Goal: Task Accomplishment & Management: Manage account settings

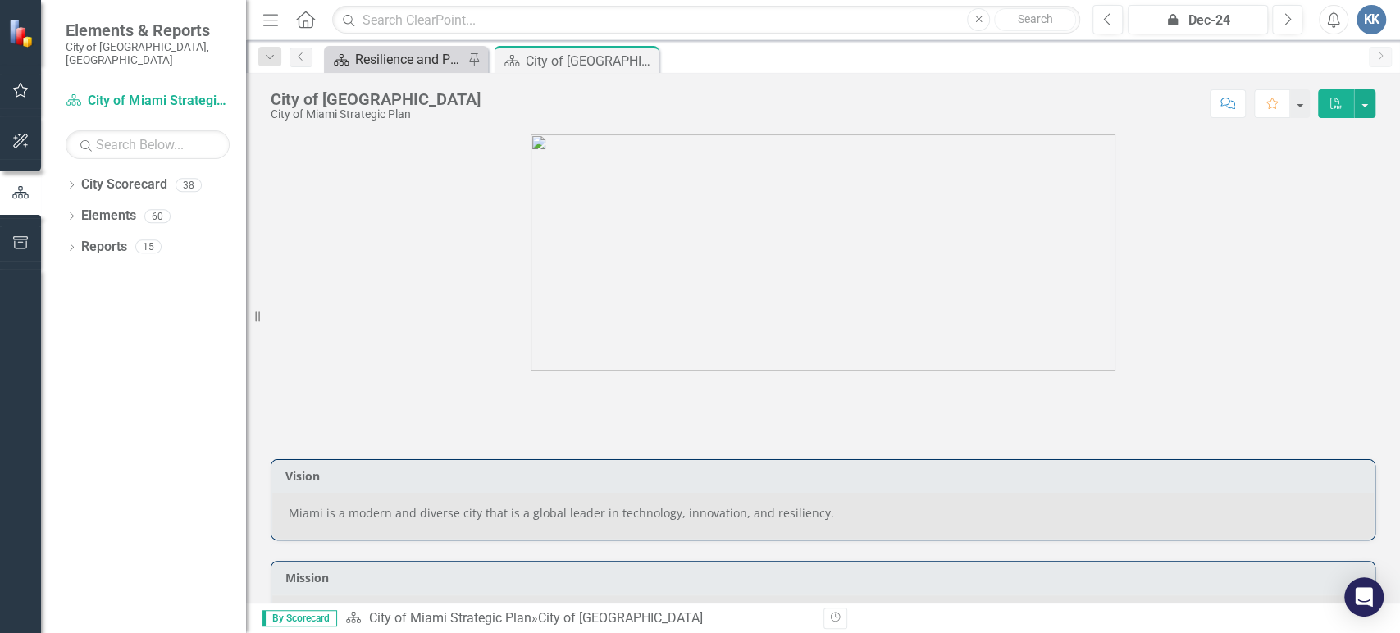
click at [443, 64] on div "Resilience and Public Works" at bounding box center [409, 59] width 108 height 21
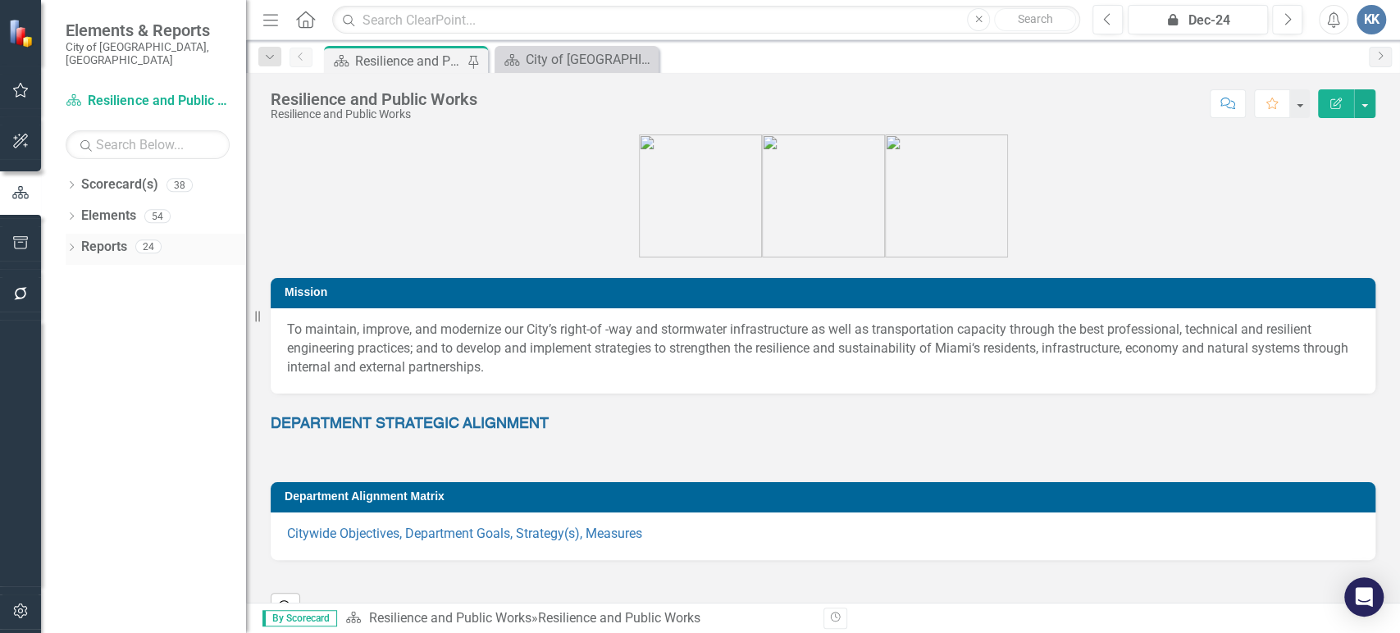
click at [72, 244] on icon "Dropdown" at bounding box center [71, 248] width 11 height 9
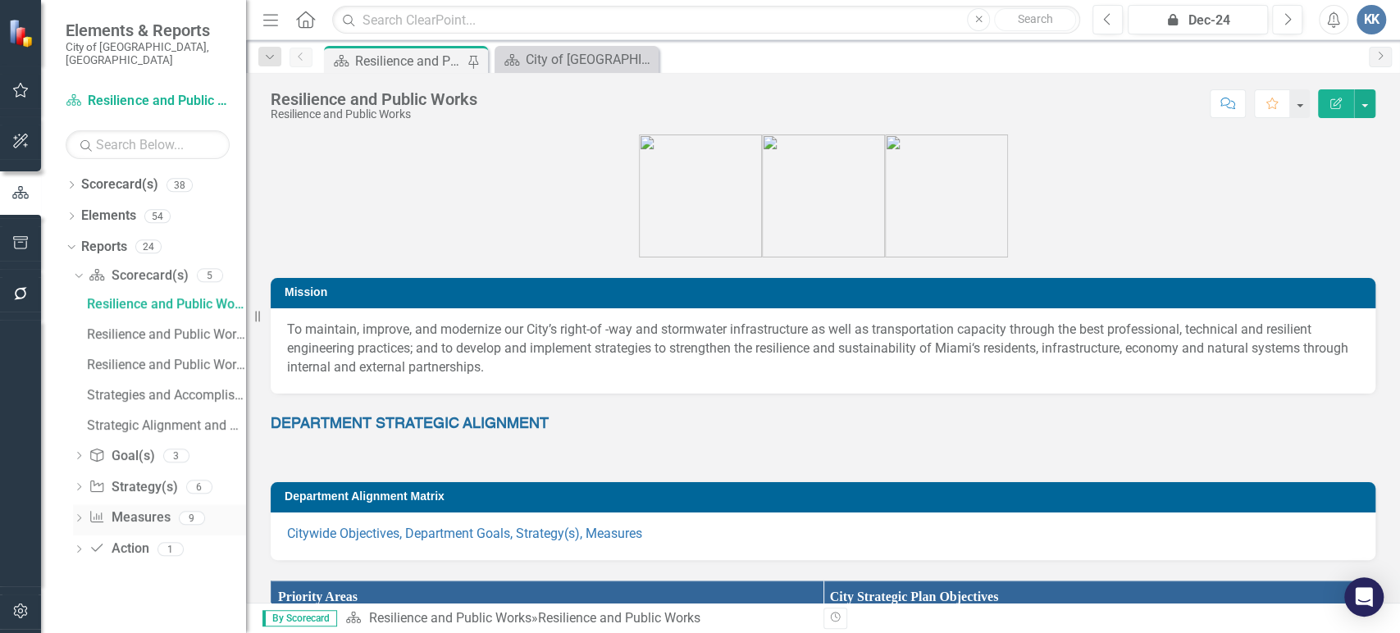
click at [77, 515] on icon "Dropdown" at bounding box center [78, 519] width 11 height 9
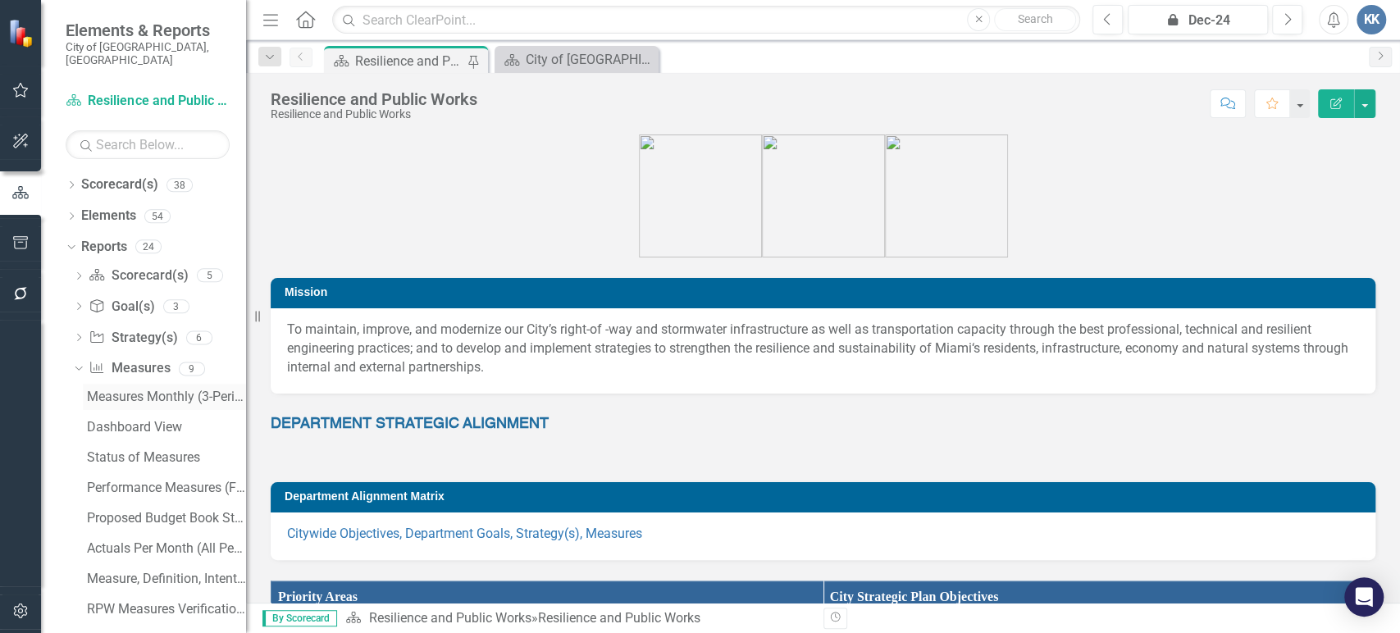
click at [180, 390] on div "Measures Monthly (3-Periods) Report" at bounding box center [166, 397] width 159 height 15
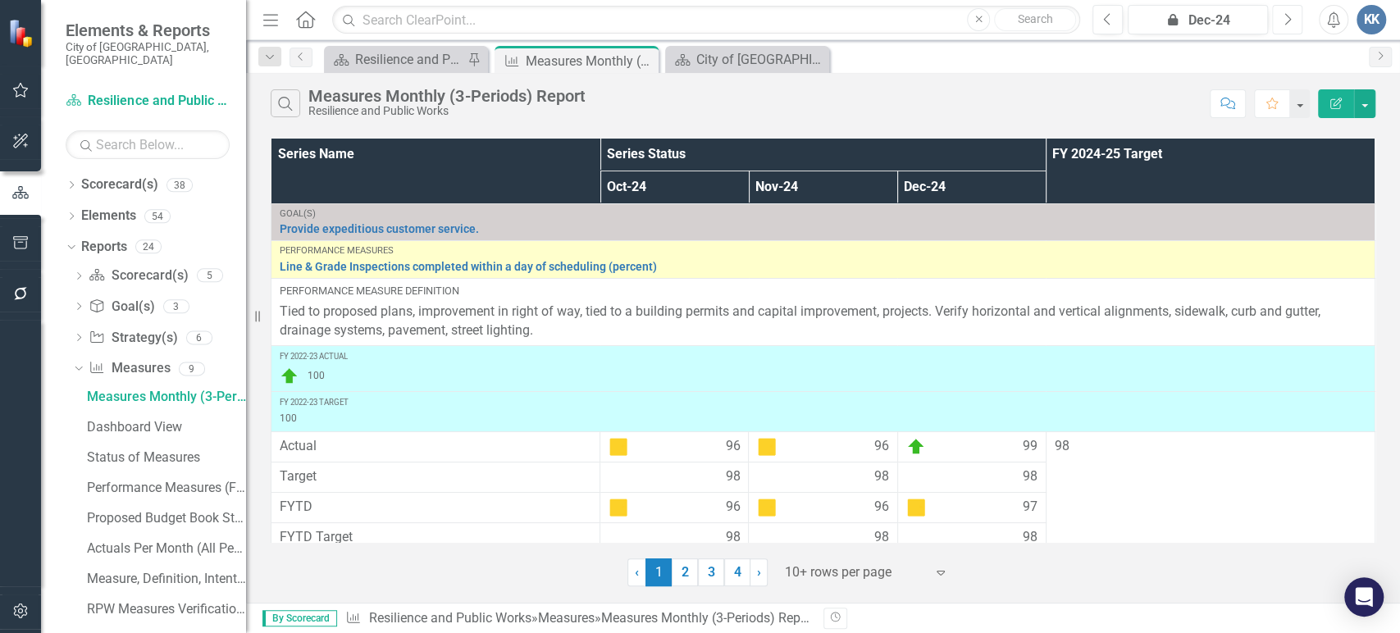
click at [1288, 25] on icon "Next" at bounding box center [1287, 19] width 9 height 15
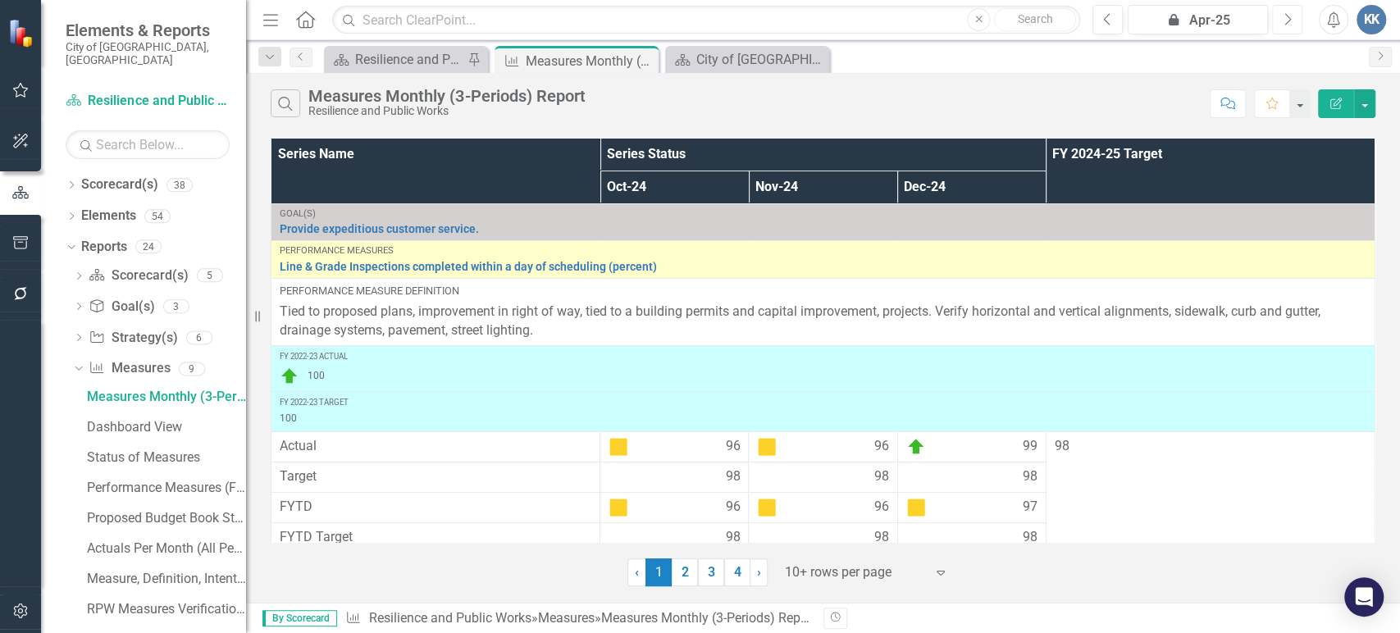
click at [1288, 25] on icon "Next" at bounding box center [1287, 19] width 9 height 15
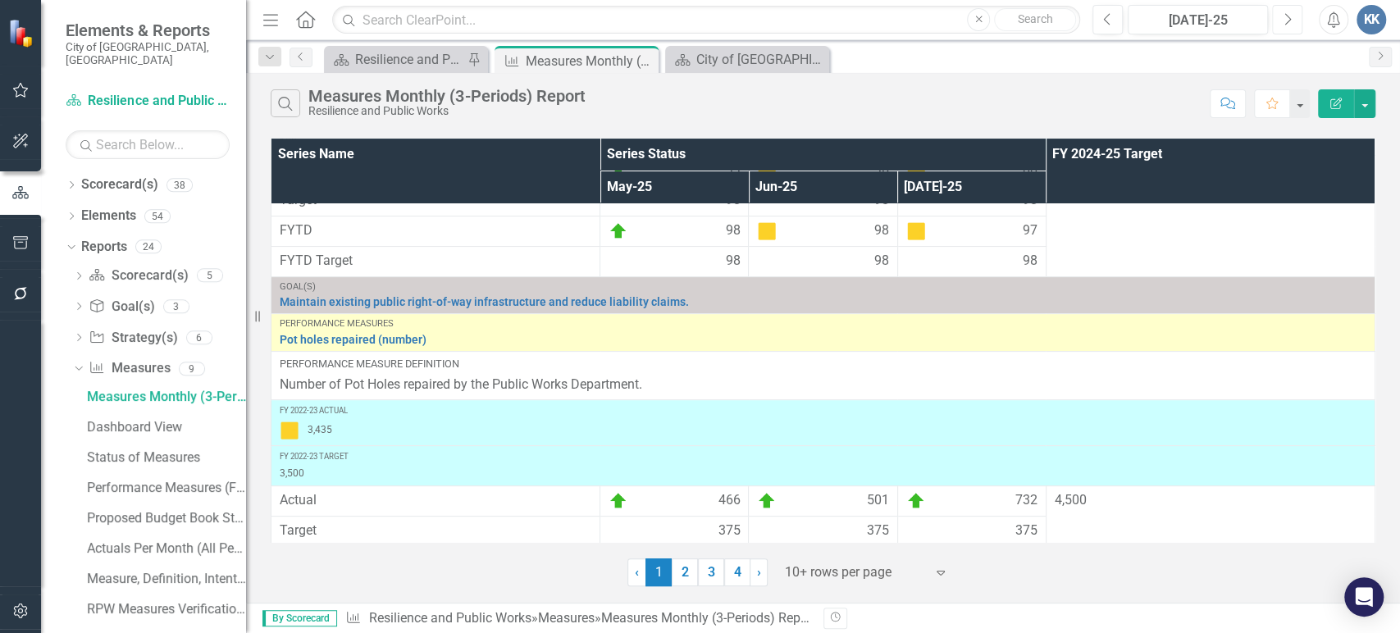
scroll to position [273, 0]
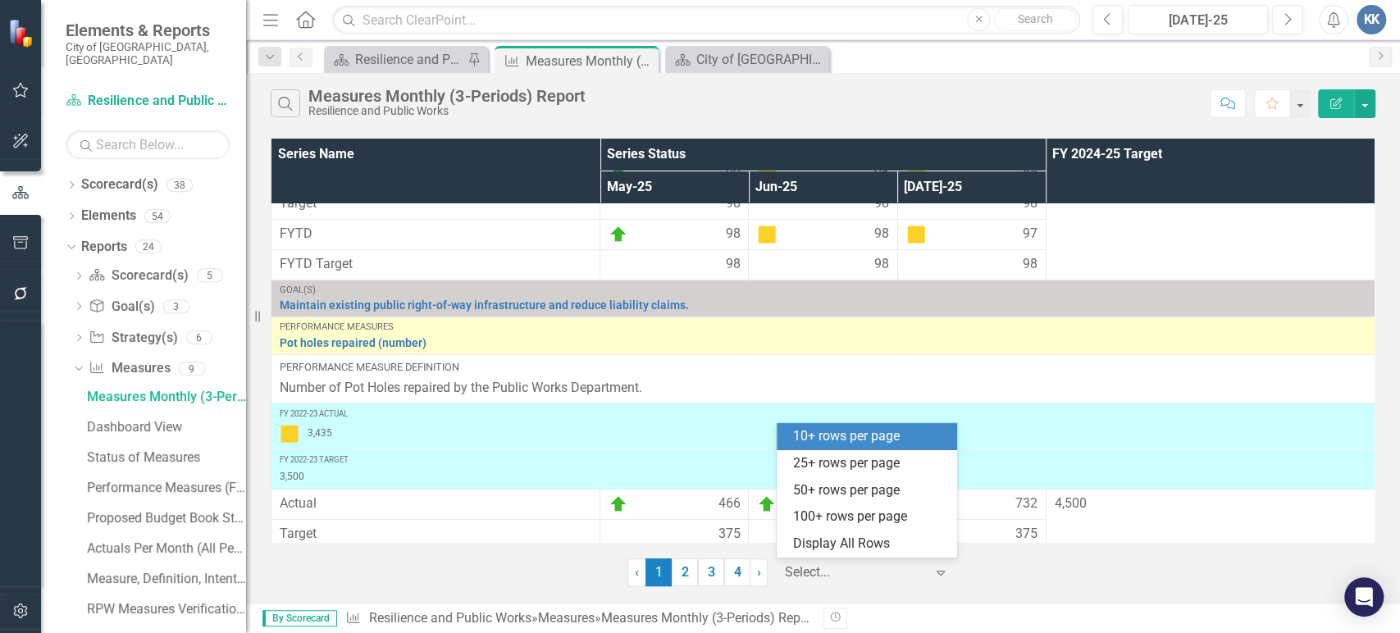
click at [814, 582] on div at bounding box center [854, 573] width 139 height 22
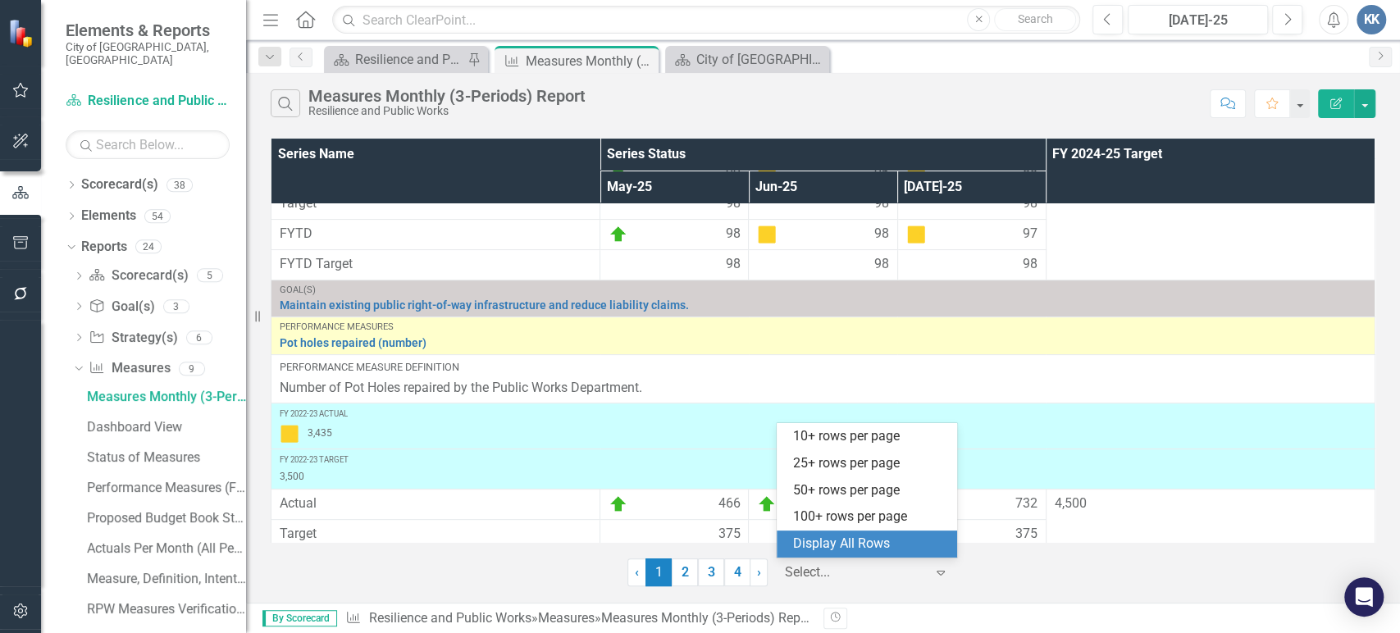
click at [835, 538] on div "Display All Rows" at bounding box center [870, 544] width 154 height 19
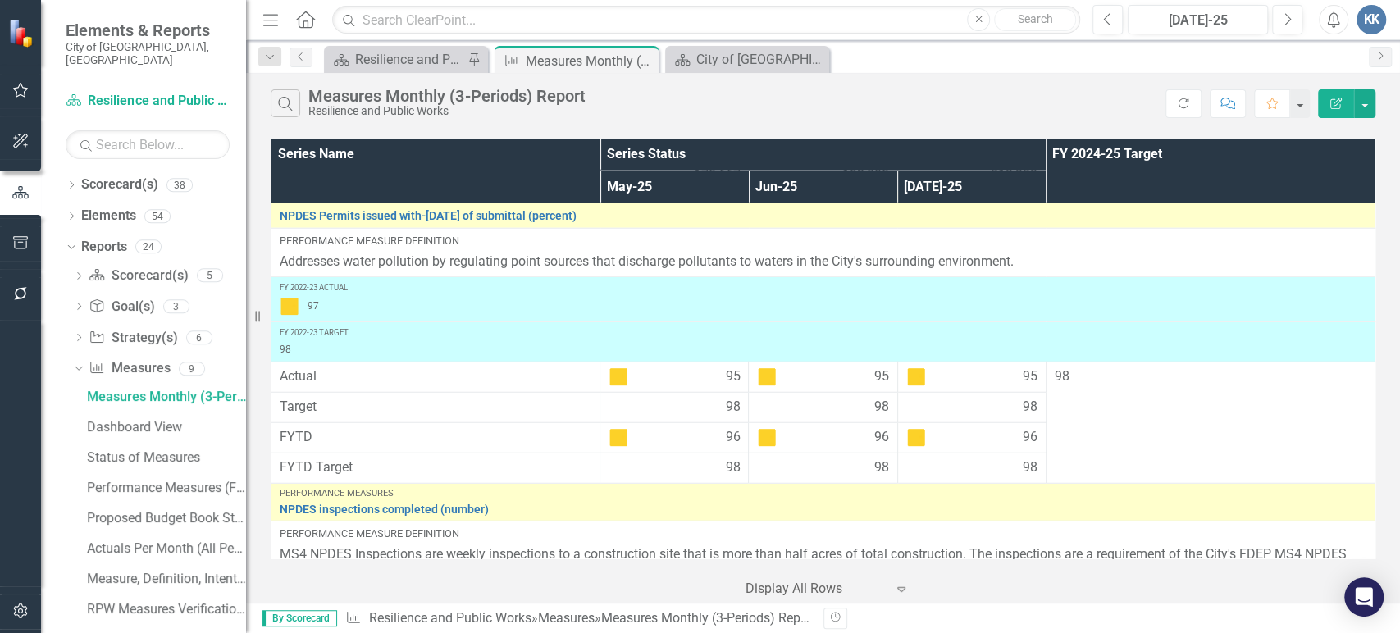
scroll to position [2334, 0]
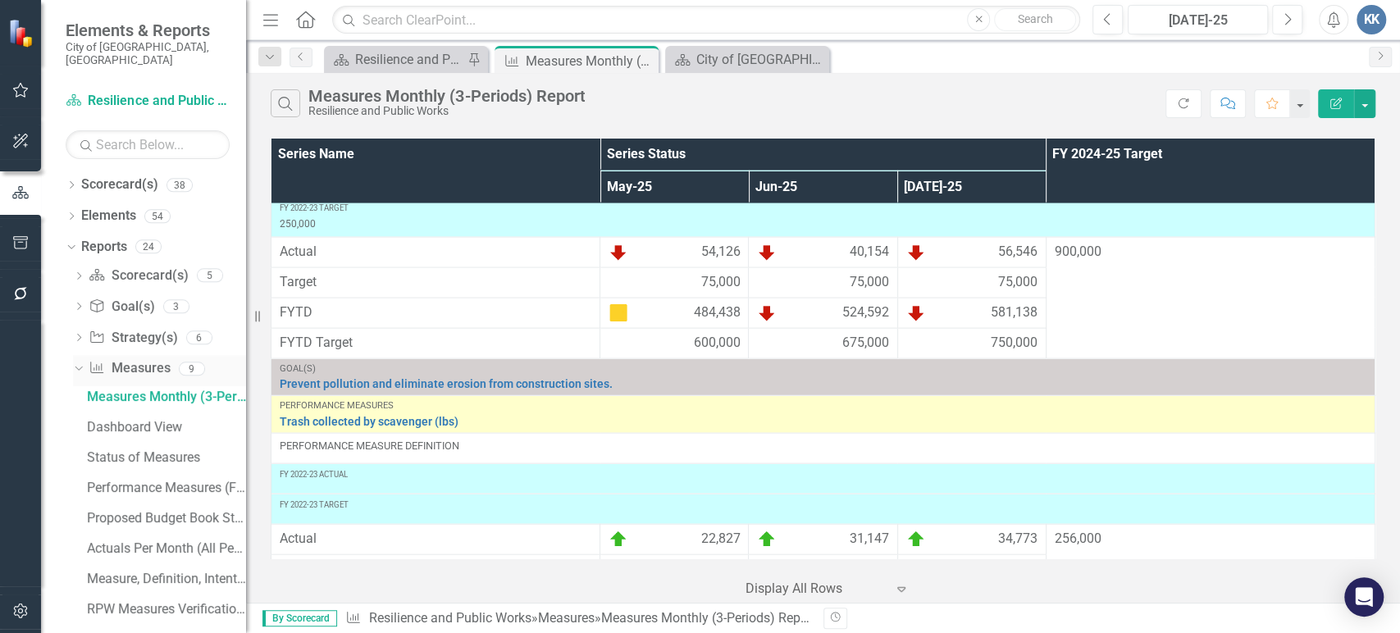
click at [134, 359] on link "Measure Measures" at bounding box center [129, 368] width 81 height 19
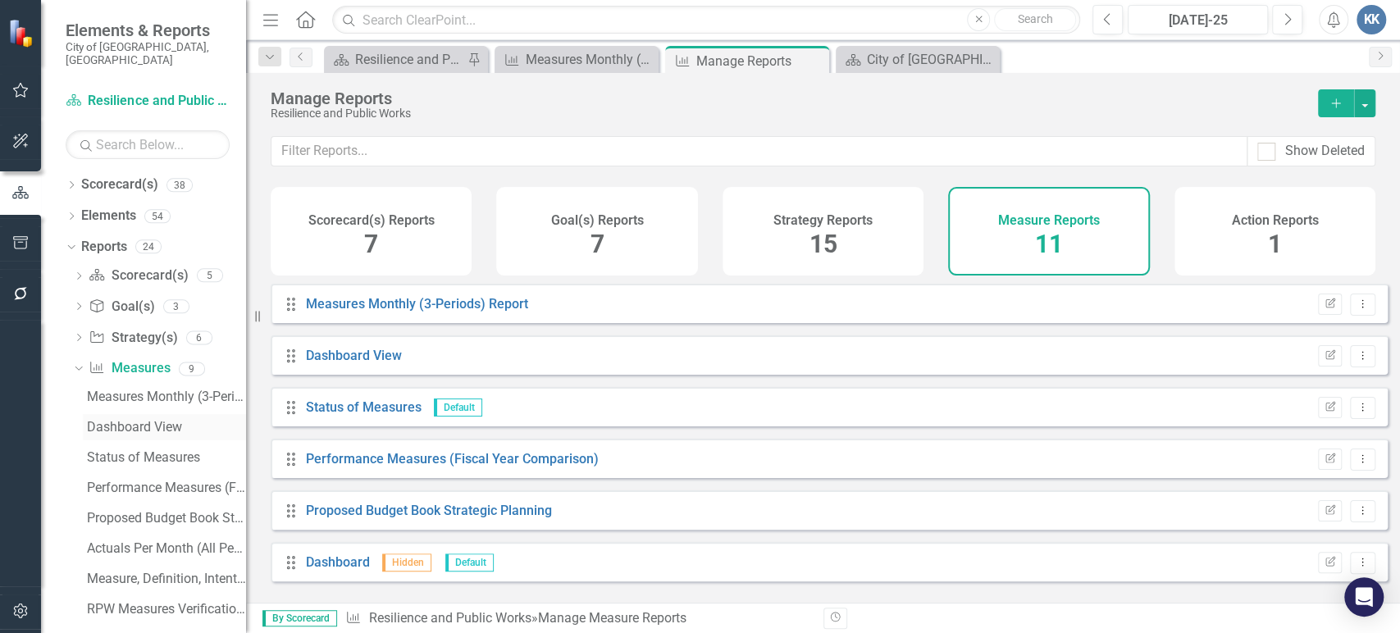
click at [134, 420] on div "Dashboard View" at bounding box center [166, 427] width 159 height 15
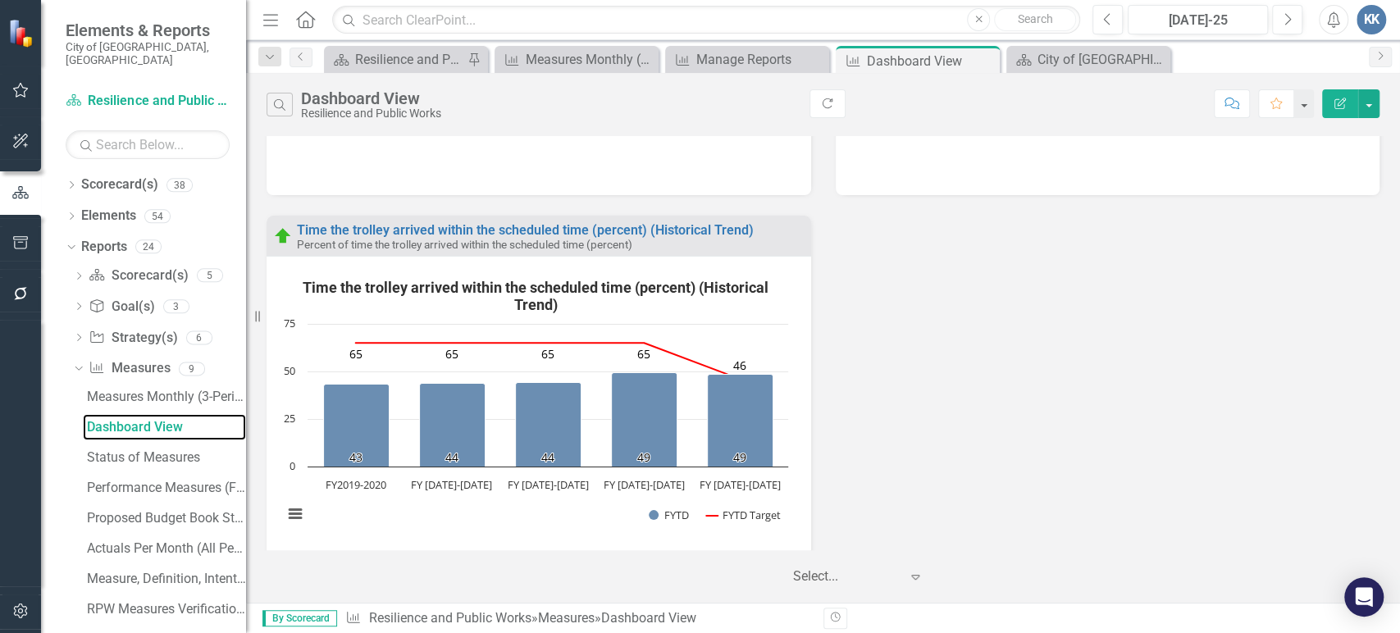
scroll to position [2264, 0]
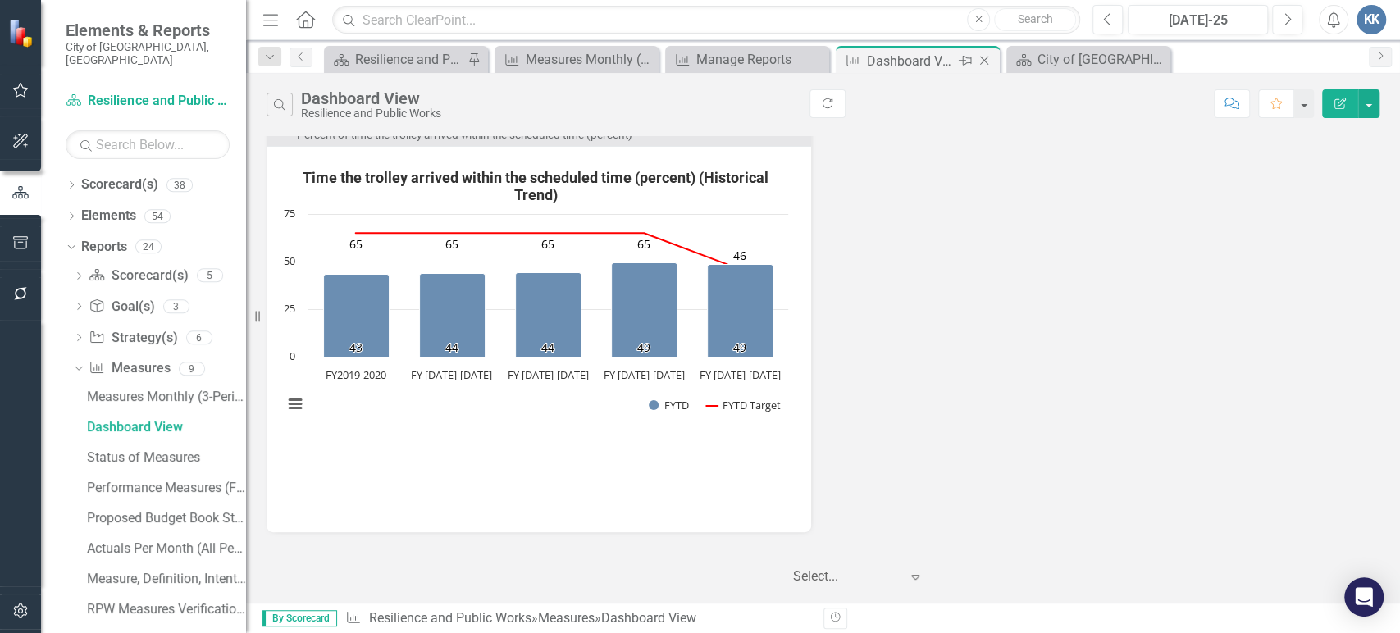
click at [987, 60] on icon "Close" at bounding box center [984, 60] width 16 height 13
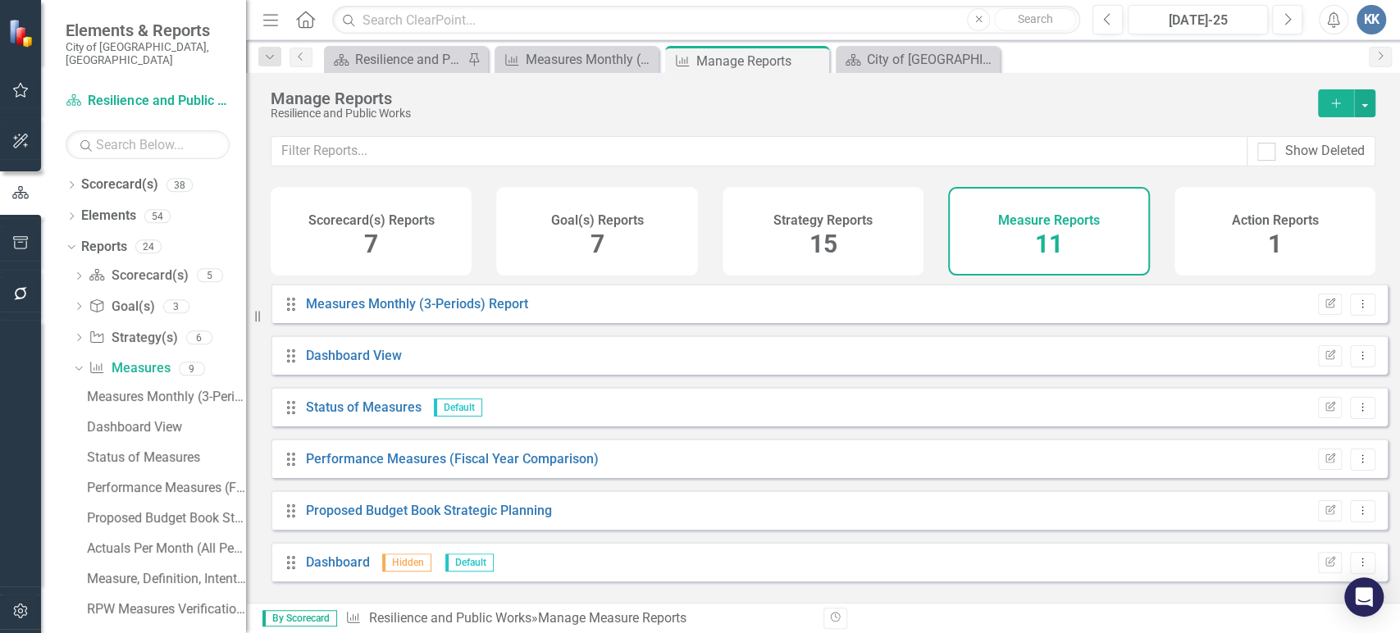
scroll to position [91, 0]
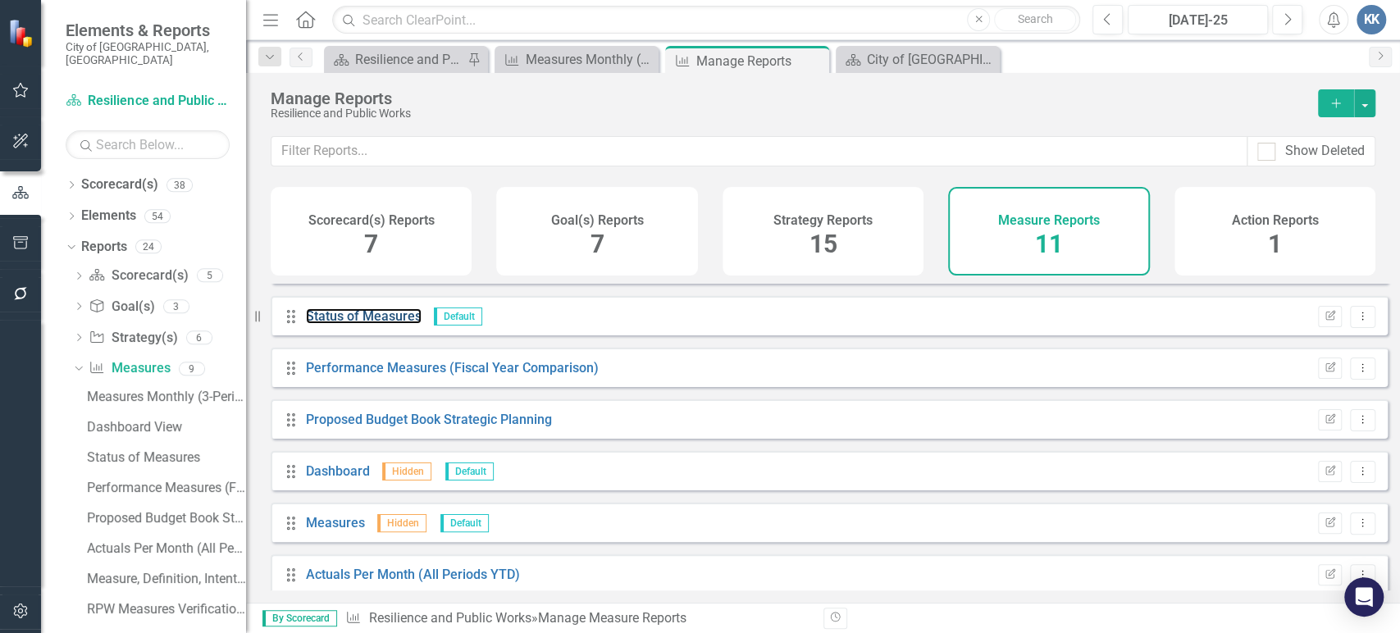
click at [349, 324] on link "Status of Measures" at bounding box center [364, 316] width 116 height 16
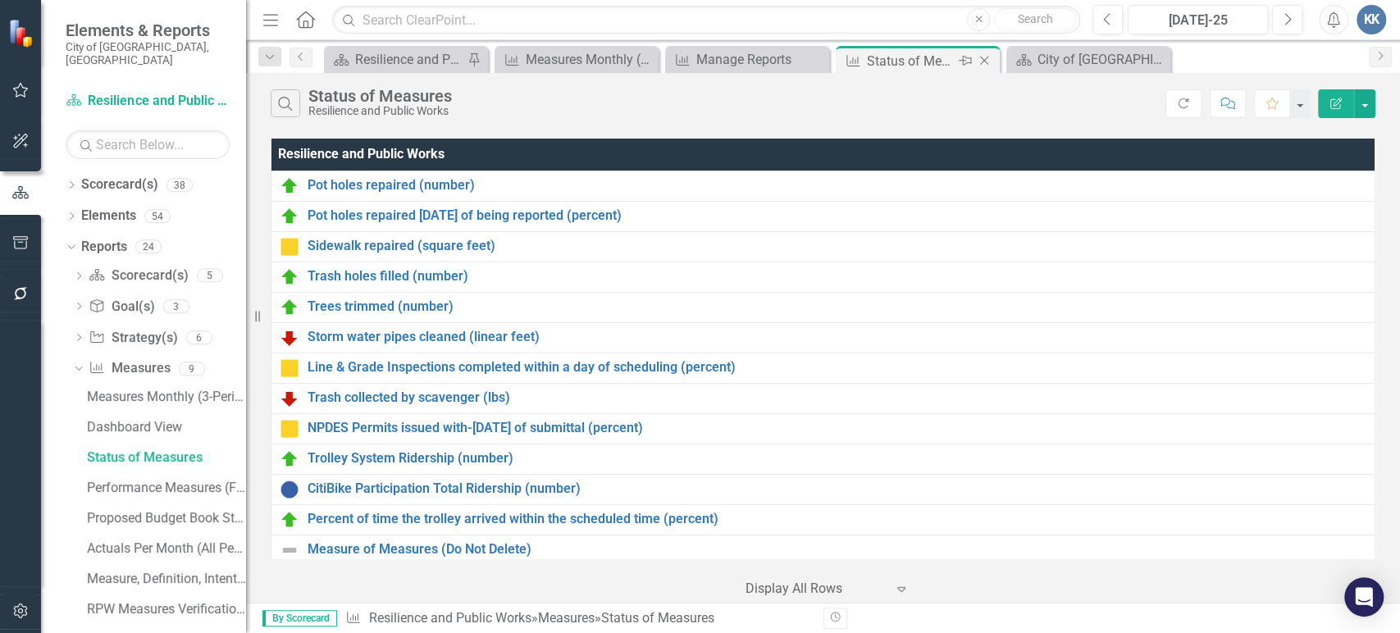
click at [981, 64] on icon "Close" at bounding box center [984, 60] width 16 height 13
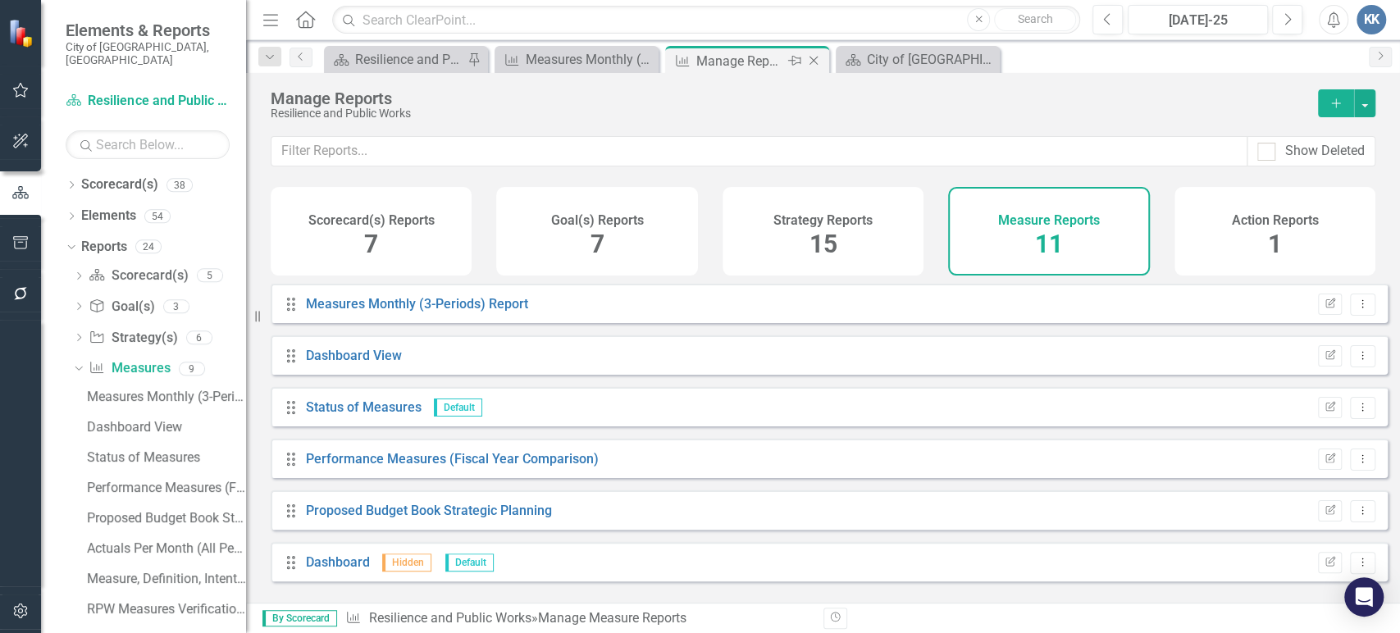
click at [814, 57] on icon "Close" at bounding box center [813, 60] width 16 height 13
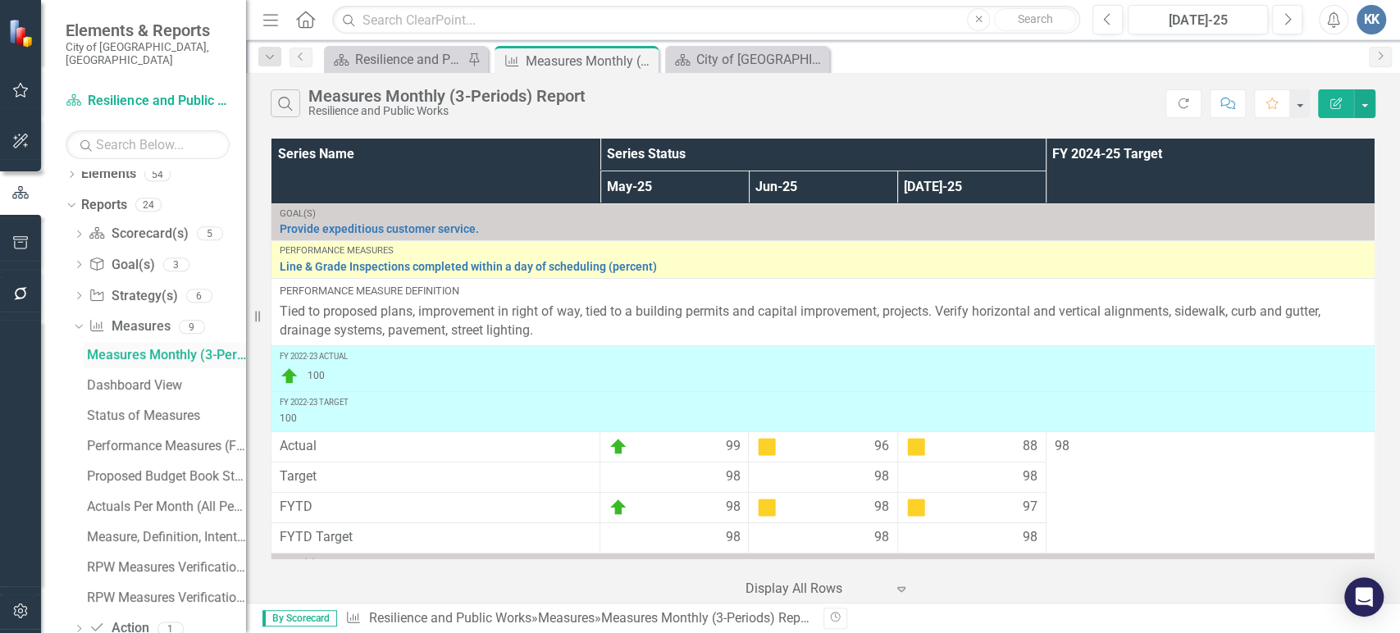
scroll to position [66, 0]
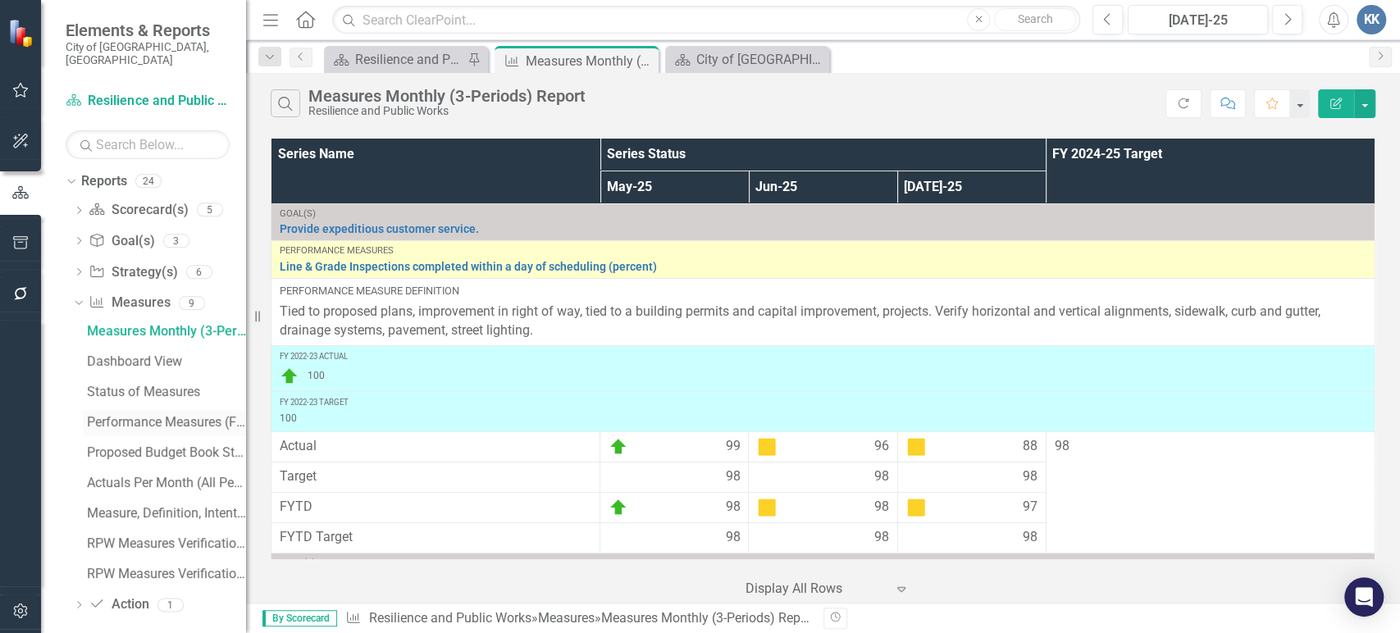
click at [132, 415] on div "Performance Measures (Fiscal Year Comparison)" at bounding box center [166, 422] width 159 height 15
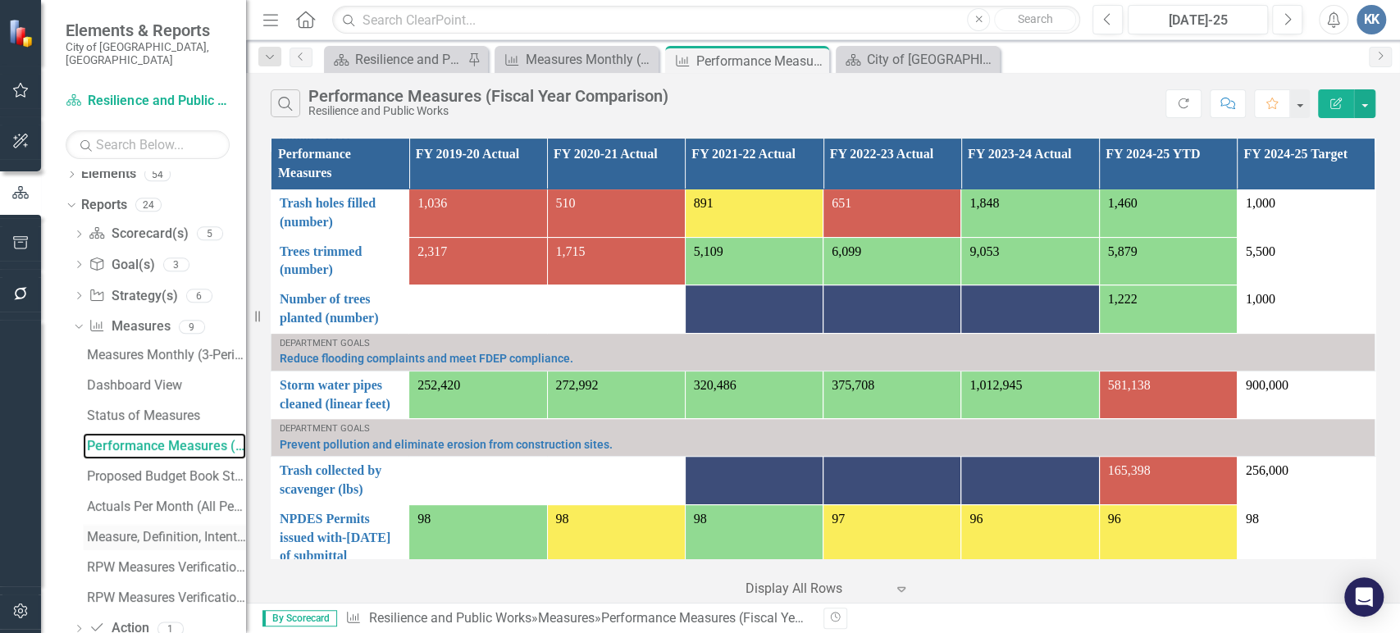
scroll to position [66, 0]
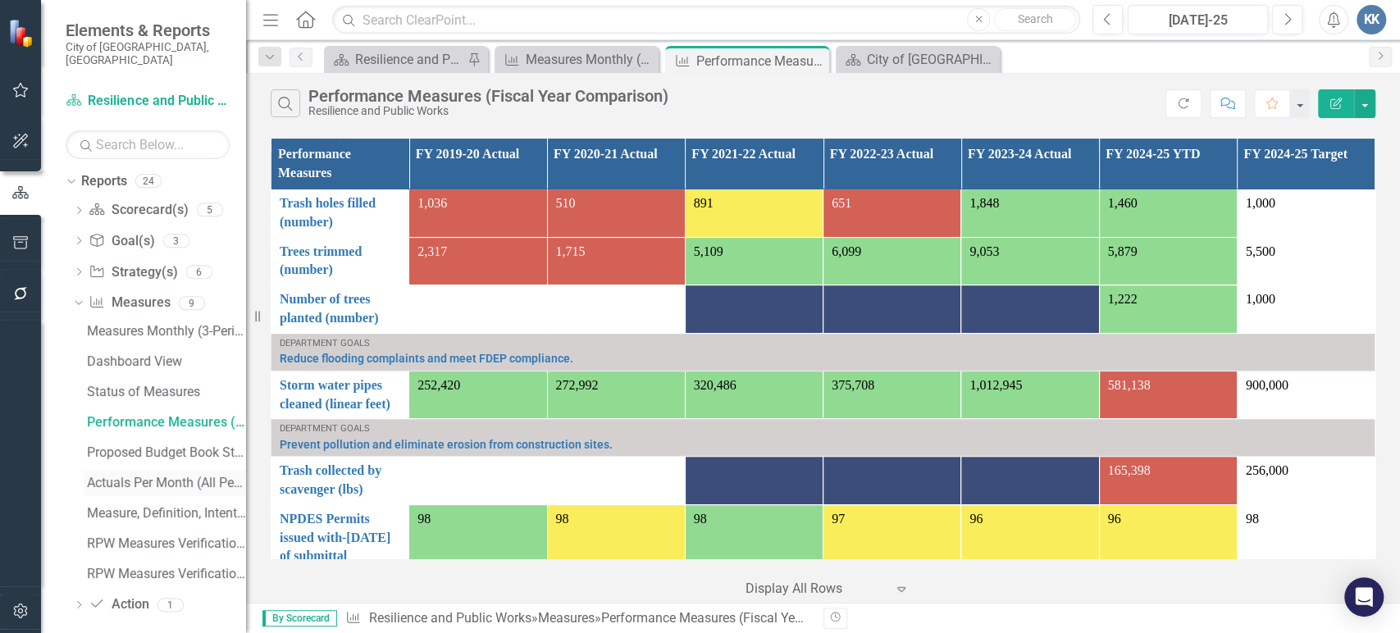
click at [203, 477] on link "Actuals Per Month (All Periods YTD)" at bounding box center [164, 483] width 163 height 26
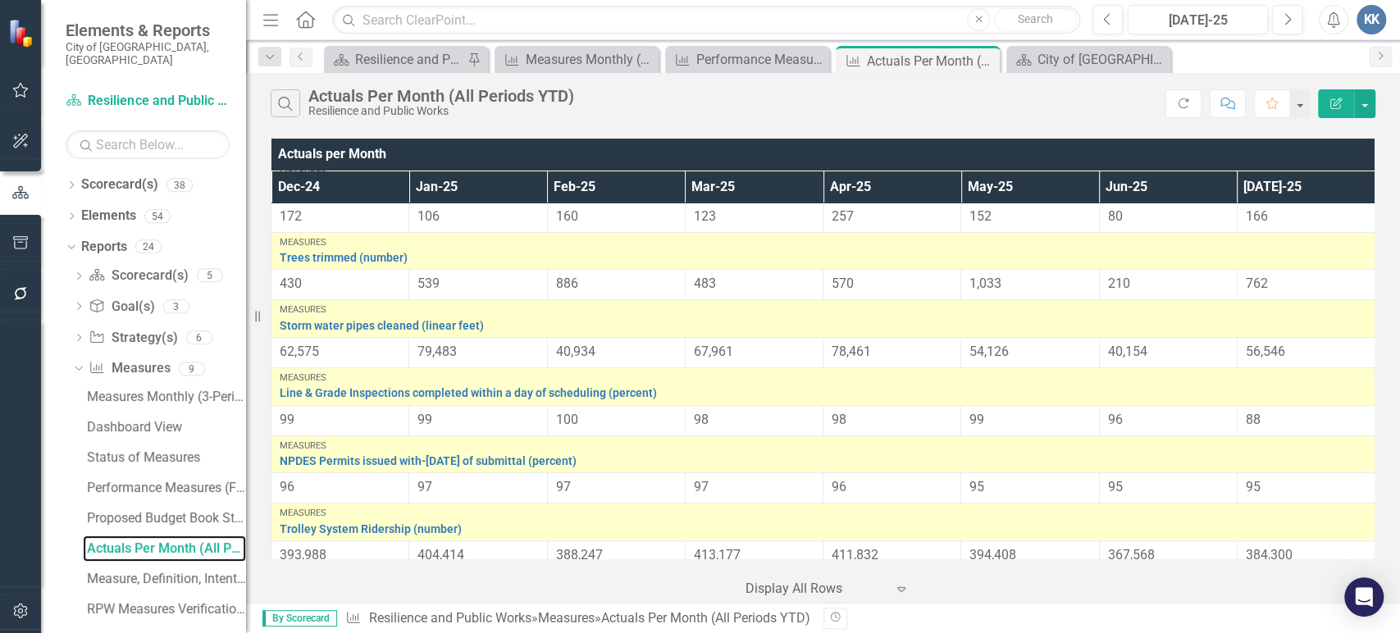
scroll to position [275, 0]
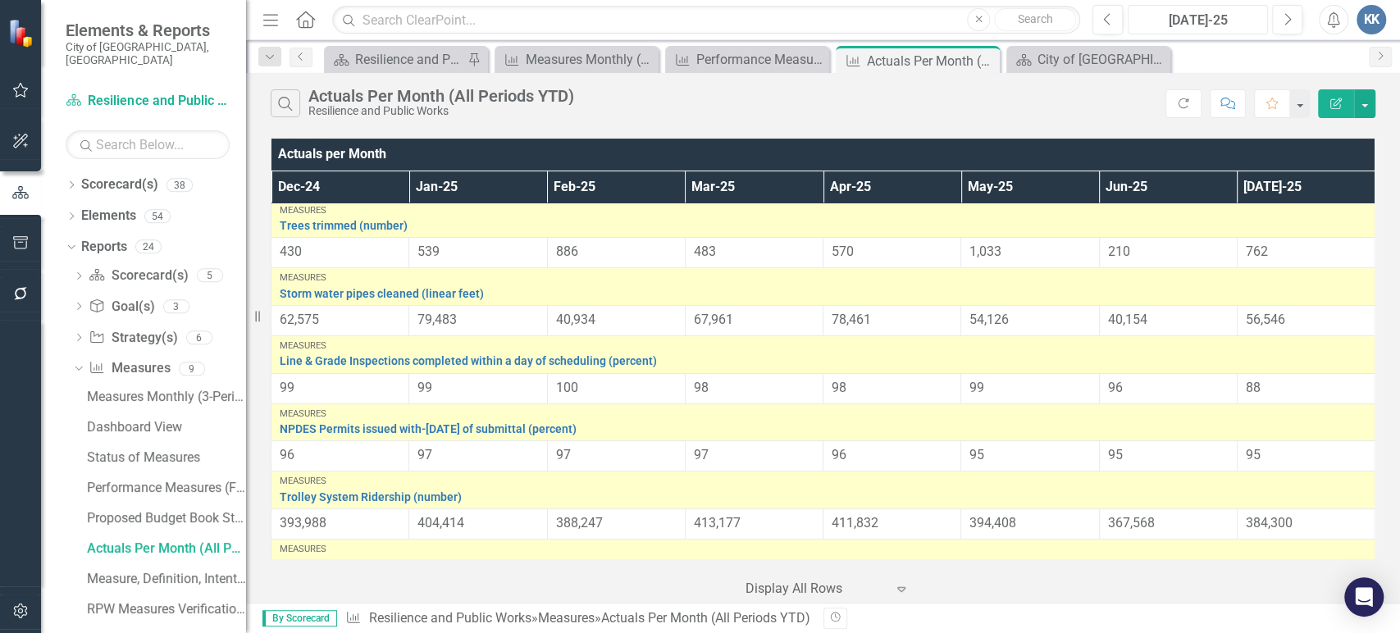
click at [1203, 16] on div "[DATE]-25" at bounding box center [1197, 21] width 129 height 20
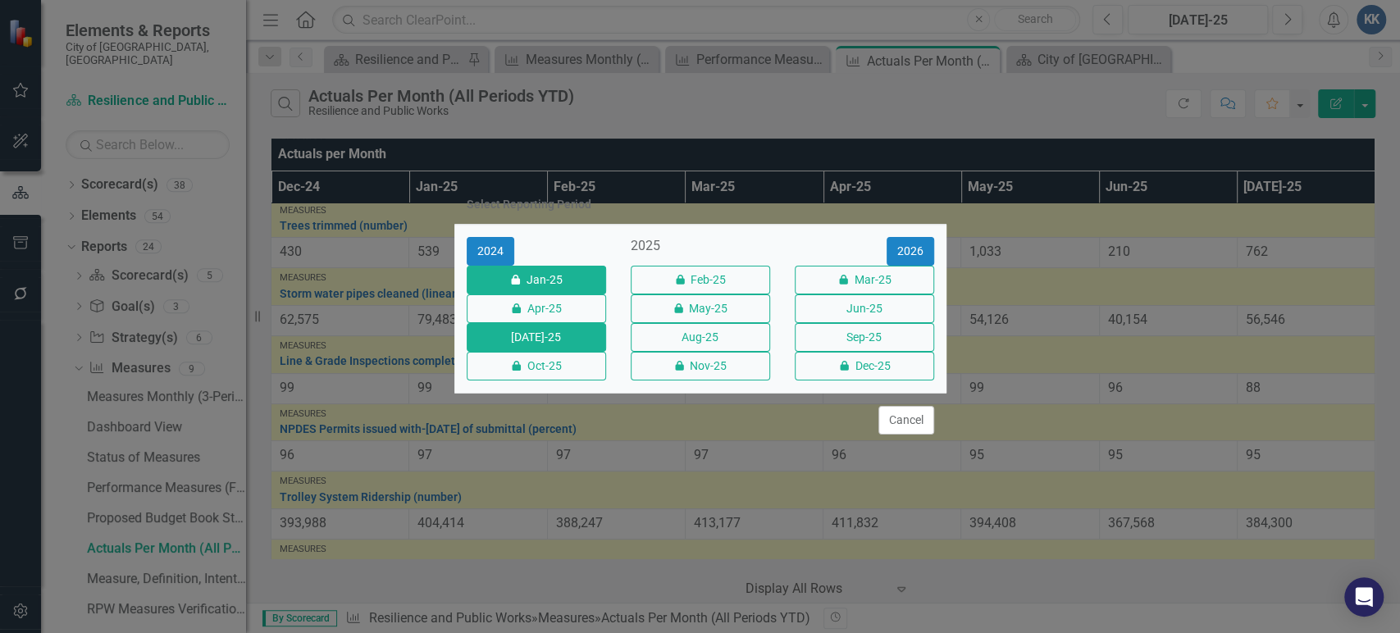
click at [544, 266] on button "icon.lock Jan-25" at bounding box center [536, 280] width 139 height 29
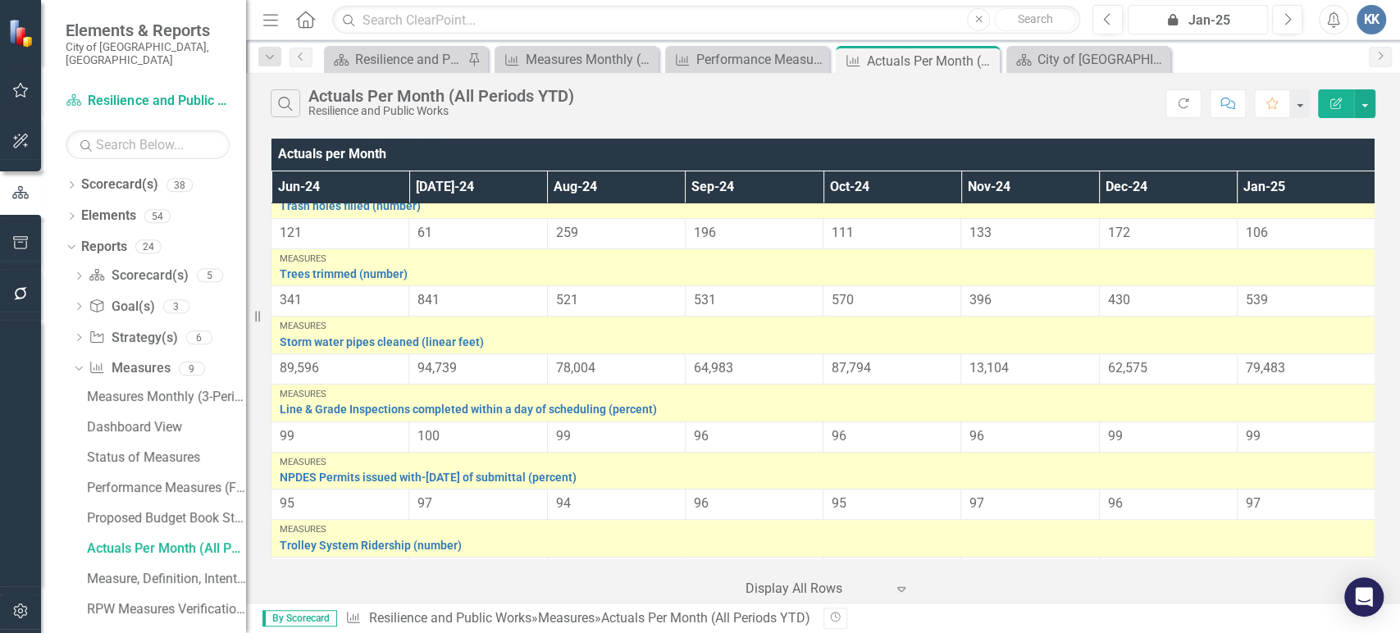
scroll to position [273, 0]
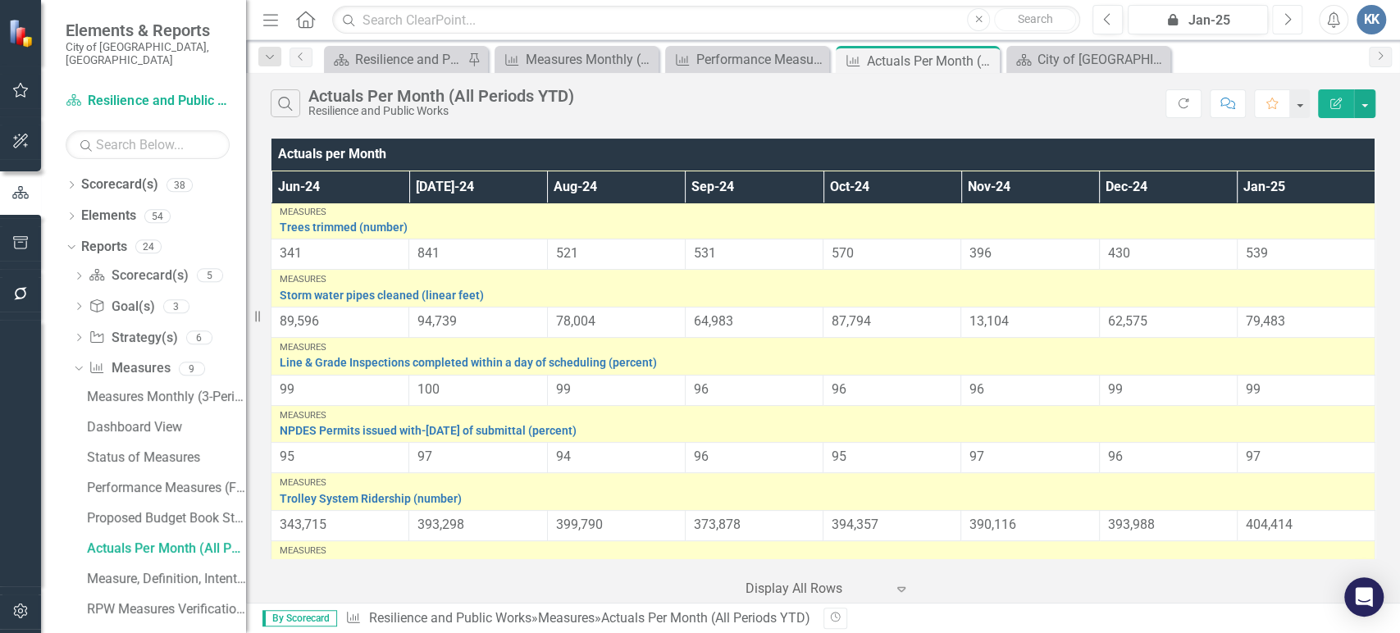
click at [1284, 16] on icon "Next" at bounding box center [1287, 19] width 9 height 15
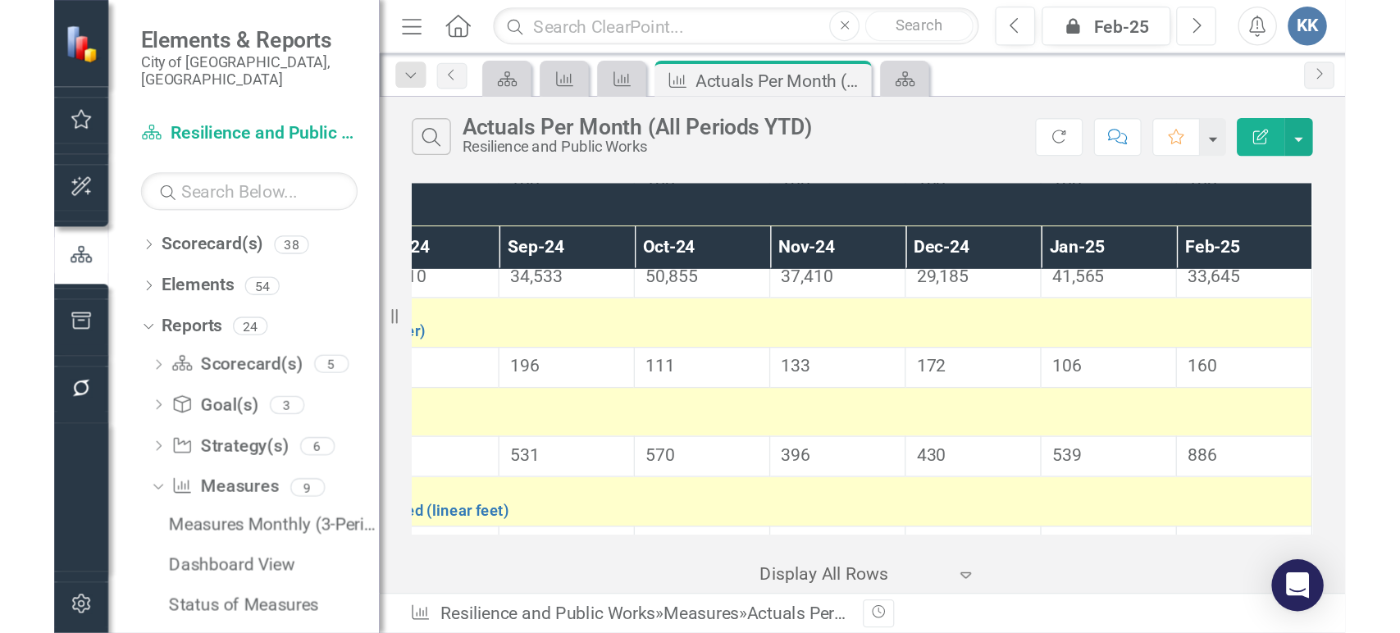
scroll to position [182, 151]
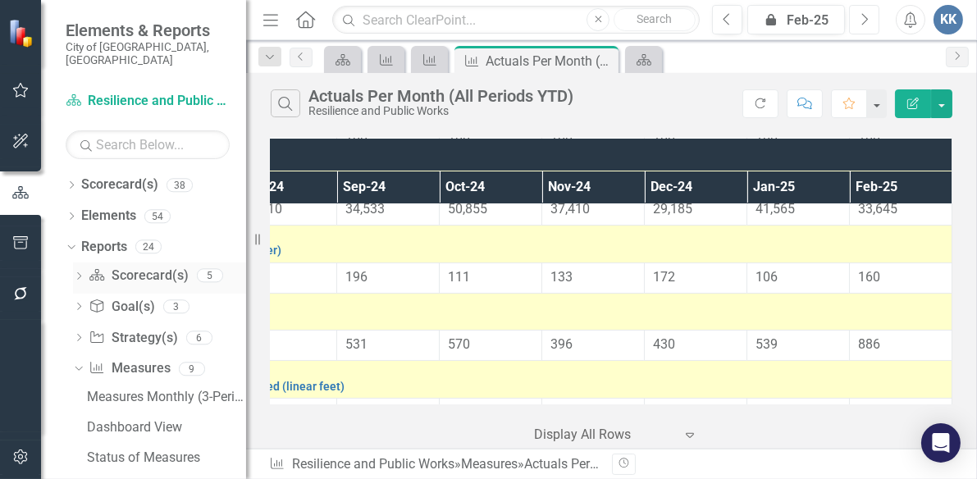
drag, startPoint x: 245, startPoint y: 254, endPoint x: 143, endPoint y: 251, distance: 102.6
click at [143, 251] on div "Elements & Reports City of [GEOGRAPHIC_DATA], [GEOGRAPHIC_DATA] Scorecard(s) Re…" at bounding box center [123, 239] width 246 height 479
drag, startPoint x: 247, startPoint y: 232, endPoint x: 171, endPoint y: 224, distance: 75.9
click at [171, 224] on div "Elements & Reports City of [GEOGRAPHIC_DATA], [GEOGRAPHIC_DATA] Scorecard(s) Re…" at bounding box center [123, 239] width 246 height 479
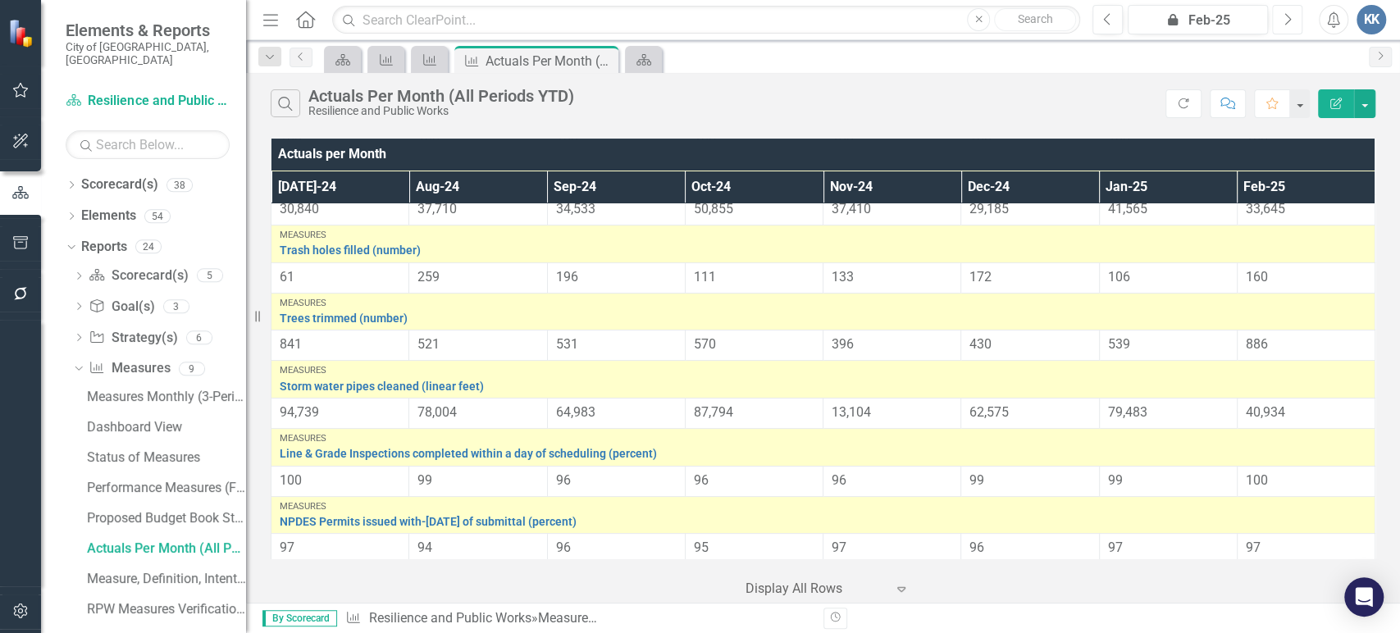
scroll to position [182, 0]
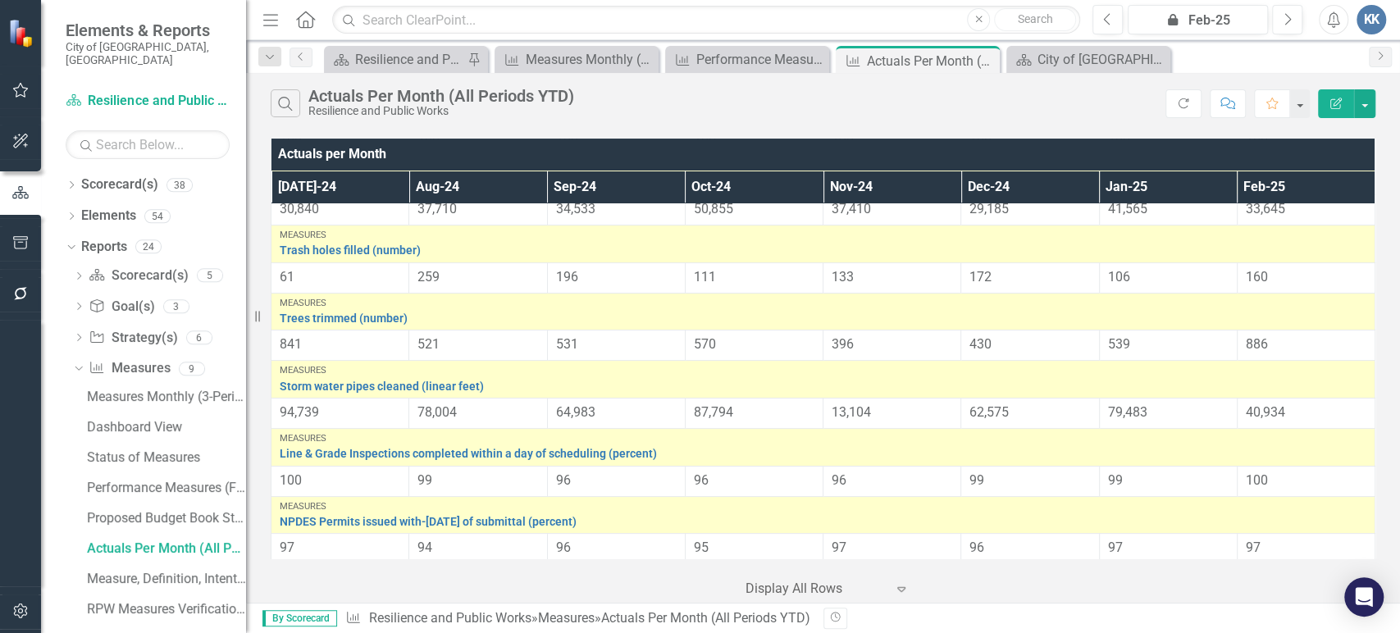
click at [1281, 406] on div "40,934" at bounding box center [1306, 413] width 121 height 19
click at [1273, 406] on span "40,934" at bounding box center [1265, 412] width 39 height 16
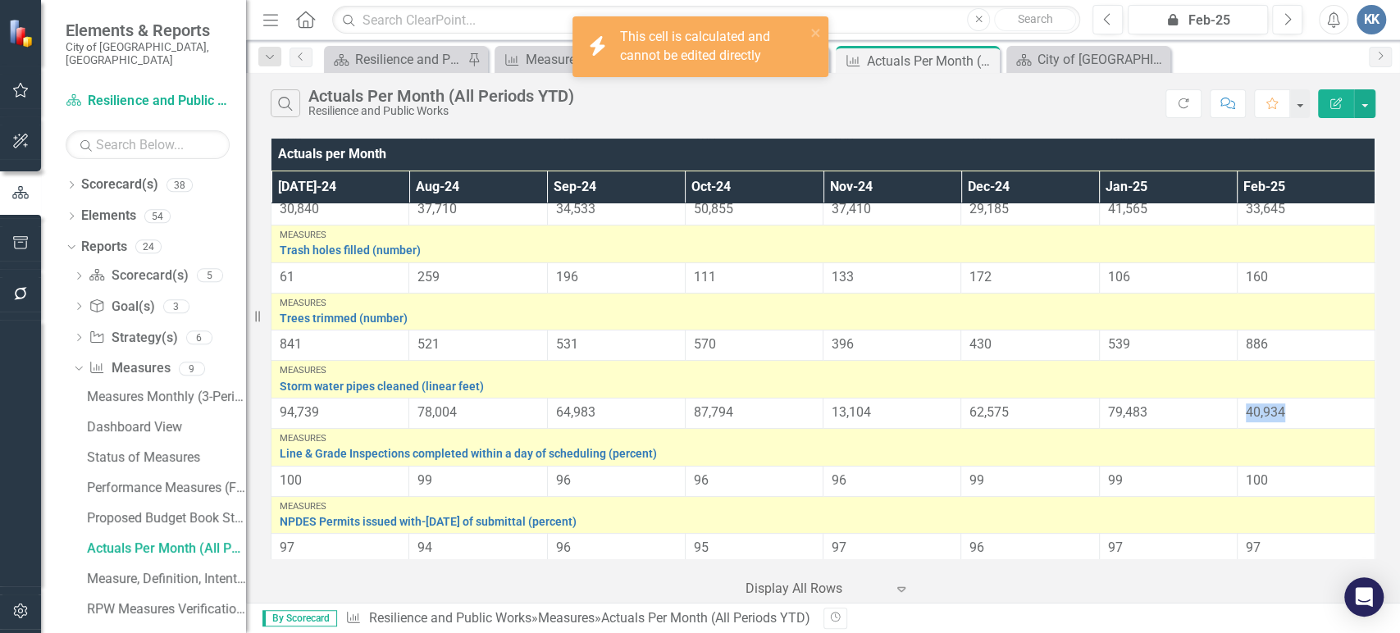
drag, startPoint x: 1279, startPoint y: 409, endPoint x: 1229, endPoint y: 415, distance: 50.4
click at [1237, 415] on td "40,934" at bounding box center [1306, 413] width 138 height 30
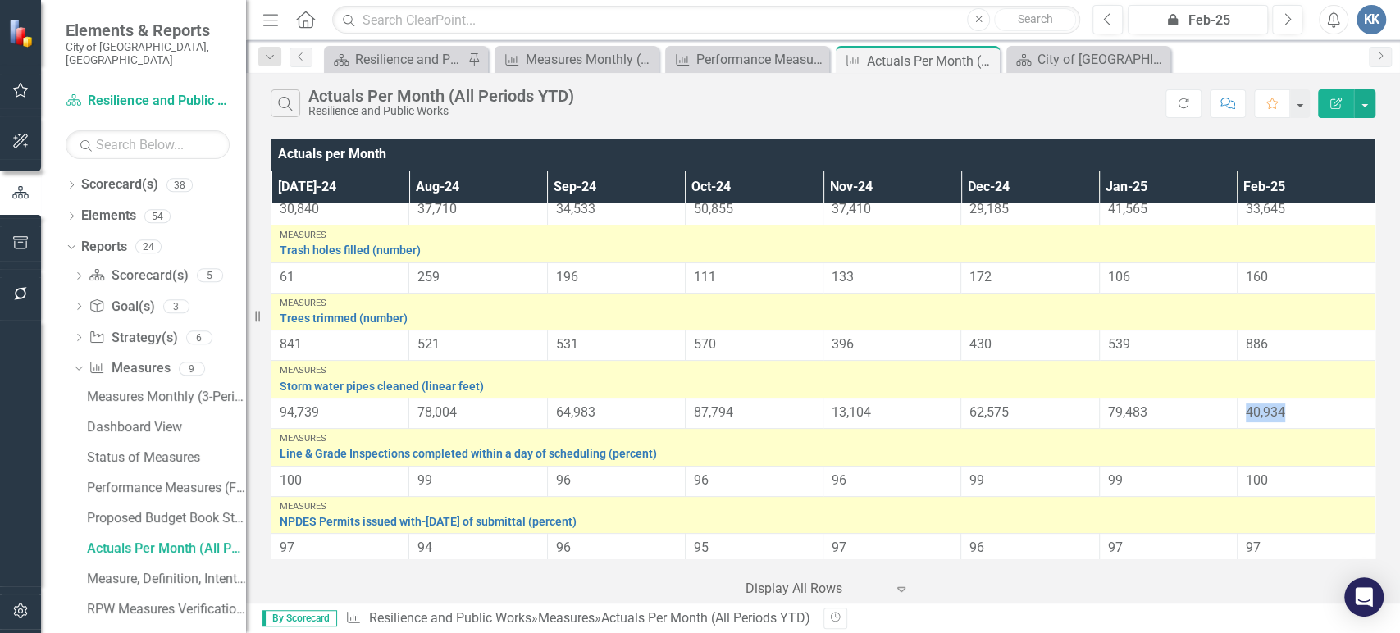
click at [1252, 417] on span "40,934" at bounding box center [1265, 412] width 39 height 16
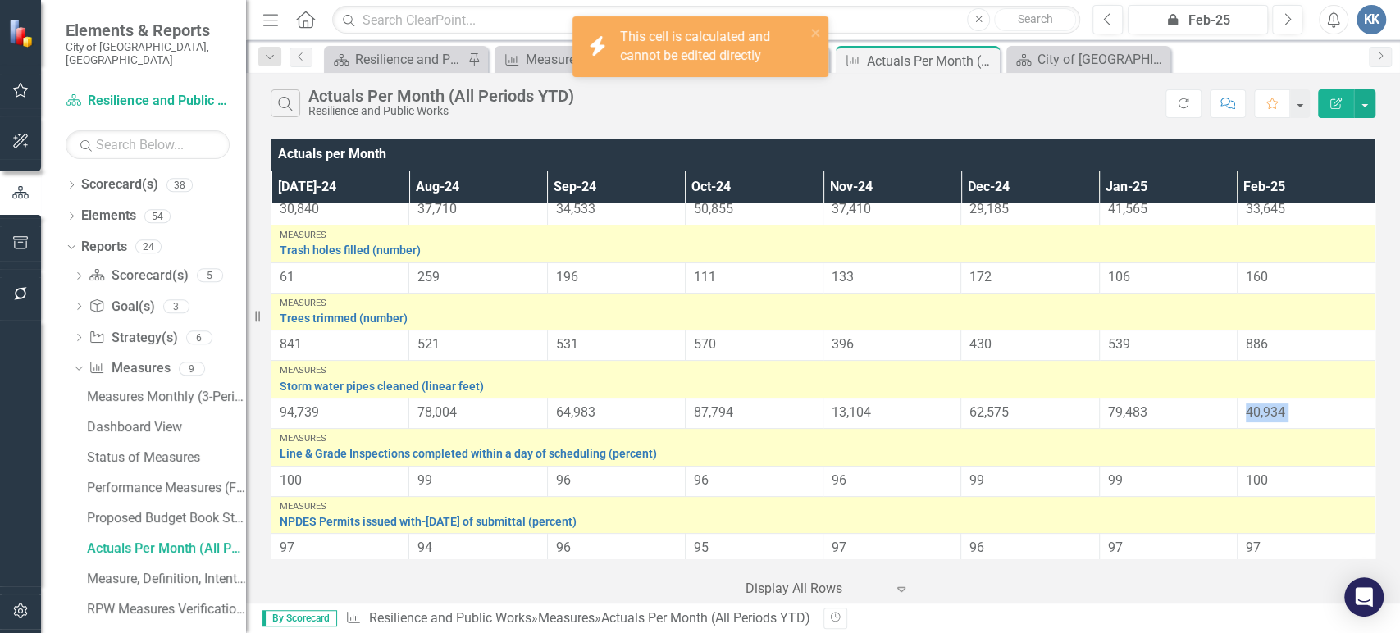
click at [1252, 417] on span "40,934" at bounding box center [1265, 412] width 39 height 16
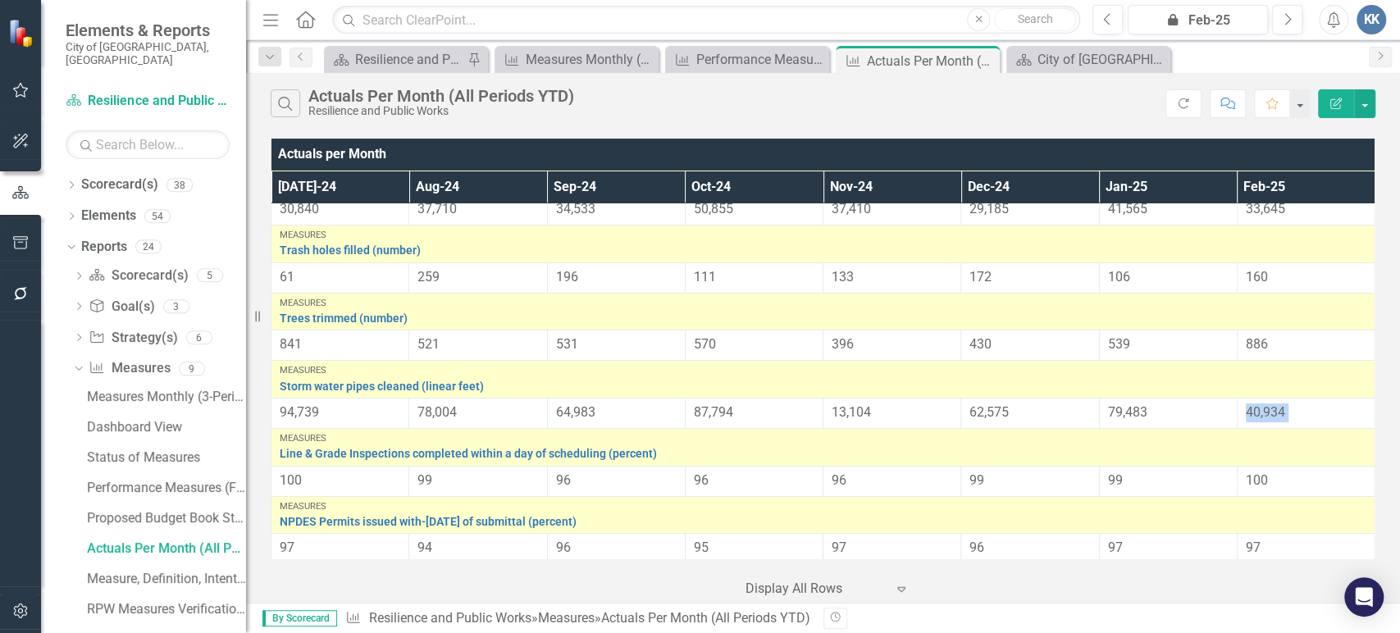
scroll to position [66, 0]
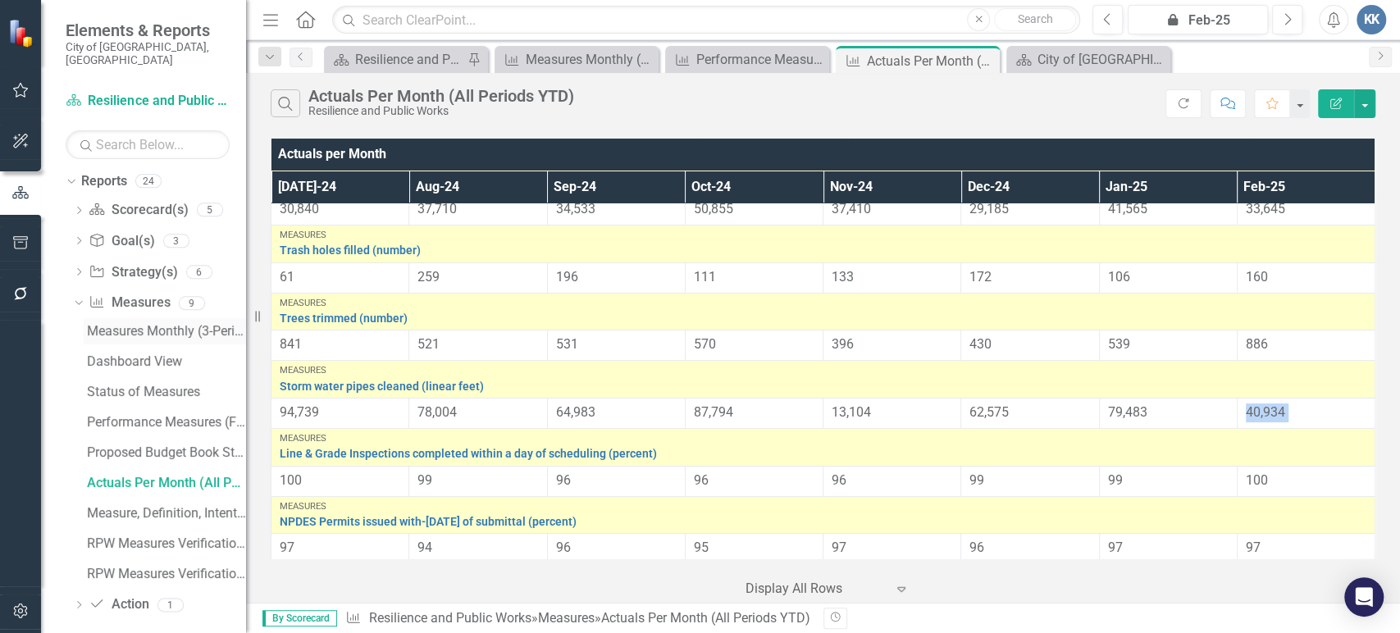
click at [172, 324] on div "Measures Monthly (3-Periods) Report" at bounding box center [166, 331] width 159 height 15
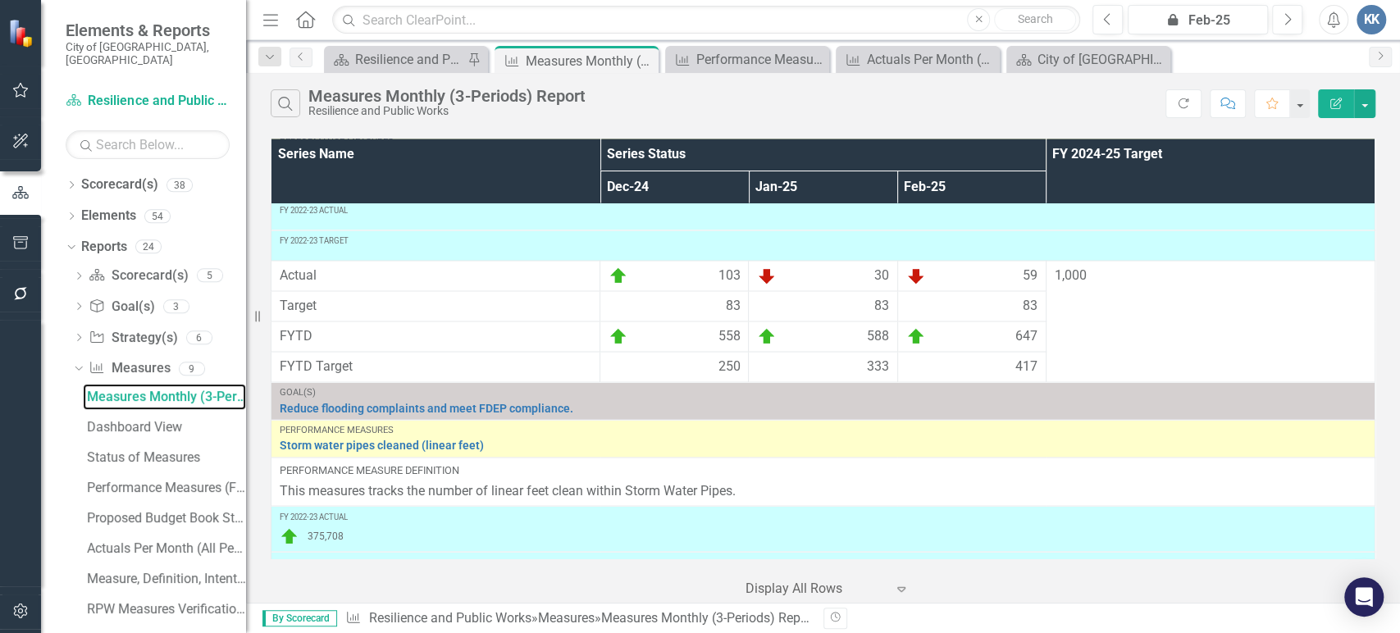
scroll to position [2186, 0]
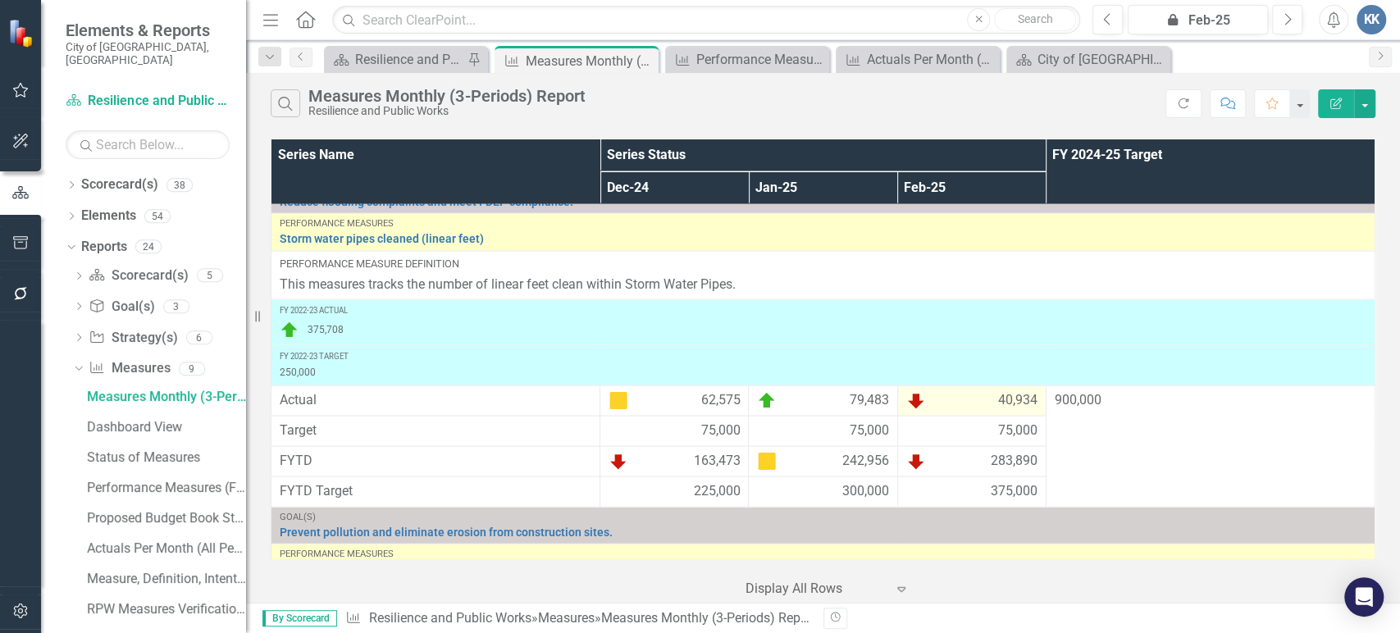
click at [1008, 410] on span "40,934" at bounding box center [1017, 400] width 39 height 20
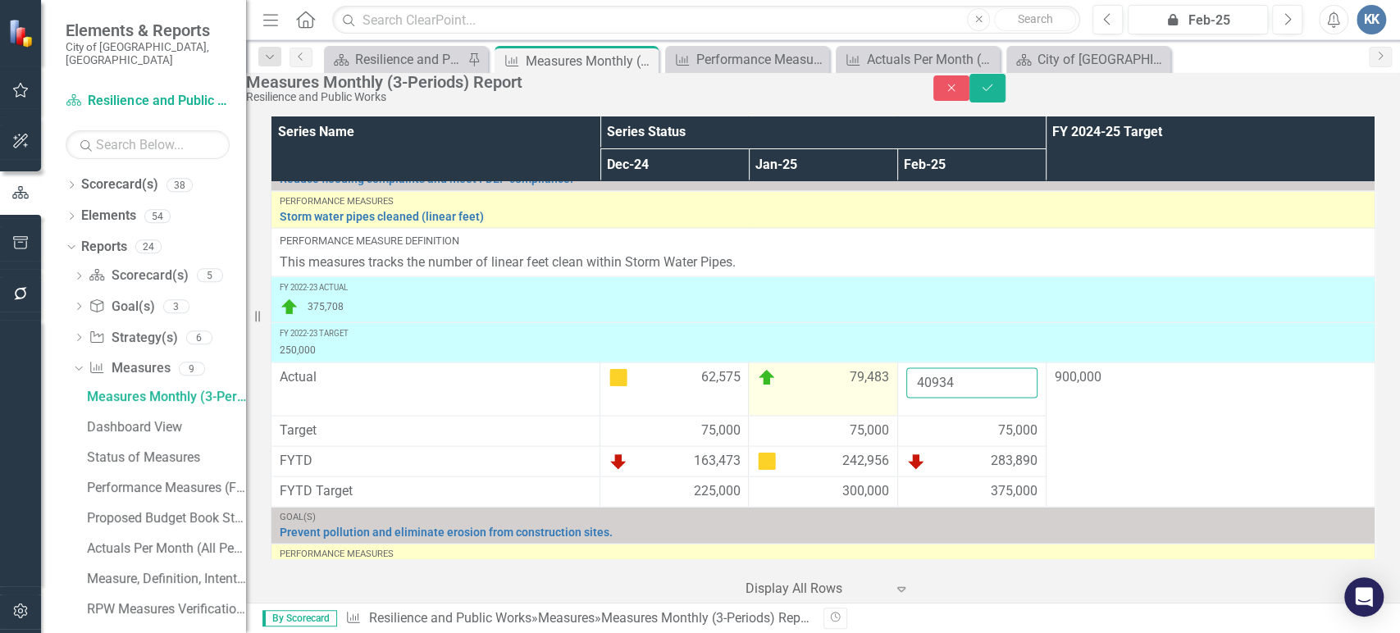
drag, startPoint x: 975, startPoint y: 420, endPoint x: 837, endPoint y: 426, distance: 138.8
click at [837, 415] on tr "Actual 62,575 79,483 40934 900,000" at bounding box center [823, 388] width 1104 height 53
paste input "2607"
type input "42607"
click at [995, 92] on icon "Save" at bounding box center [987, 87] width 15 height 11
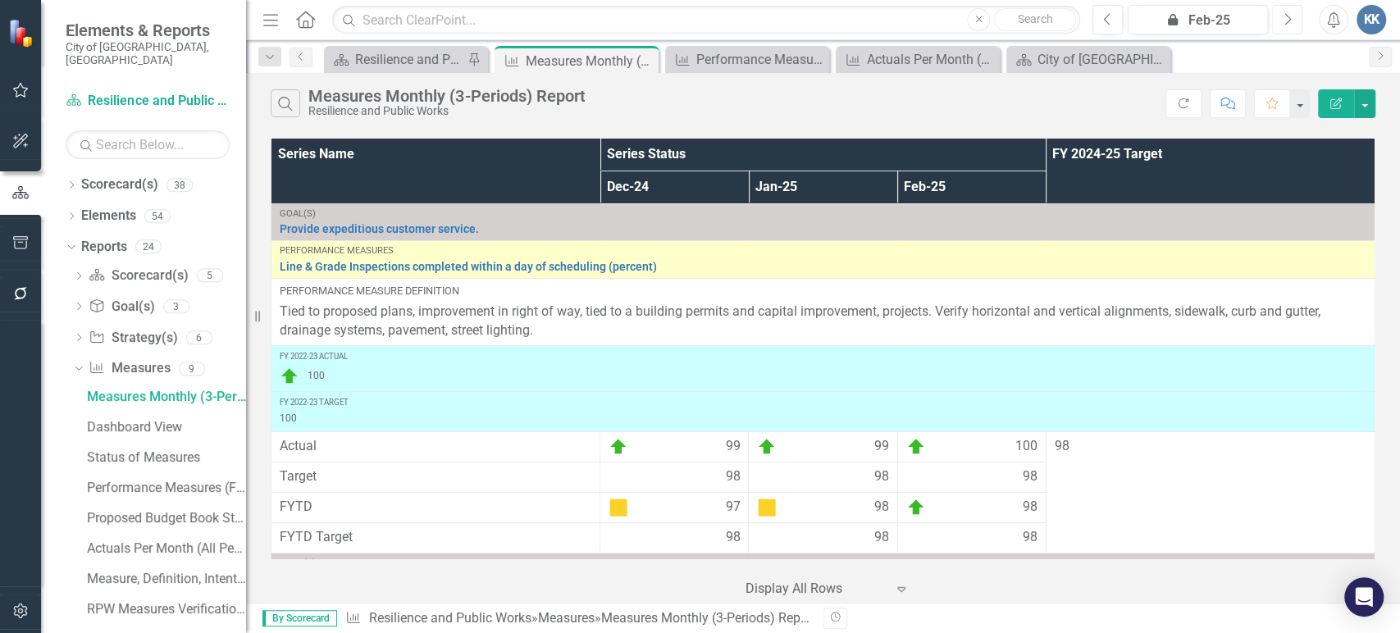
click at [1286, 25] on icon "Next" at bounding box center [1287, 19] width 9 height 15
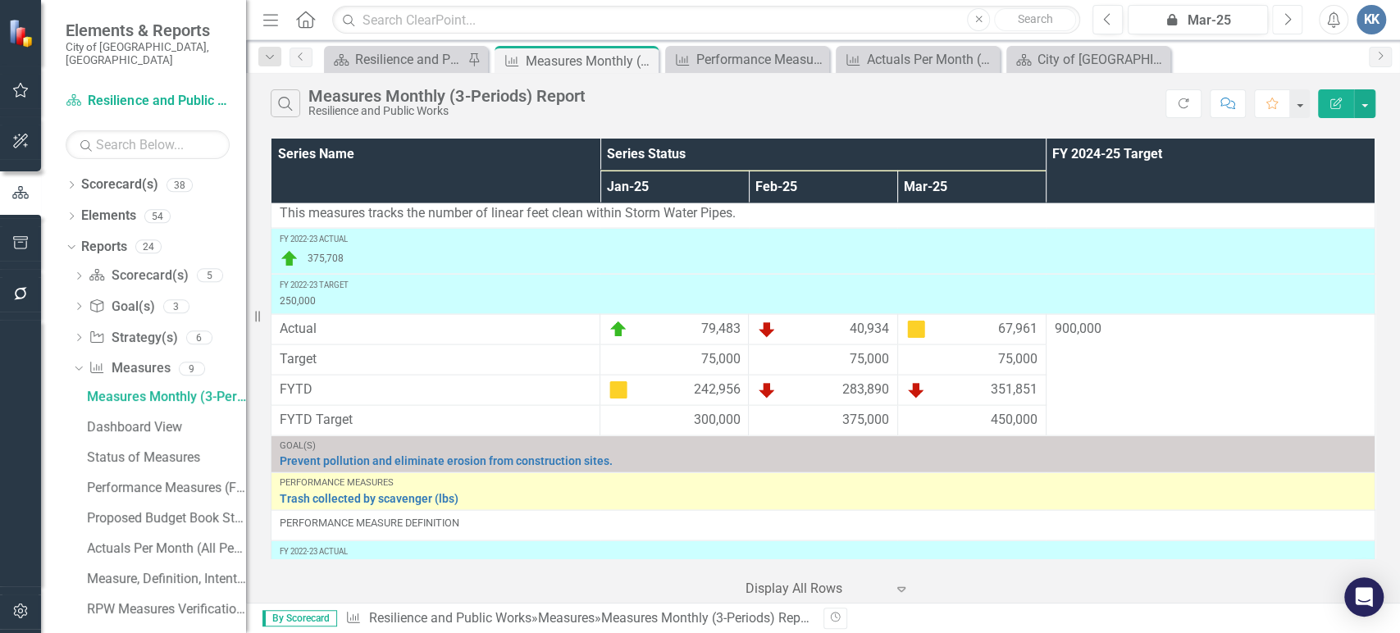
scroll to position [2278, 0]
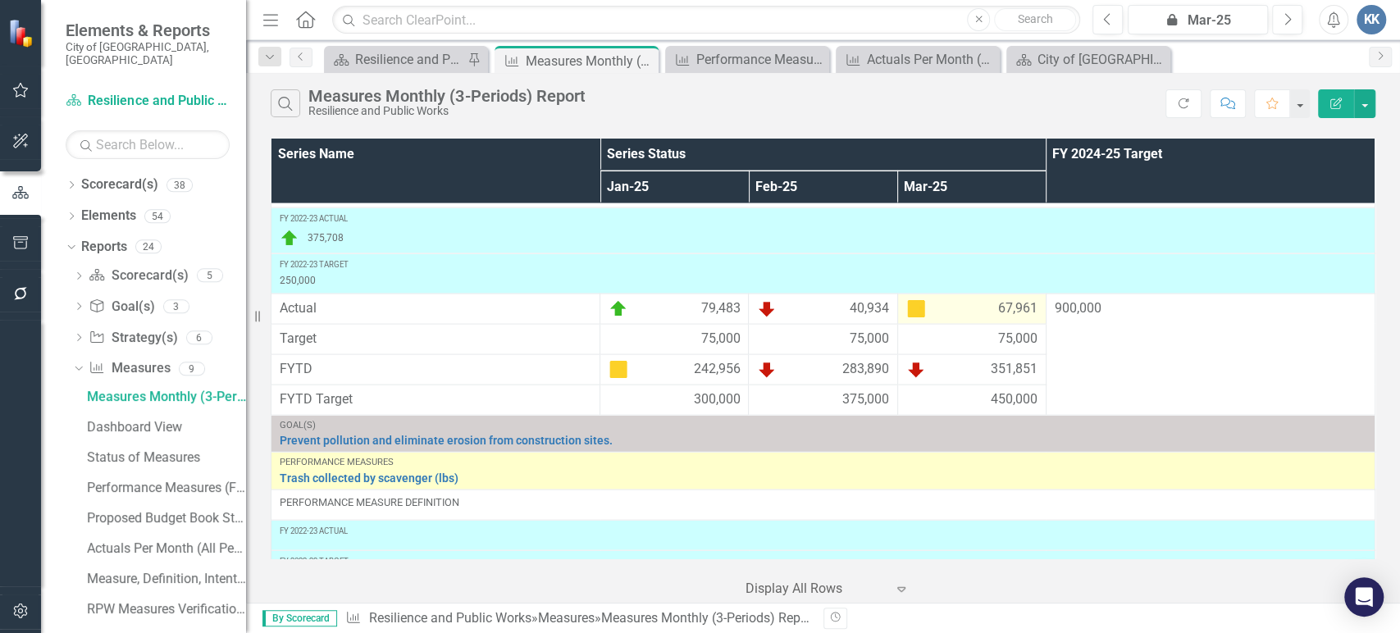
click at [1004, 319] on span "67,961" at bounding box center [1017, 309] width 39 height 20
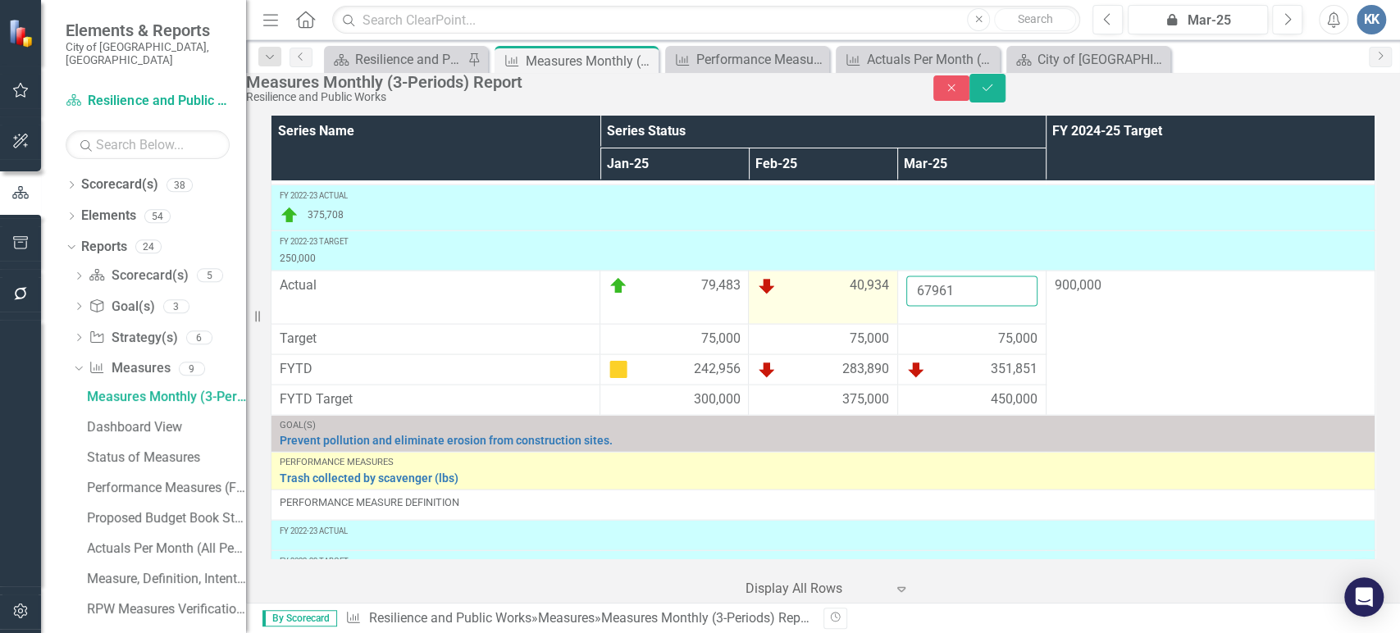
drag, startPoint x: 961, startPoint y: 328, endPoint x: 833, endPoint y: 325, distance: 128.0
click at [833, 324] on tr "Actual 79,483 40,934 67961 900,000" at bounding box center [823, 297] width 1104 height 53
paste input "7534"
type input "75341"
click at [995, 93] on icon "Save" at bounding box center [987, 87] width 15 height 11
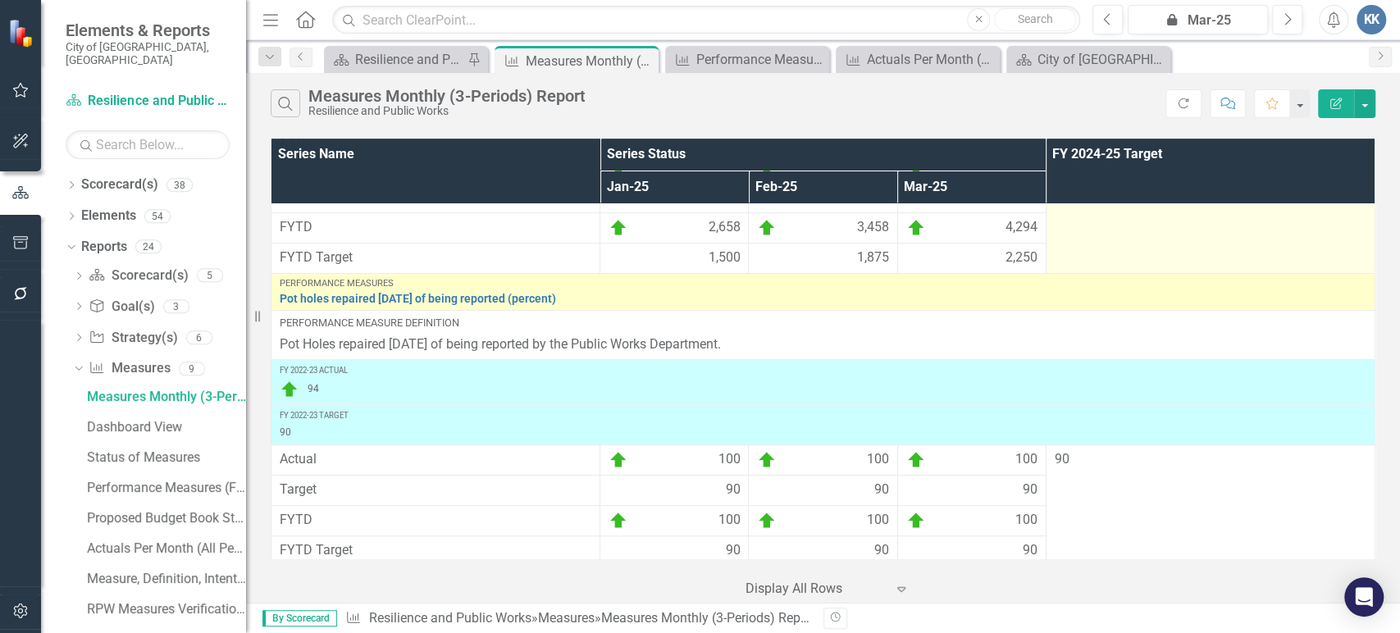
scroll to position [546, 0]
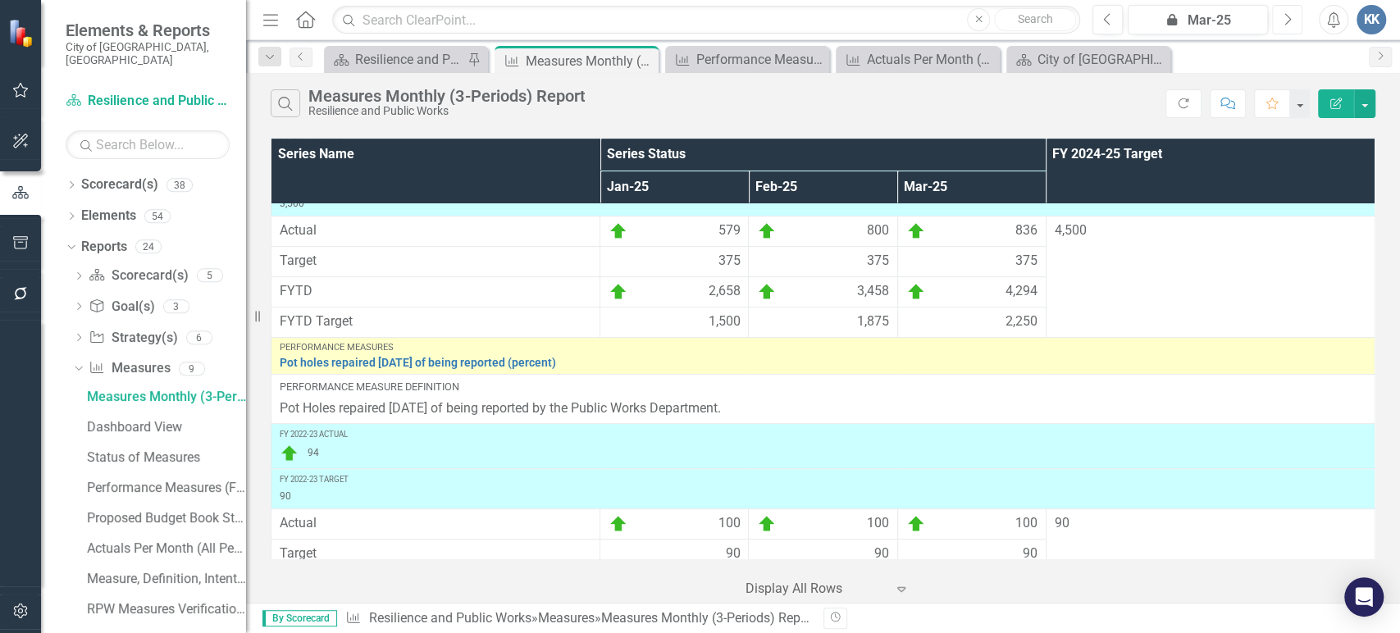
click at [1296, 18] on button "Next" at bounding box center [1287, 20] width 30 height 30
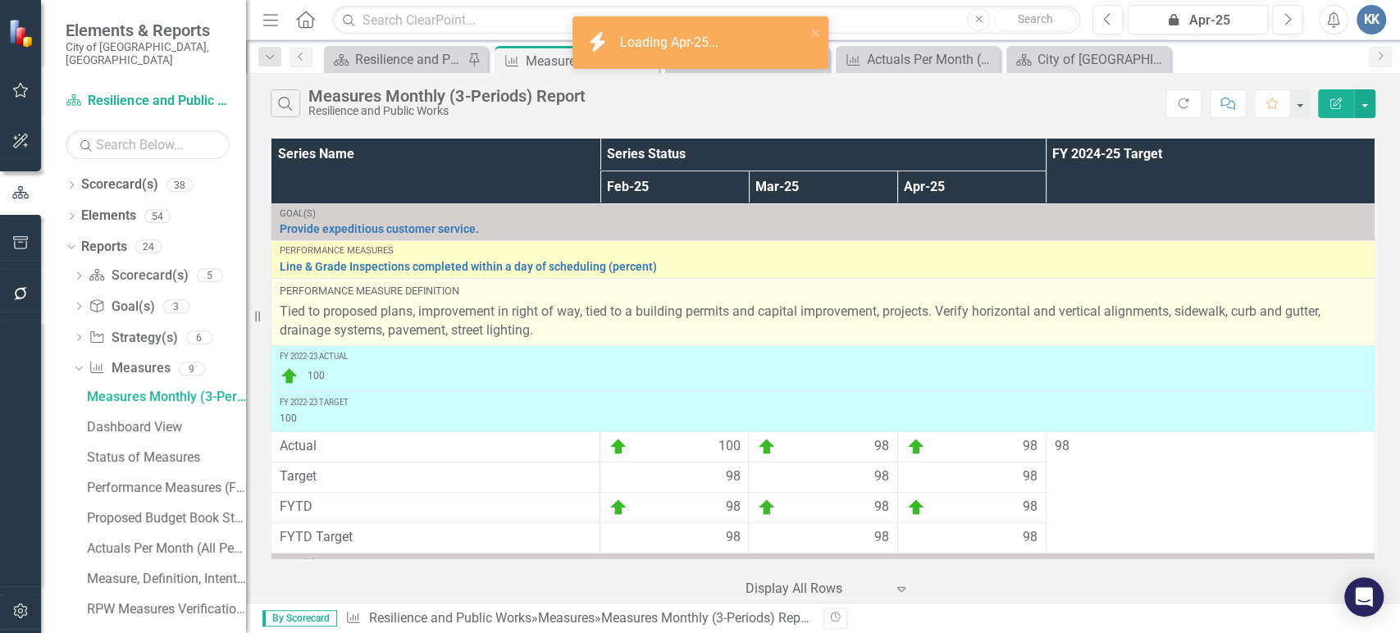
click at [1106, 340] on p "Tied to proposed plans, improvement in right of way, tied to a building permits…" at bounding box center [823, 322] width 1087 height 38
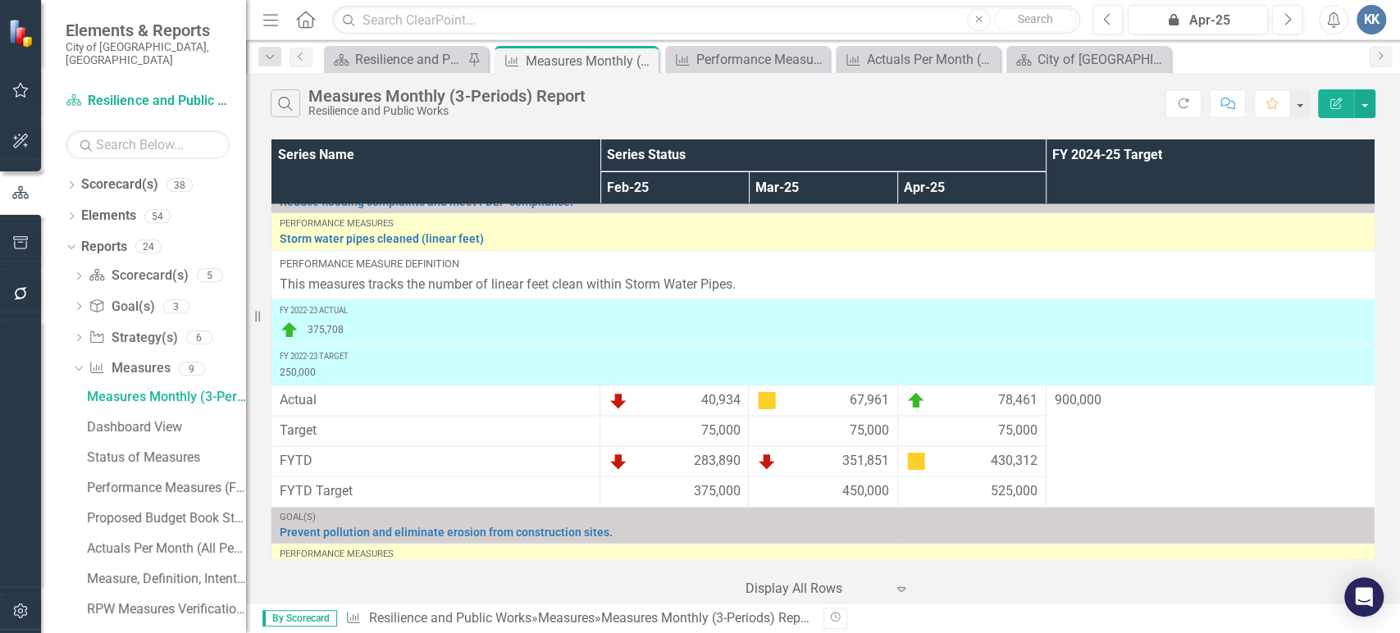
scroll to position [2278, 0]
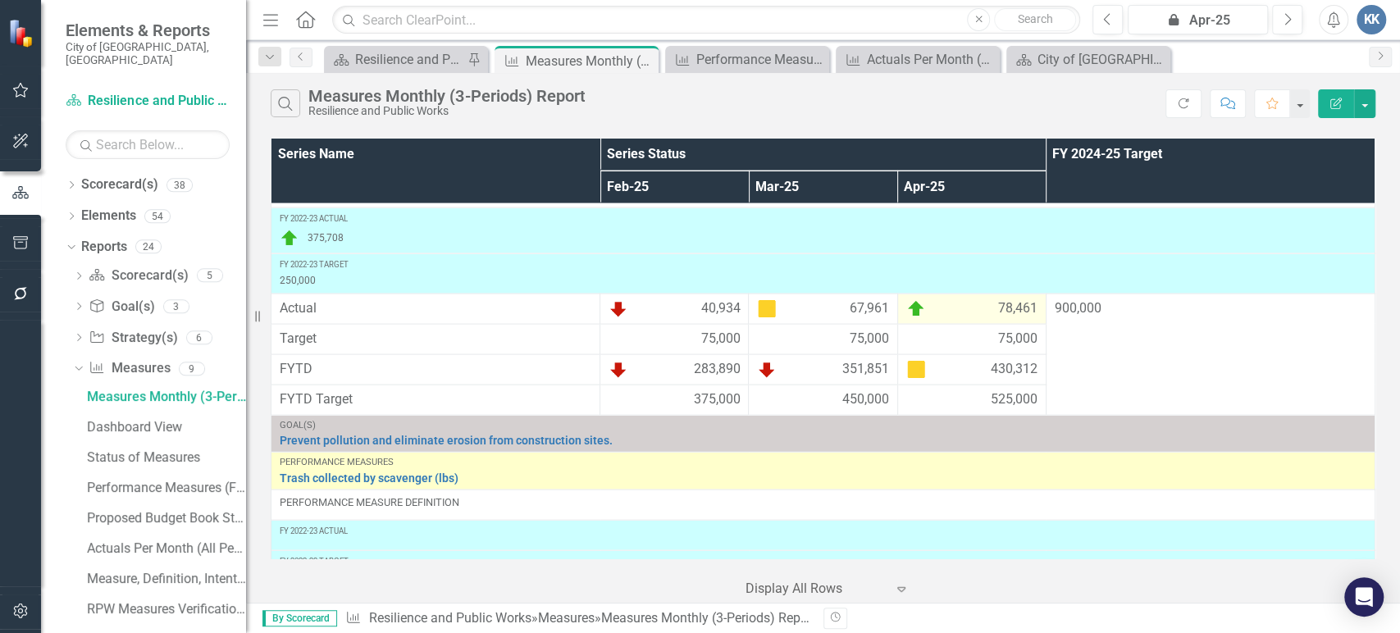
click at [998, 319] on span "78,461" at bounding box center [1017, 309] width 39 height 20
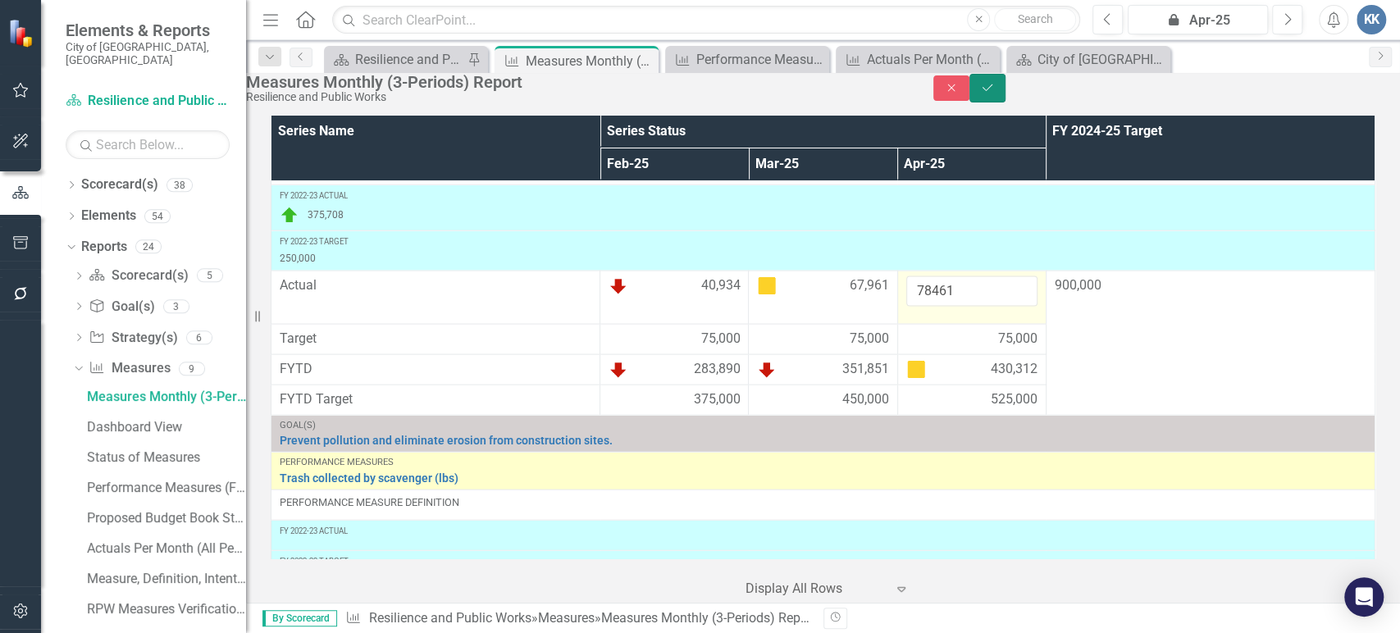
click at [995, 93] on icon "Save" at bounding box center [987, 87] width 15 height 11
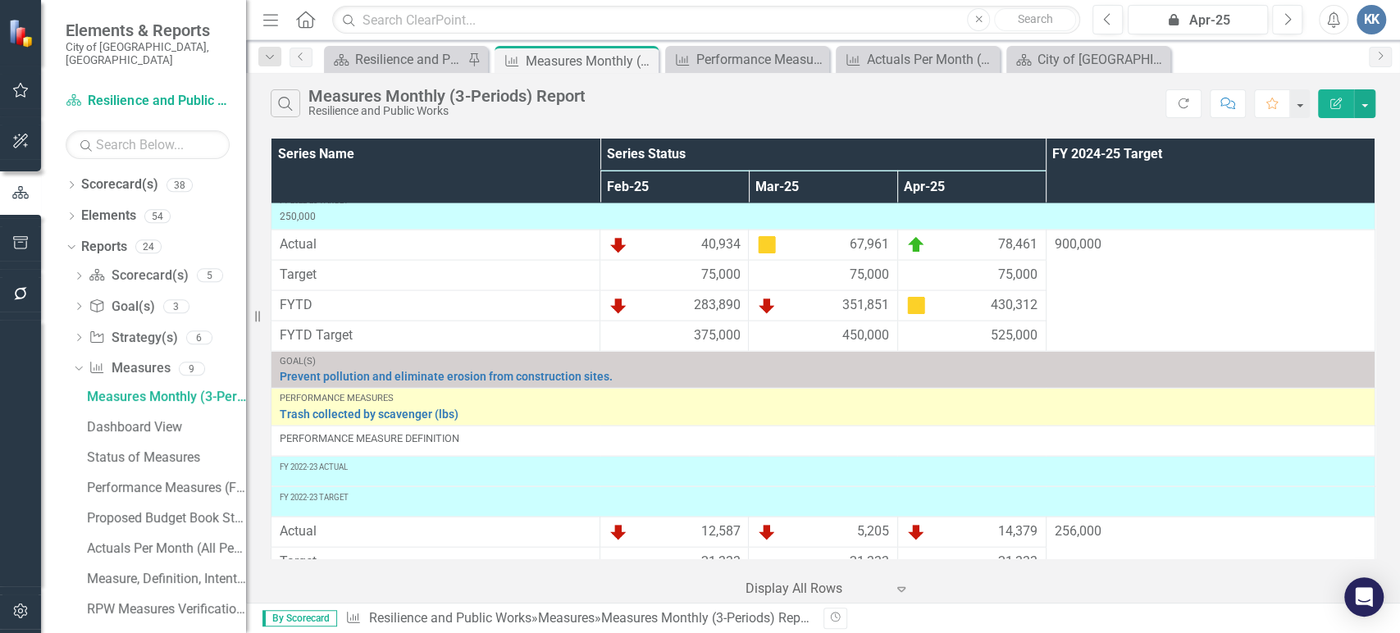
scroll to position [2369, 0]
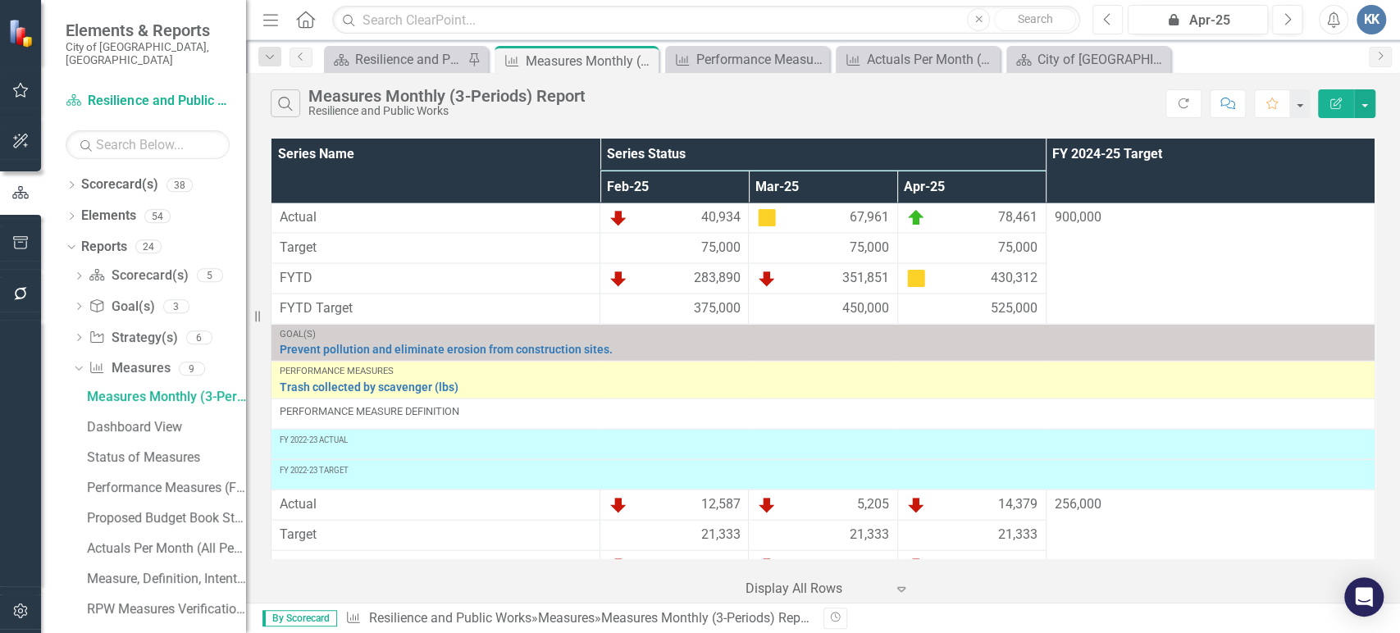
click at [1102, 15] on button "Previous" at bounding box center [1107, 20] width 30 height 30
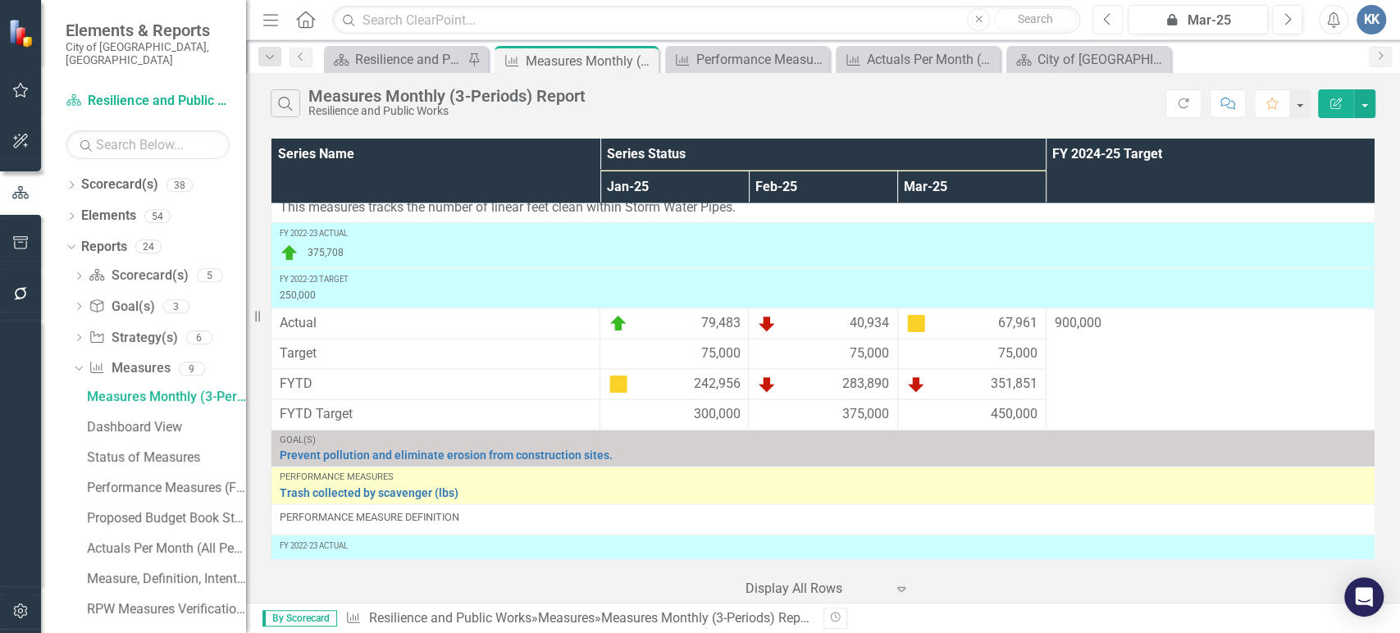
scroll to position [2186, 0]
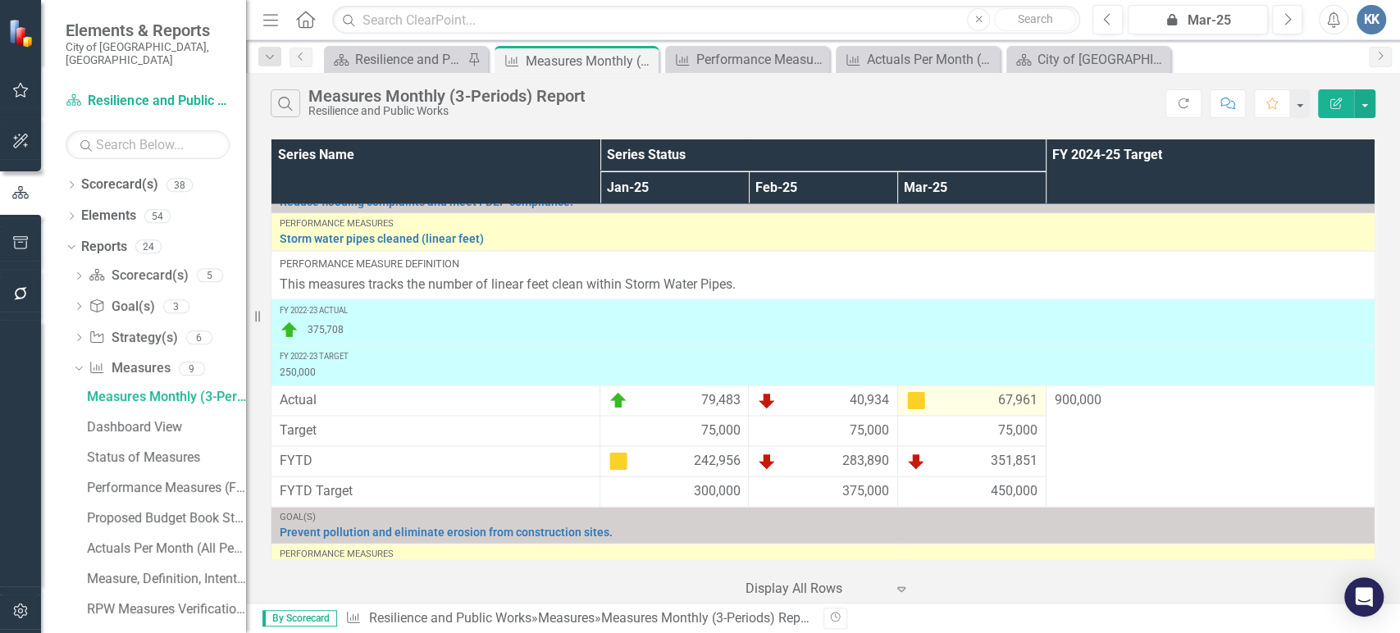
click at [963, 410] on div "67,961" at bounding box center [971, 400] width 131 height 20
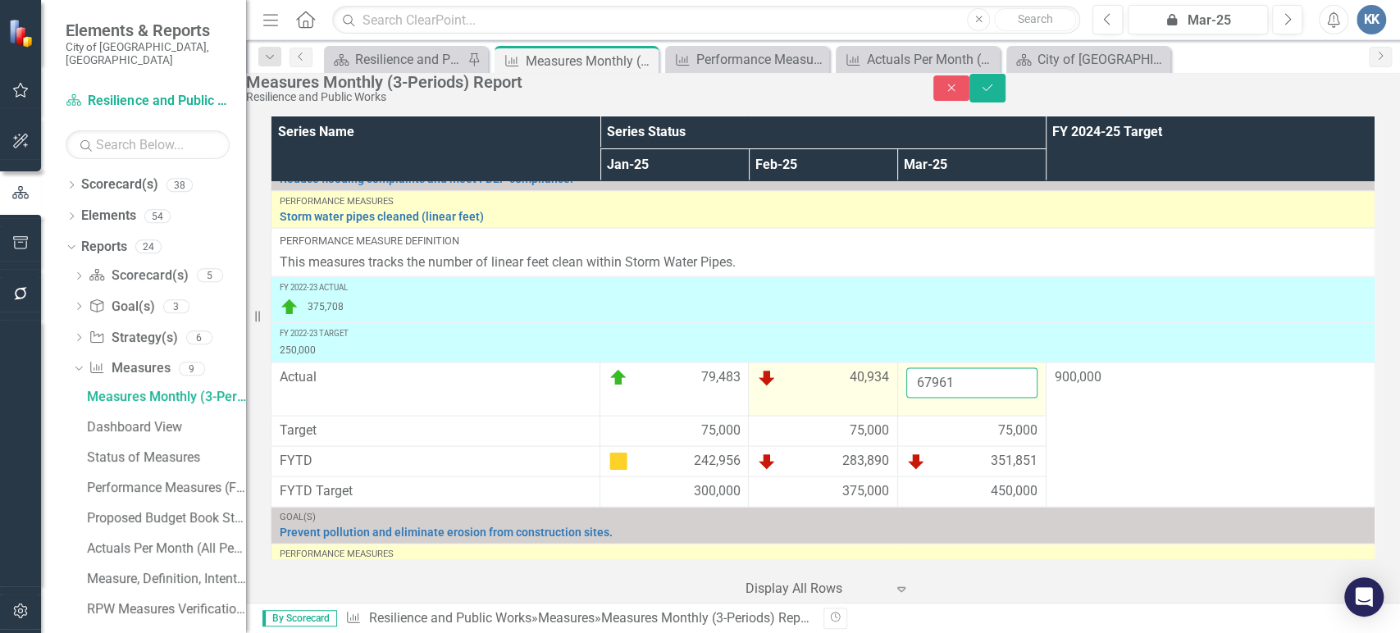
drag, startPoint x: 963, startPoint y: 416, endPoint x: 872, endPoint y: 417, distance: 91.1
click at [872, 415] on tr "Actual 79,483 40,934 67961 900,000" at bounding box center [823, 388] width 1104 height 53
paste input "79483"
type input "79483"
click at [955, 92] on icon "button" at bounding box center [951, 87] width 7 height 7
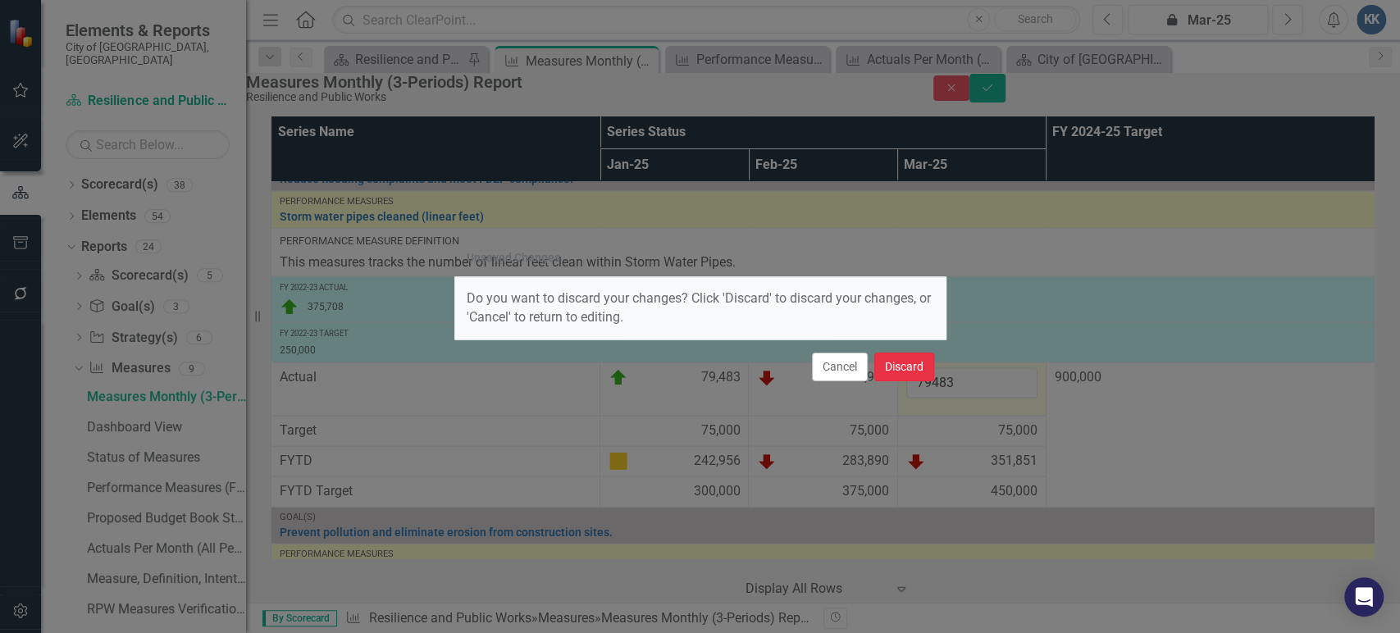
click at [905, 367] on button "Discard" at bounding box center [904, 367] width 60 height 29
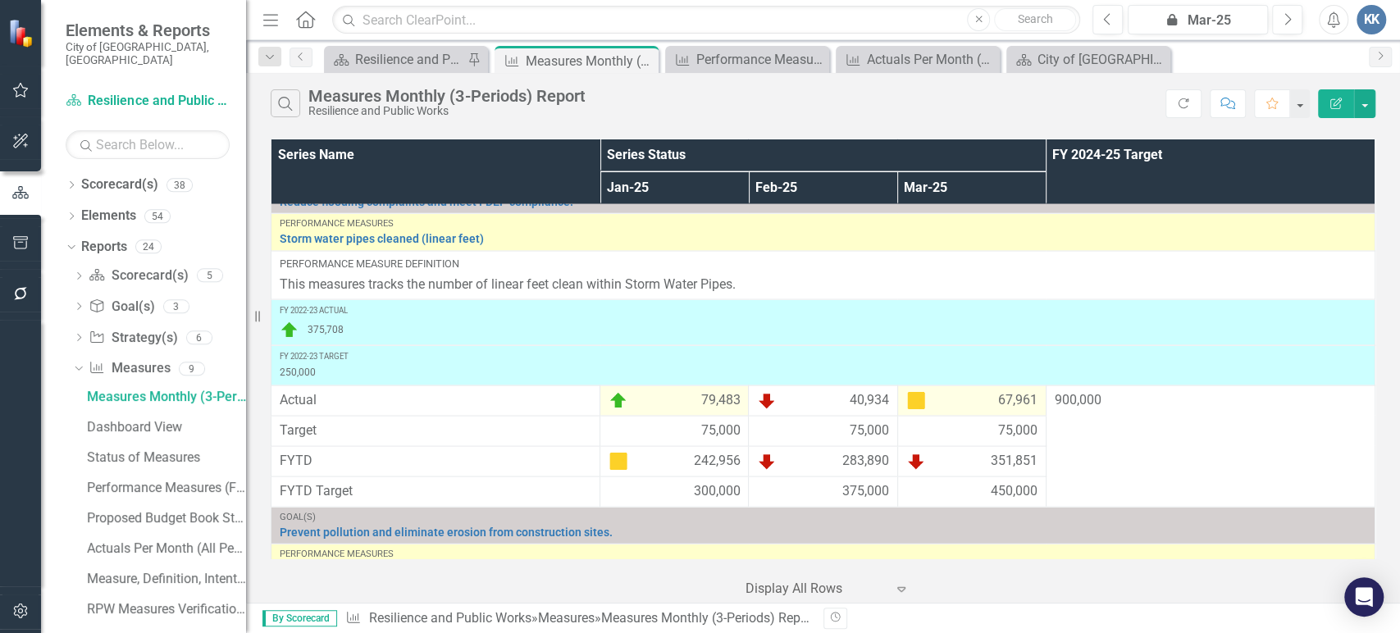
click at [700, 410] on span "79,483" at bounding box center [719, 400] width 39 height 20
click at [840, 405] on div "40,934" at bounding box center [822, 400] width 131 height 20
click at [850, 406] on span "40,934" at bounding box center [869, 400] width 39 height 20
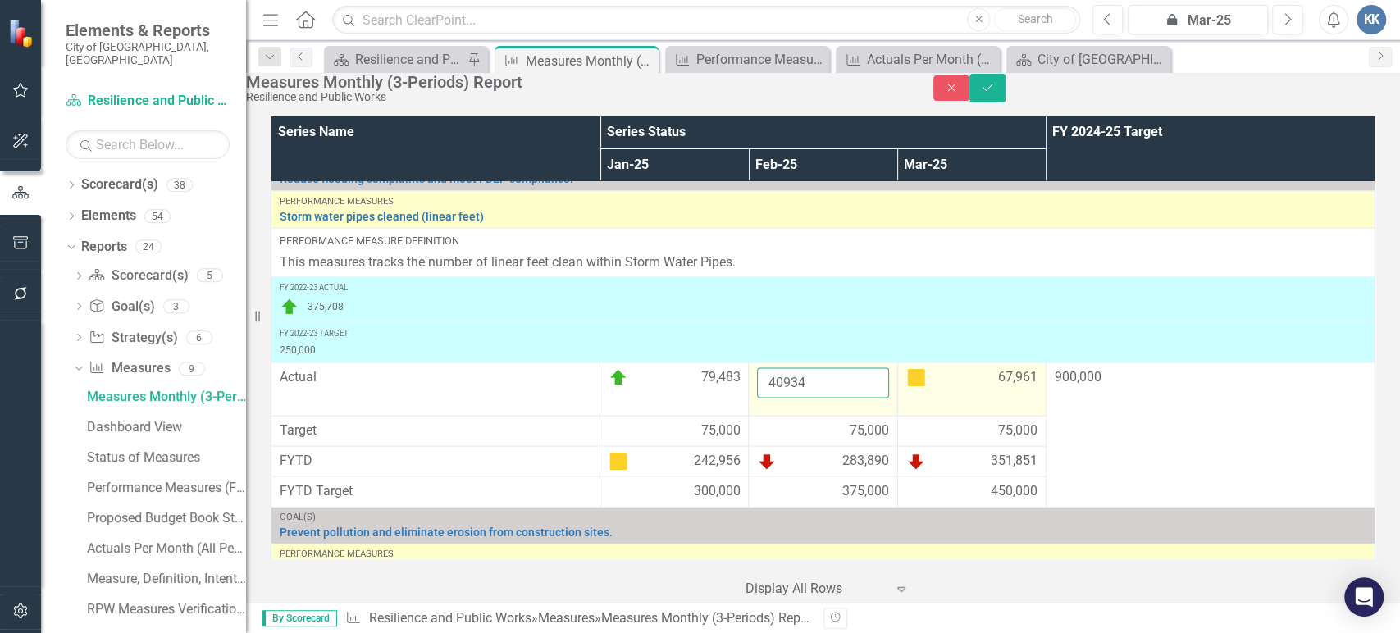
click at [800, 398] on input "40934" at bounding box center [822, 382] width 131 height 30
drag, startPoint x: 800, startPoint y: 414, endPoint x: 759, endPoint y: 412, distance: 41.9
click at [759, 398] on input "40934" at bounding box center [822, 382] width 131 height 30
type input "42607"
click at [1005, 93] on button "Save" at bounding box center [987, 88] width 36 height 29
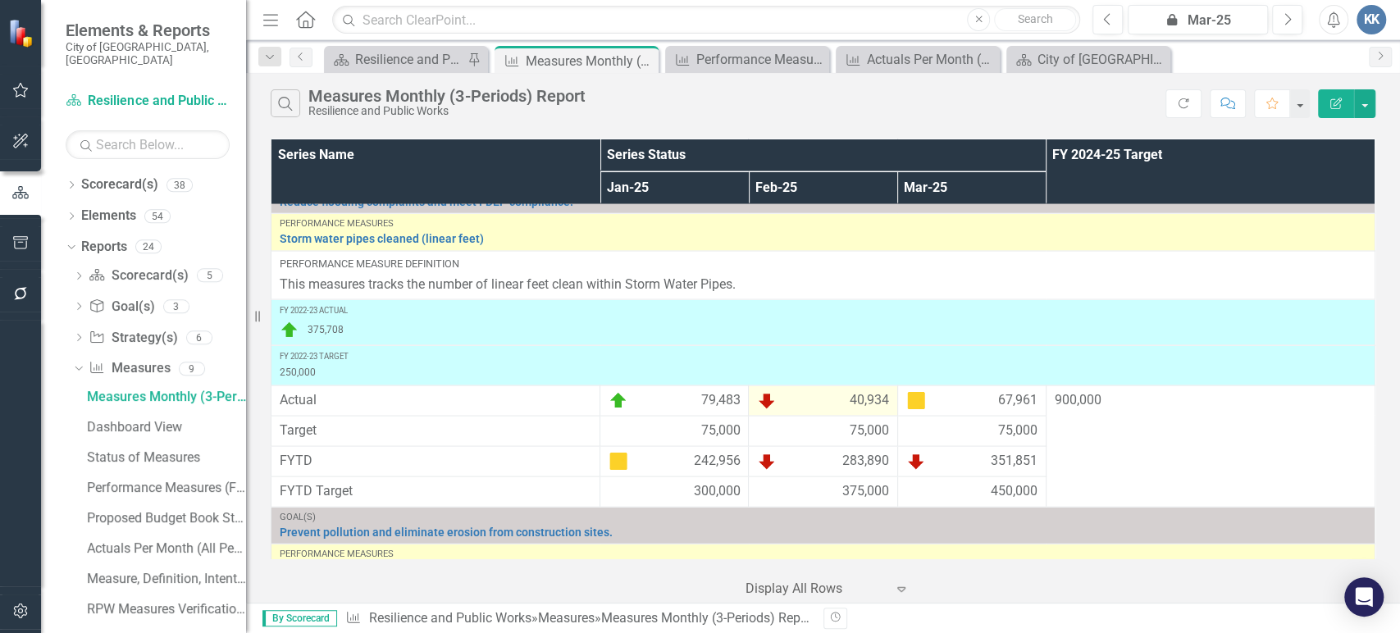
click at [833, 410] on div "40,934" at bounding box center [822, 400] width 131 height 20
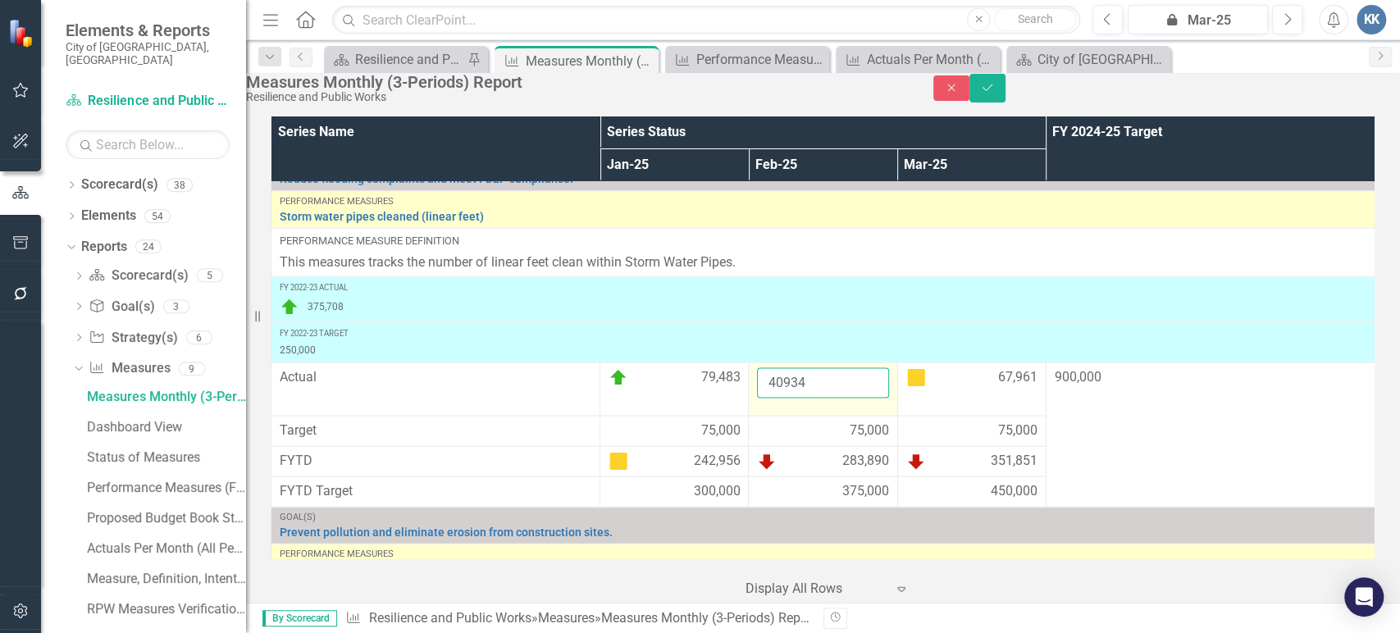
drag, startPoint x: 833, startPoint y: 420, endPoint x: 800, endPoint y: 410, distance: 34.2
click at [820, 398] on input "40934" at bounding box center [822, 382] width 131 height 30
drag, startPoint x: 779, startPoint y: 408, endPoint x: 733, endPoint y: 403, distance: 46.2
click at [733, 403] on tr "Actual 79,483 40934 67,961 900,000" at bounding box center [823, 388] width 1104 height 53
type input "42607"
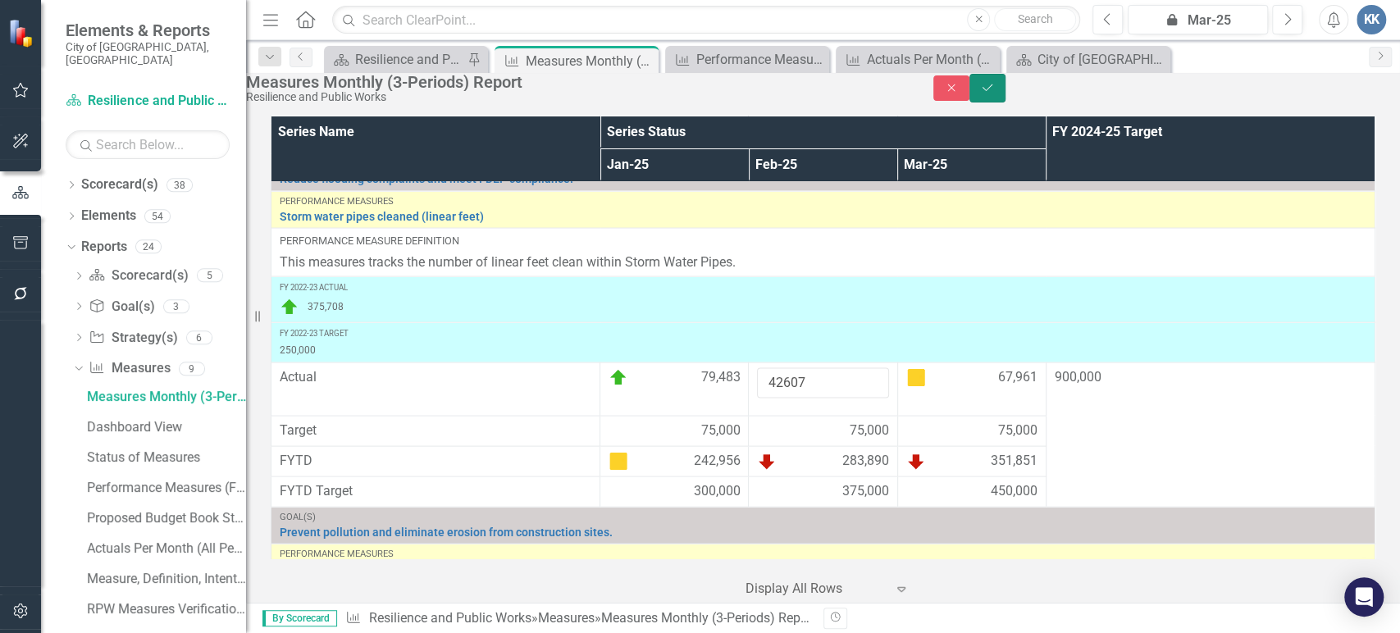
click at [995, 93] on icon "Save" at bounding box center [987, 87] width 15 height 11
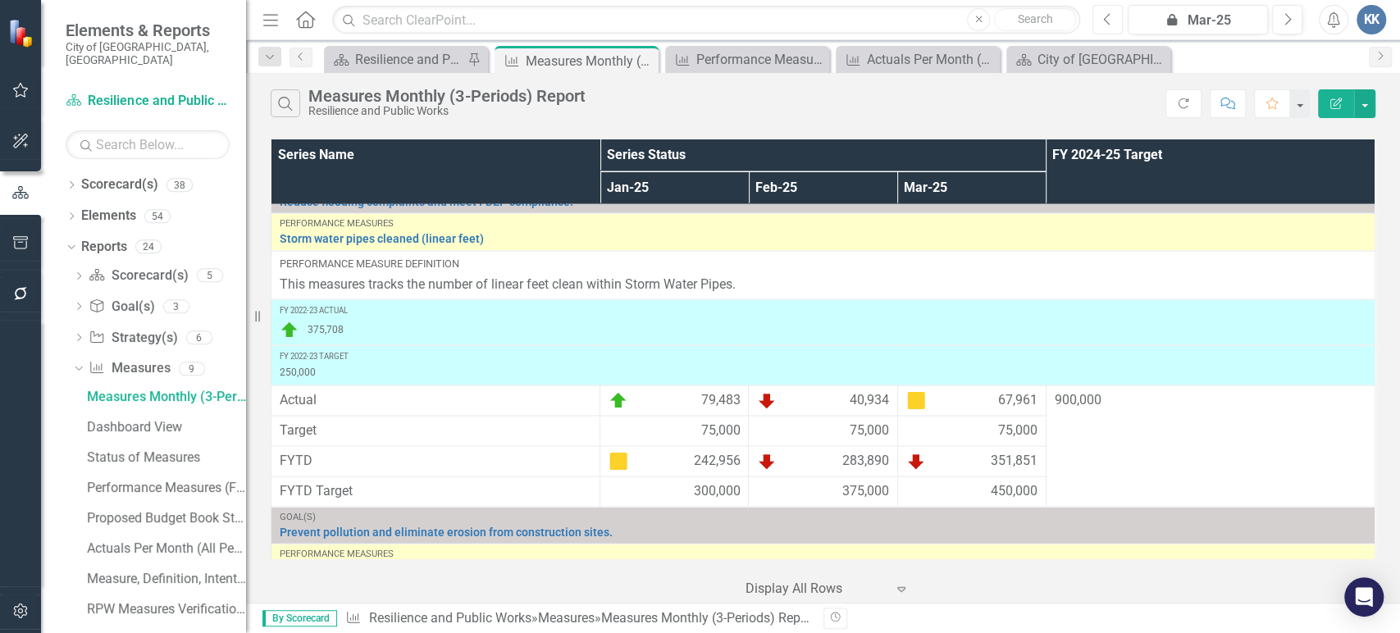
click at [1108, 25] on icon "Previous" at bounding box center [1107, 19] width 9 height 15
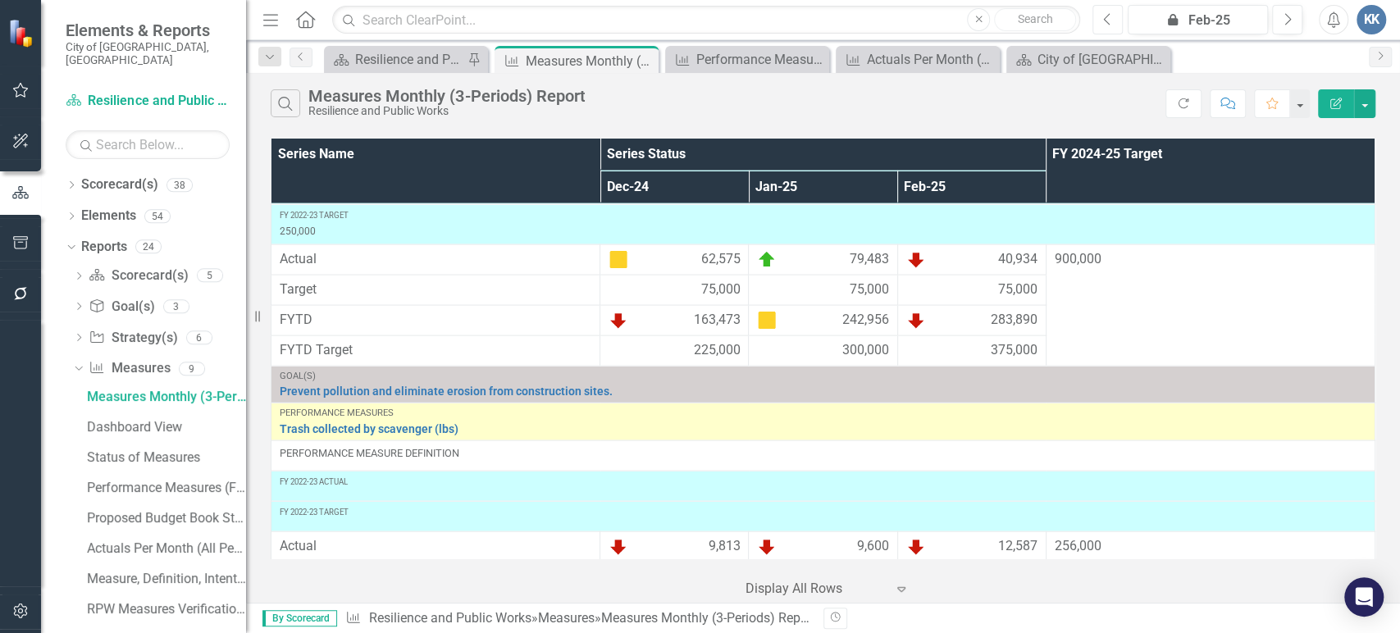
scroll to position [2369, 0]
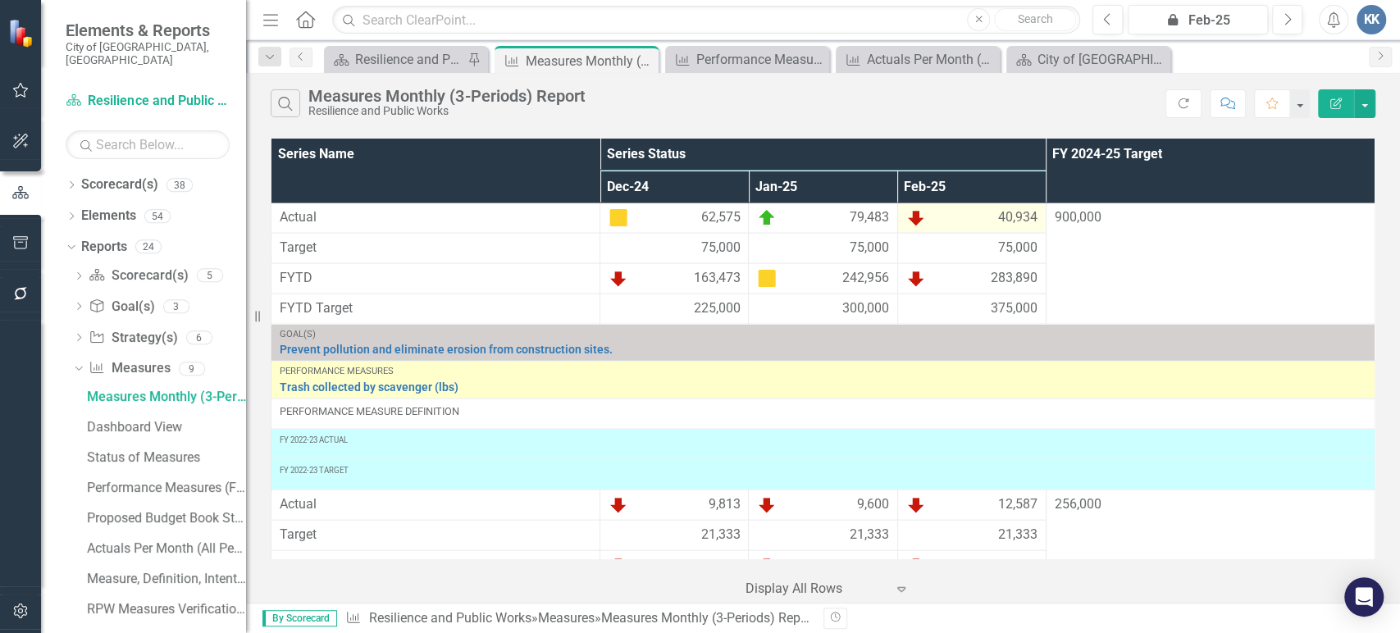
click at [1003, 228] on span "40,934" at bounding box center [1017, 218] width 39 height 20
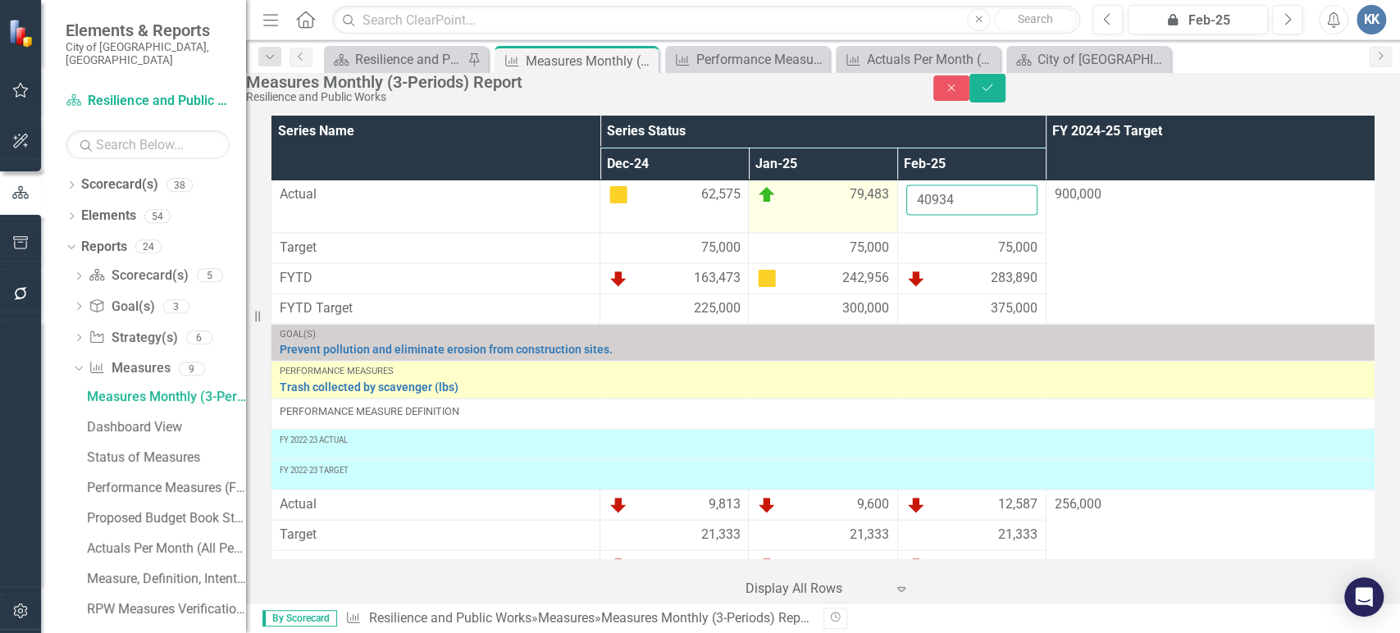
drag, startPoint x: 969, startPoint y: 242, endPoint x: 889, endPoint y: 235, distance: 79.9
click at [889, 233] on tr "Actual 62,575 79,483 40934 900,000" at bounding box center [823, 206] width 1104 height 53
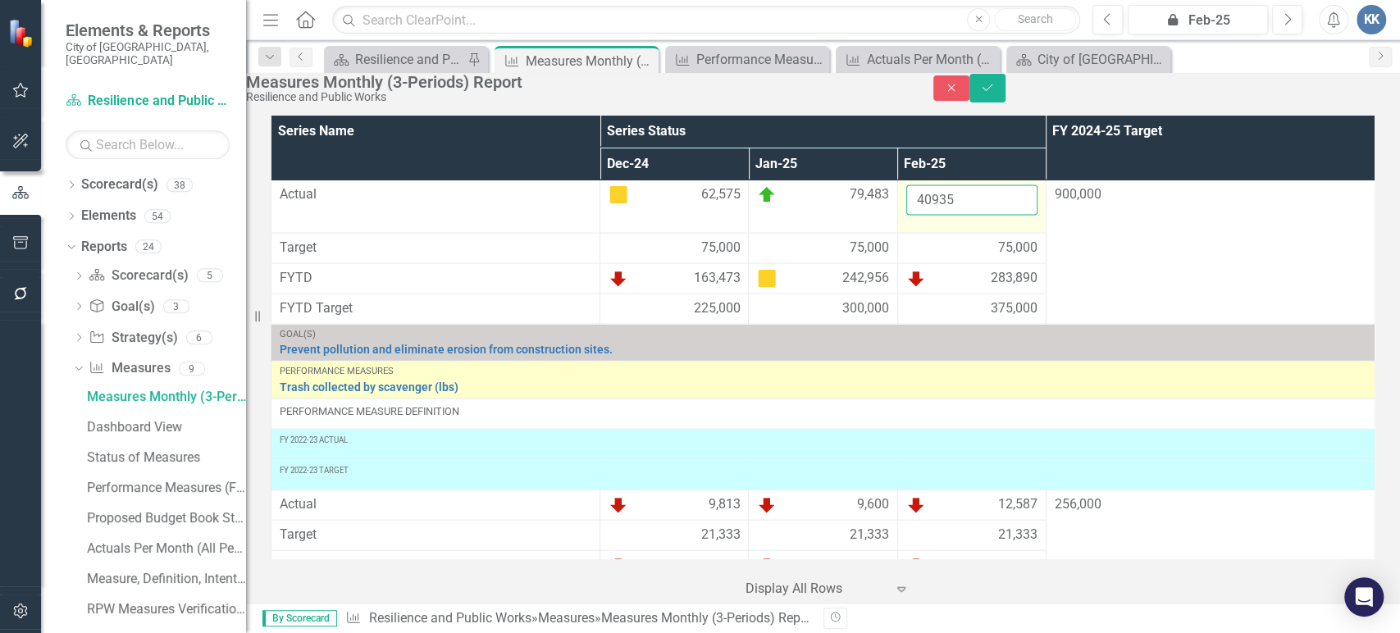
click at [1017, 216] on input "40935" at bounding box center [971, 200] width 131 height 30
click at [1015, 216] on input "40934" at bounding box center [971, 200] width 131 height 30
click at [1015, 216] on input "40927" at bounding box center [971, 200] width 131 height 30
click at [1015, 216] on input "40859" at bounding box center [971, 200] width 131 height 30
drag, startPoint x: 958, startPoint y: 234, endPoint x: 900, endPoint y: 227, distance: 58.6
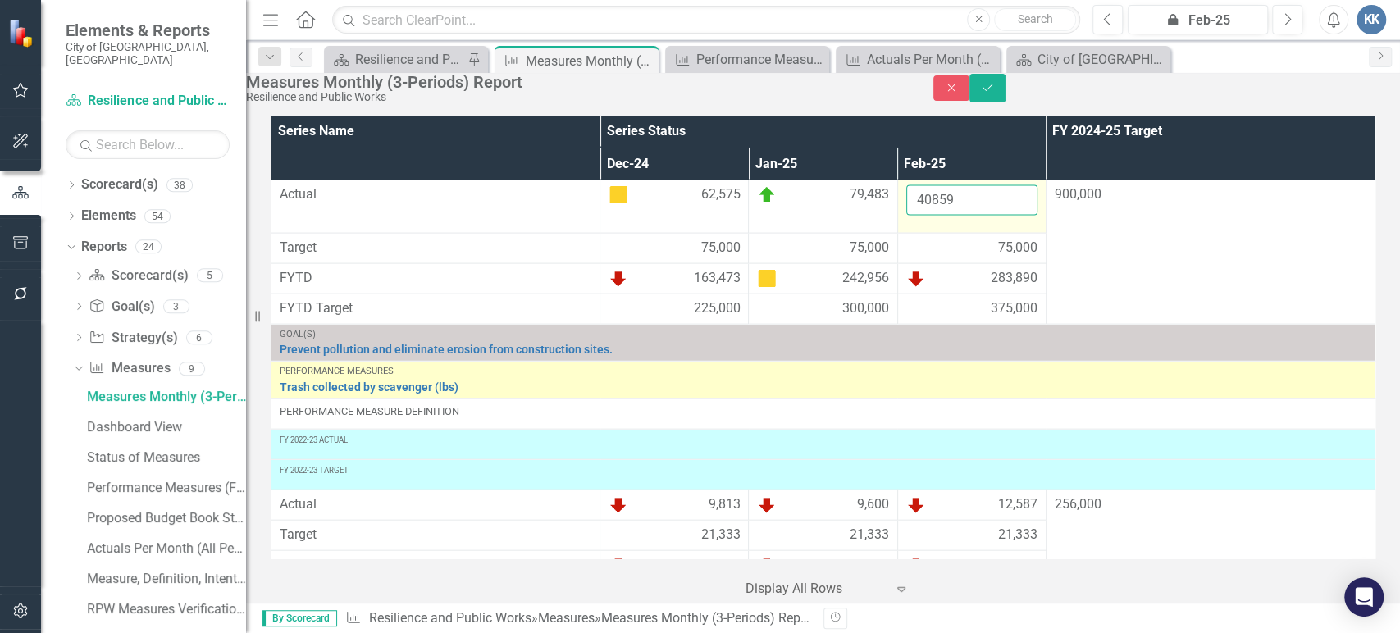
click at [906, 216] on input "40859" at bounding box center [971, 200] width 131 height 30
type input "42607"
click at [995, 93] on icon "Save" at bounding box center [987, 87] width 15 height 11
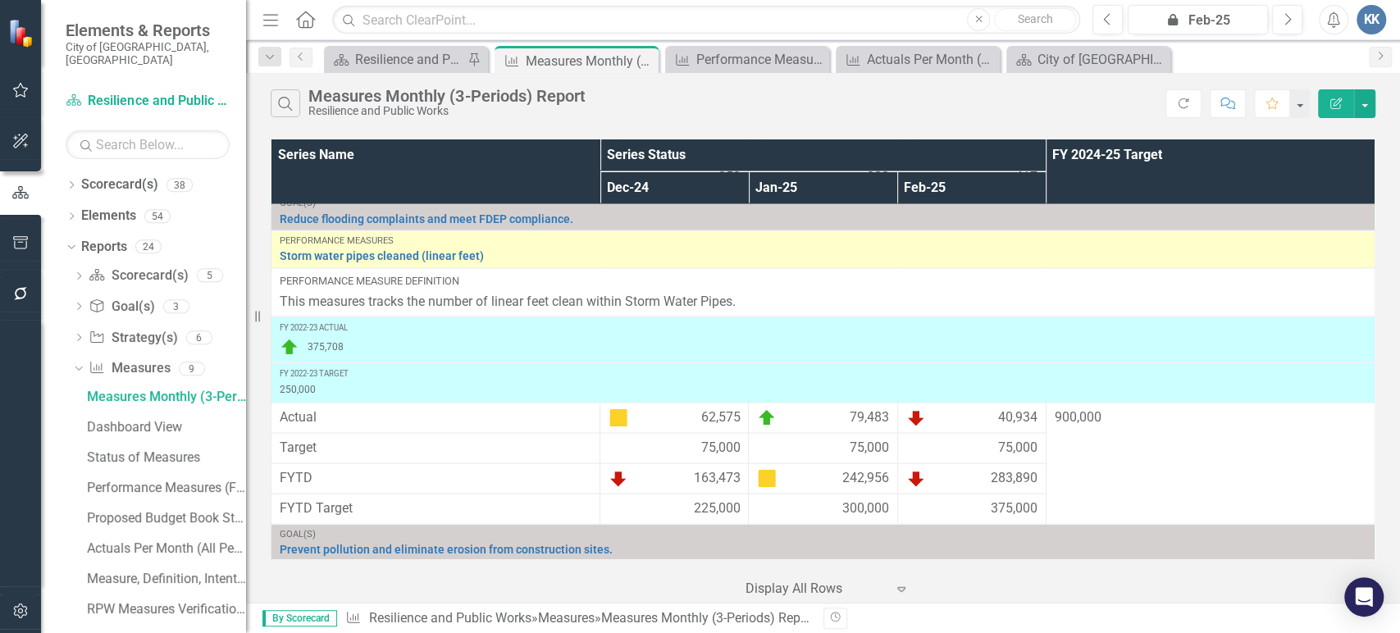
scroll to position [2151, 0]
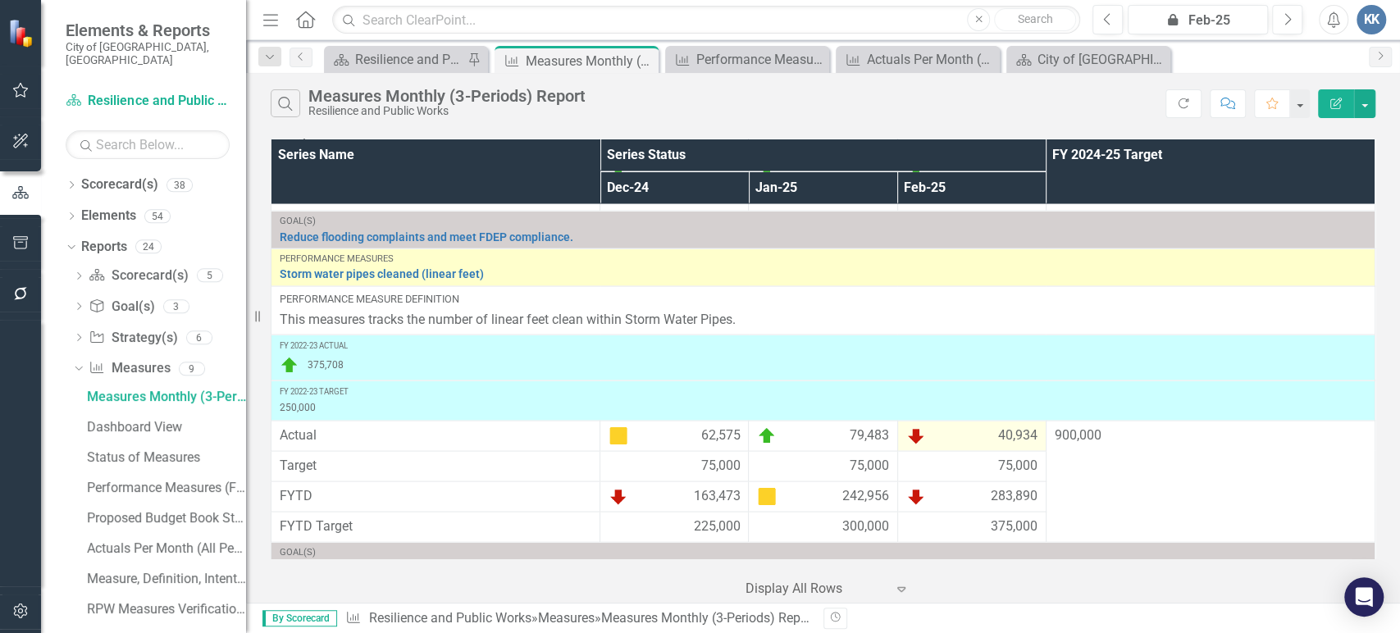
click at [914, 445] on img at bounding box center [916, 436] width 20 height 20
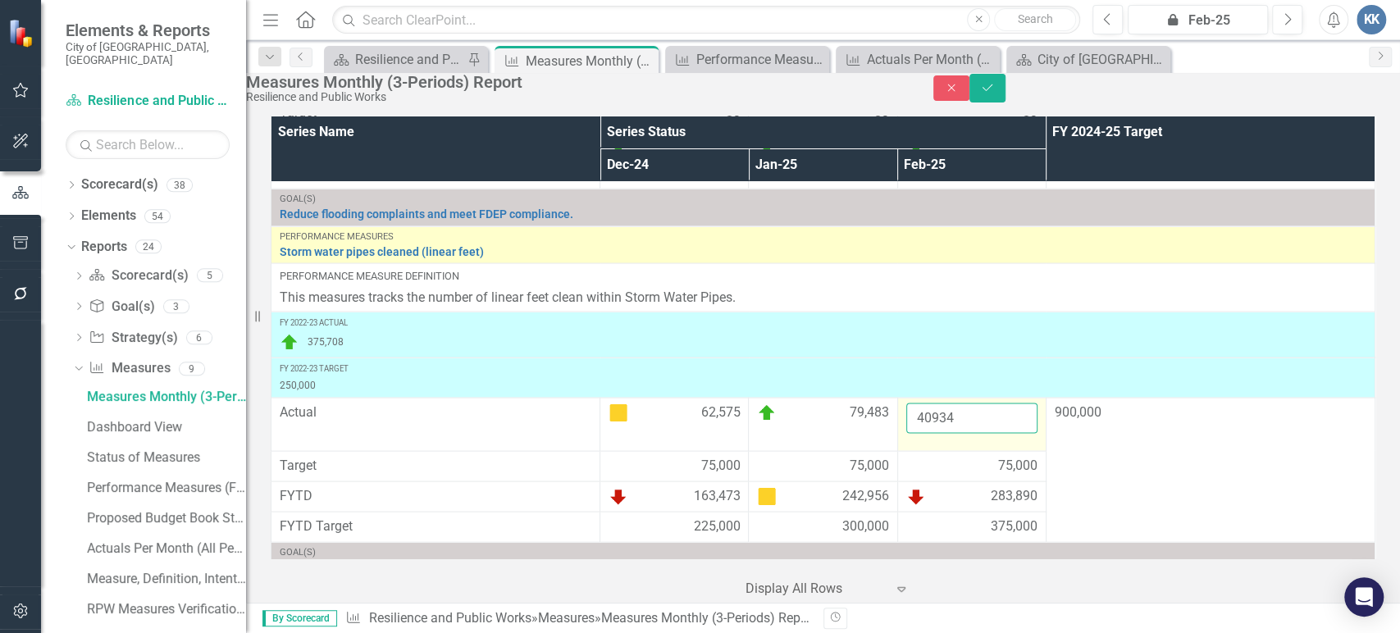
click at [939, 433] on input "40934" at bounding box center [971, 418] width 131 height 30
drag, startPoint x: 960, startPoint y: 457, endPoint x: 905, endPoint y: 457, distance: 55.8
click at [906, 433] on input "40934" at bounding box center [971, 418] width 131 height 30
type input "42607"
click at [1005, 84] on button "Save" at bounding box center [987, 88] width 36 height 29
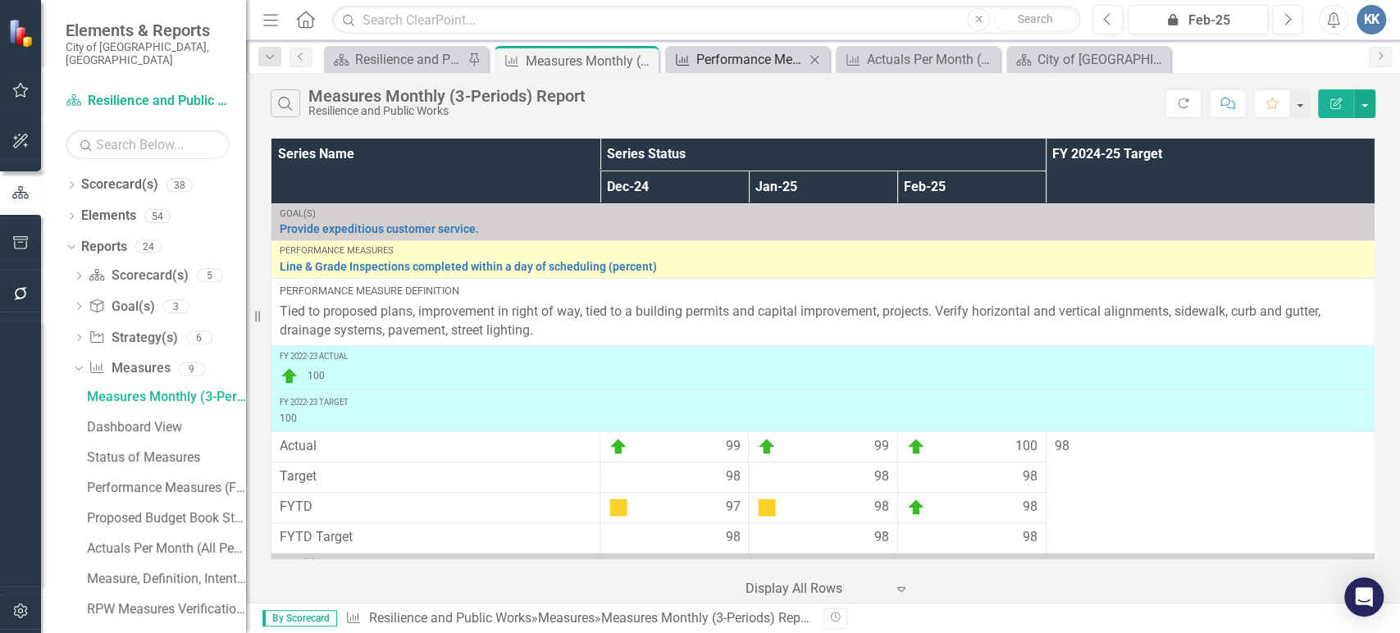
click at [761, 50] on div "Performance Measures (Fiscal Year Comparison)" at bounding box center [750, 59] width 108 height 21
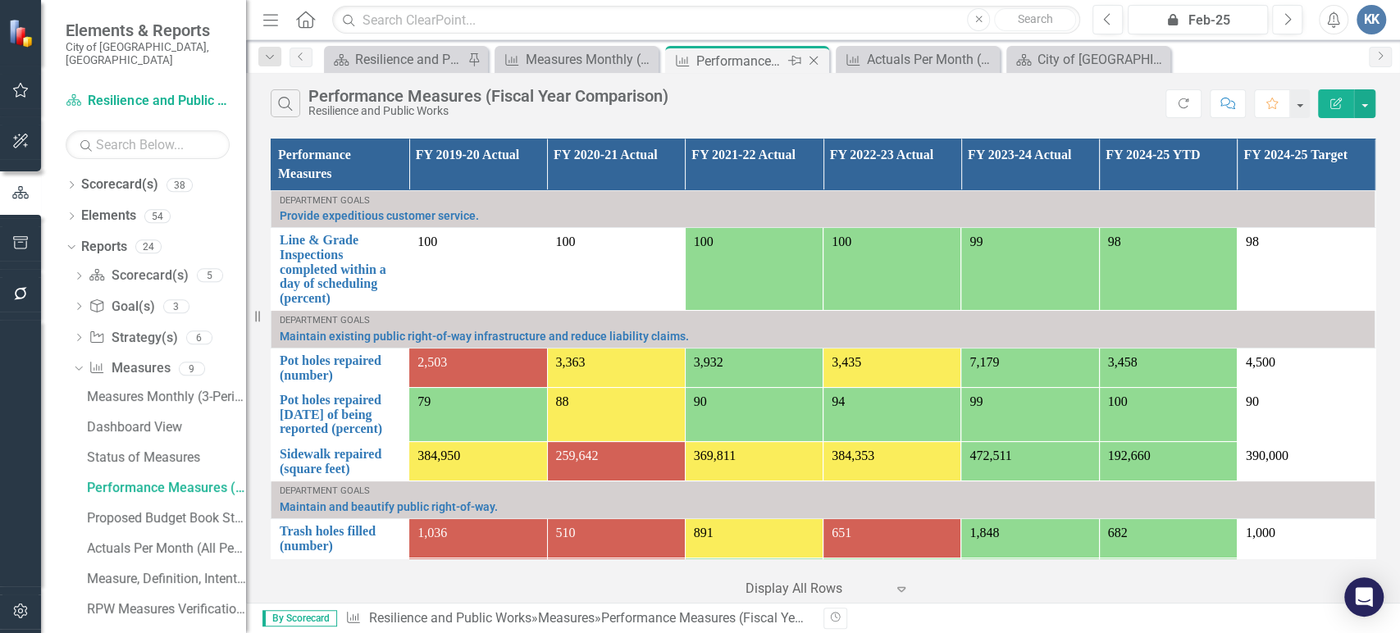
click at [817, 58] on icon "Close" at bounding box center [813, 60] width 16 height 13
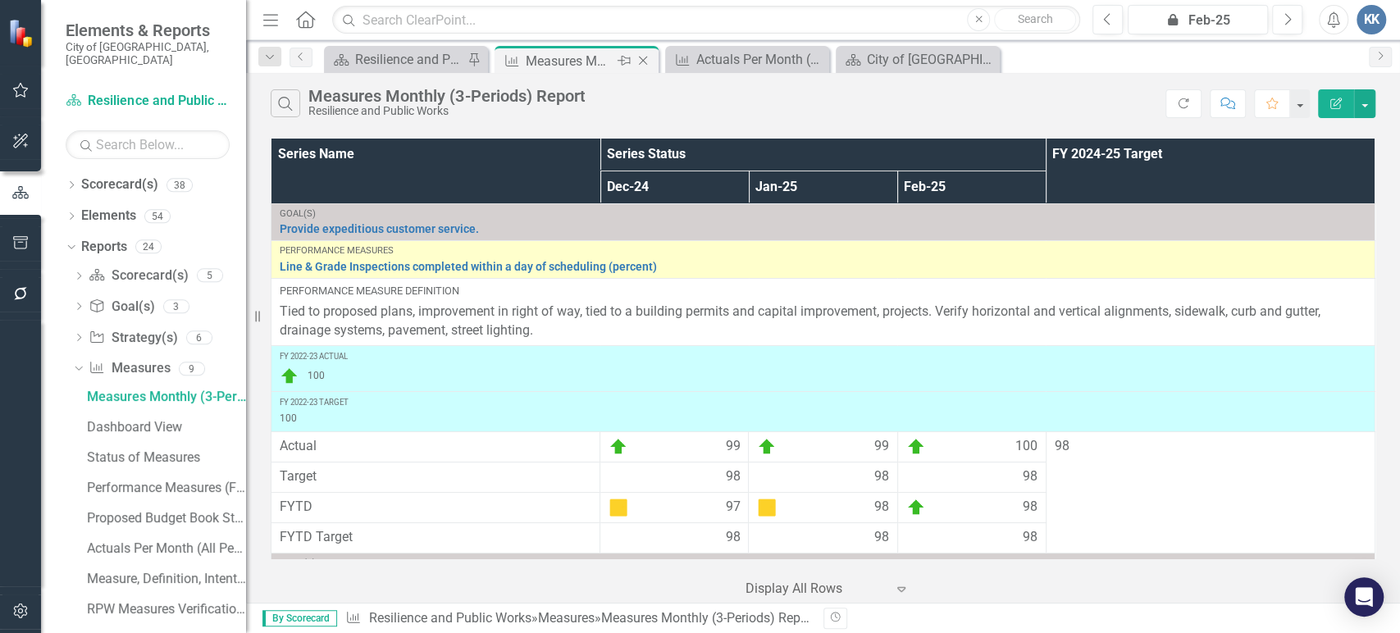
click at [602, 57] on div "Measures Monthly (3-Periods) Report" at bounding box center [570, 61] width 88 height 21
click at [722, 57] on div "Actuals Per Month (All Periods YTD)" at bounding box center [750, 59] width 108 height 21
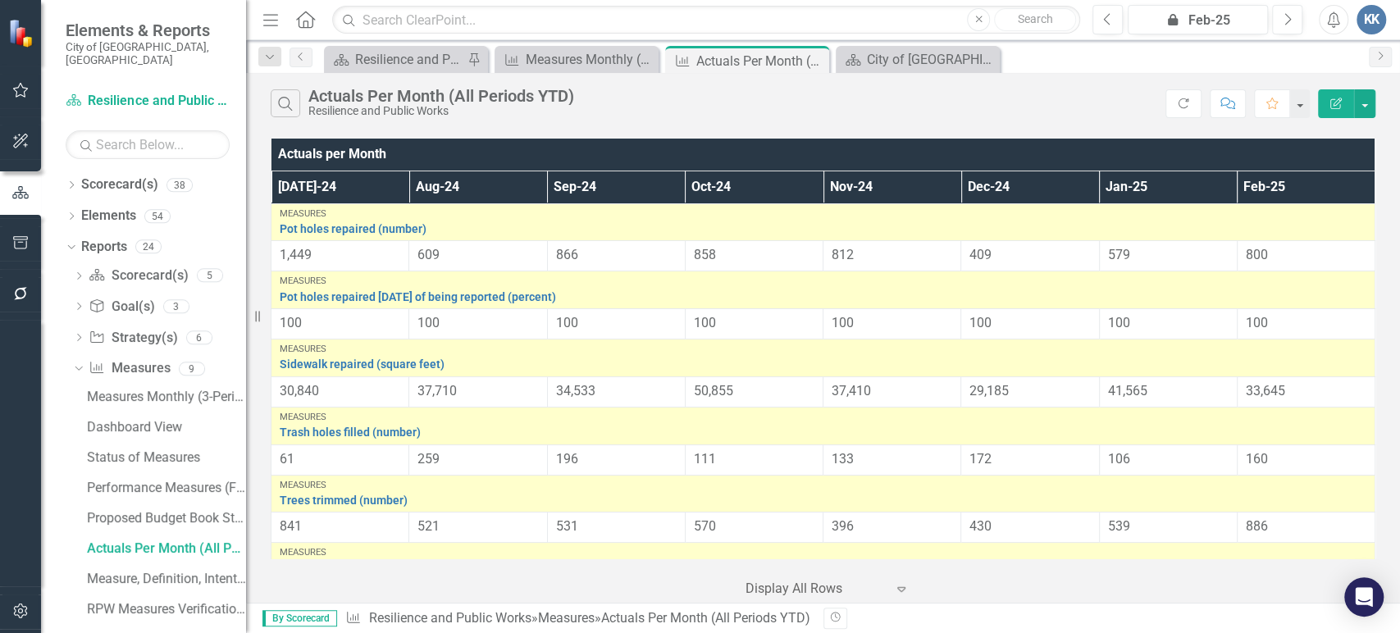
click at [729, 407] on td "Measures Trash holes filled (number) Edit Edit Measure Link Open Element" at bounding box center [823, 426] width 1104 height 38
click at [729, 401] on tbody "Measures Pot holes repaired (number) Edit Edit Measure Link Open Element 1,449 …" at bounding box center [823, 610] width 1104 height 814
click at [726, 394] on span "50,855" at bounding box center [713, 391] width 39 height 16
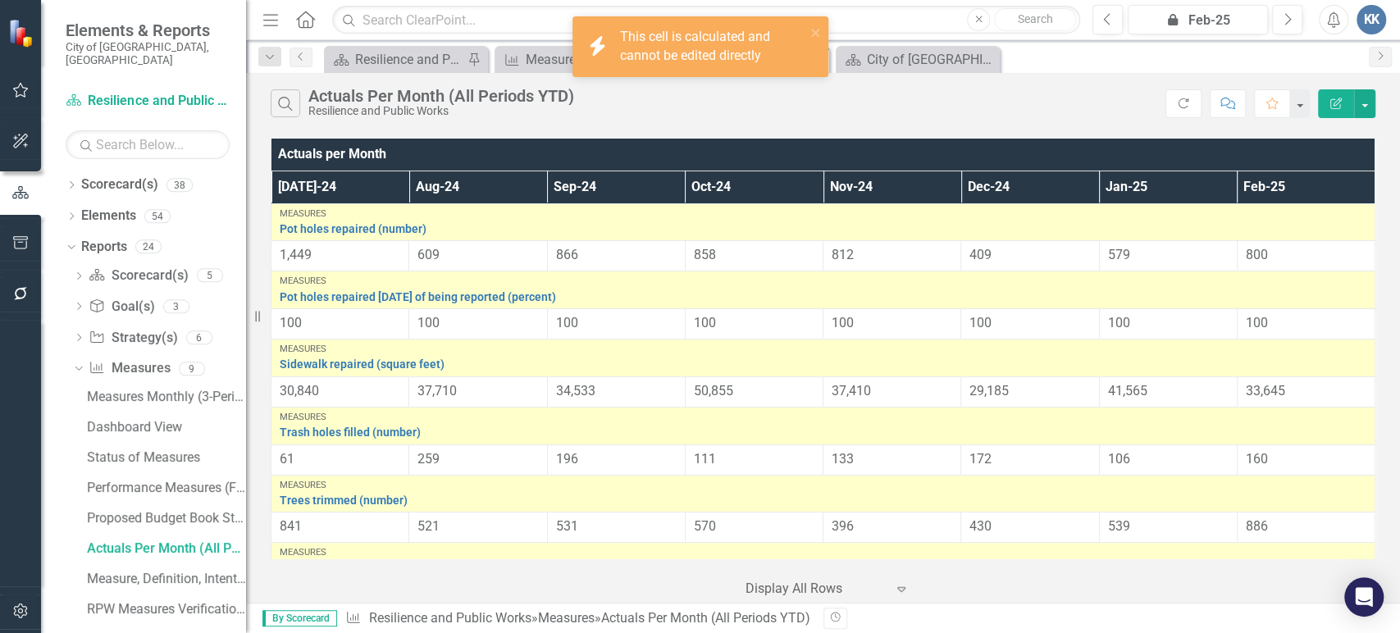
click at [804, 30] on div "This cell is calculated and cannot be edited directly" at bounding box center [712, 47] width 185 height 38
click at [814, 30] on icon "close" at bounding box center [815, 32] width 11 height 13
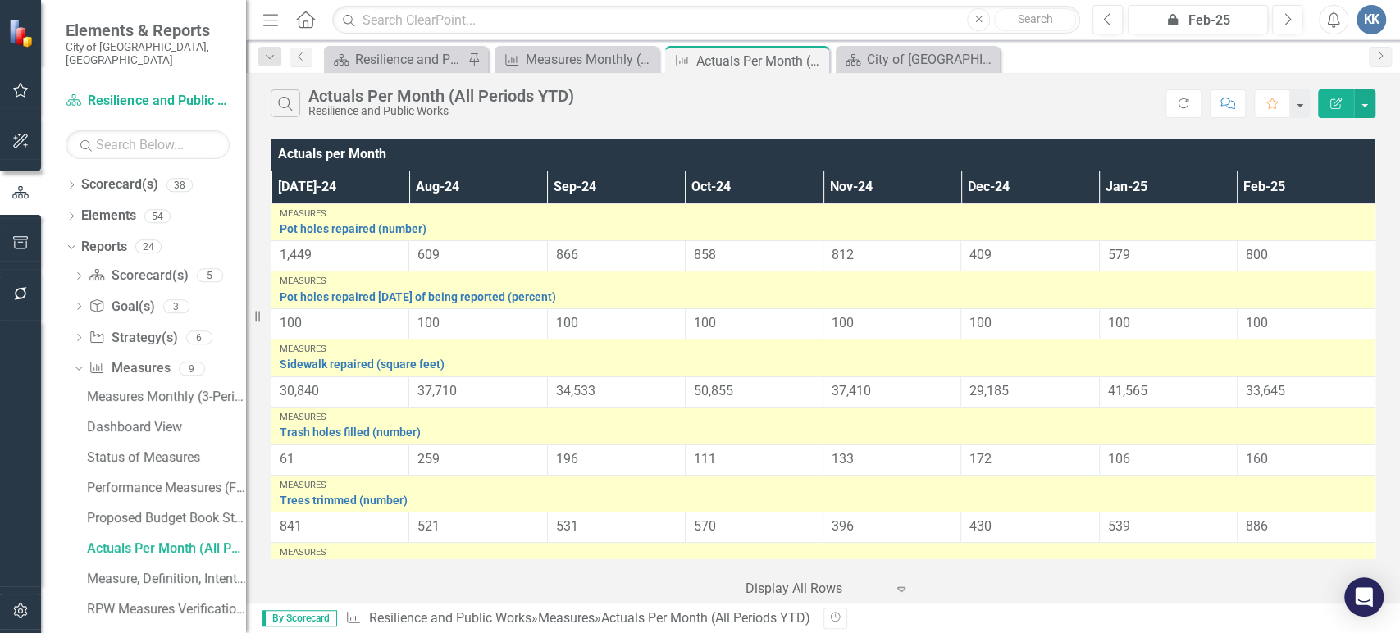
click at [817, 62] on icon "Close" at bounding box center [813, 60] width 16 height 13
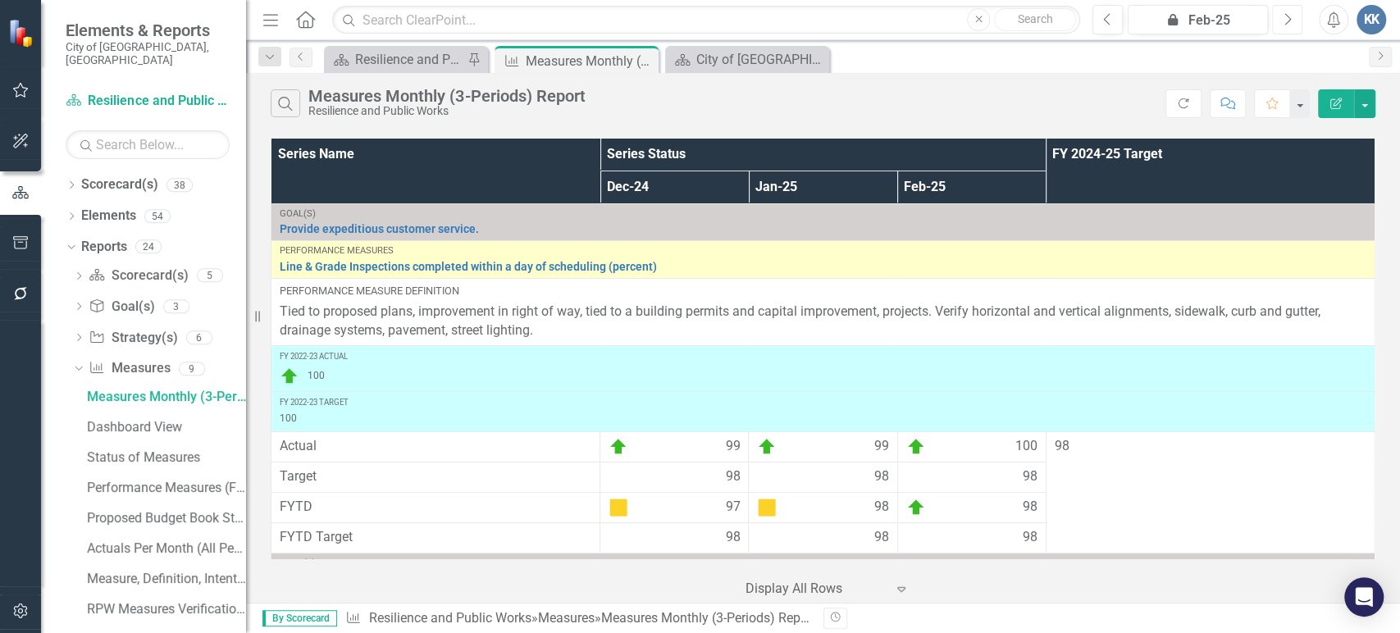
click at [1281, 22] on button "Next" at bounding box center [1287, 20] width 30 height 30
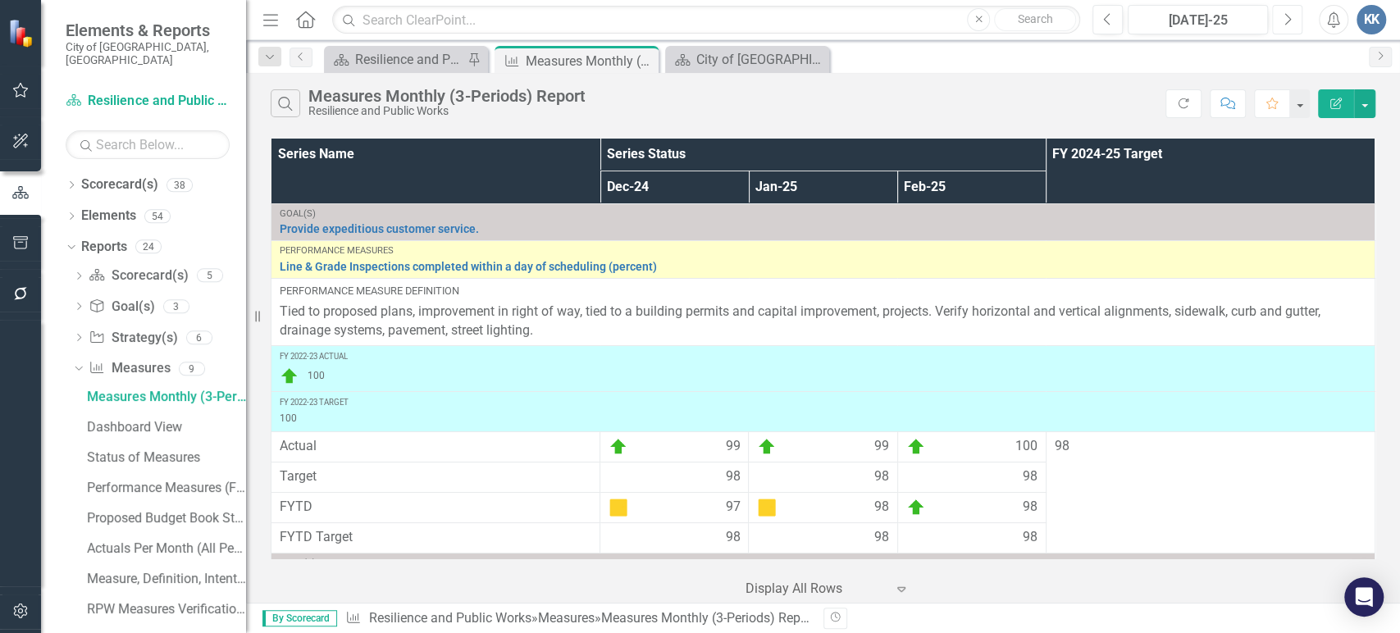
click at [1281, 22] on button "Next" at bounding box center [1287, 20] width 30 height 30
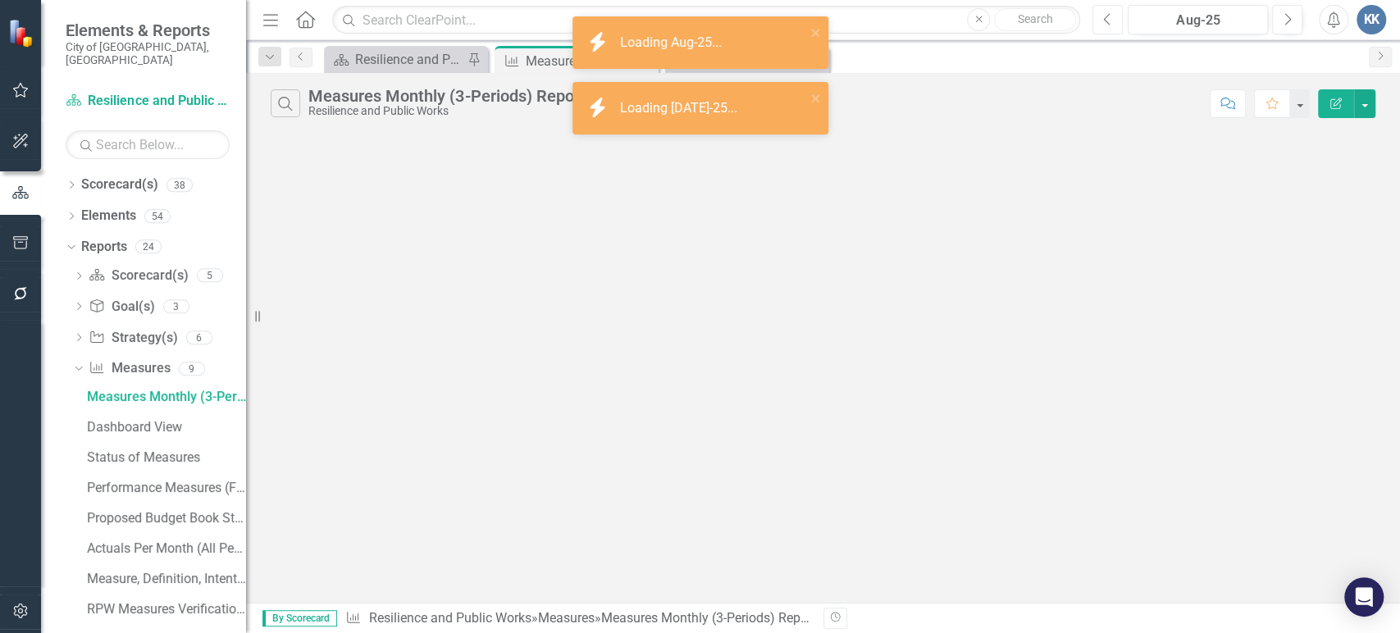
click at [1114, 23] on button "Previous" at bounding box center [1107, 20] width 30 height 30
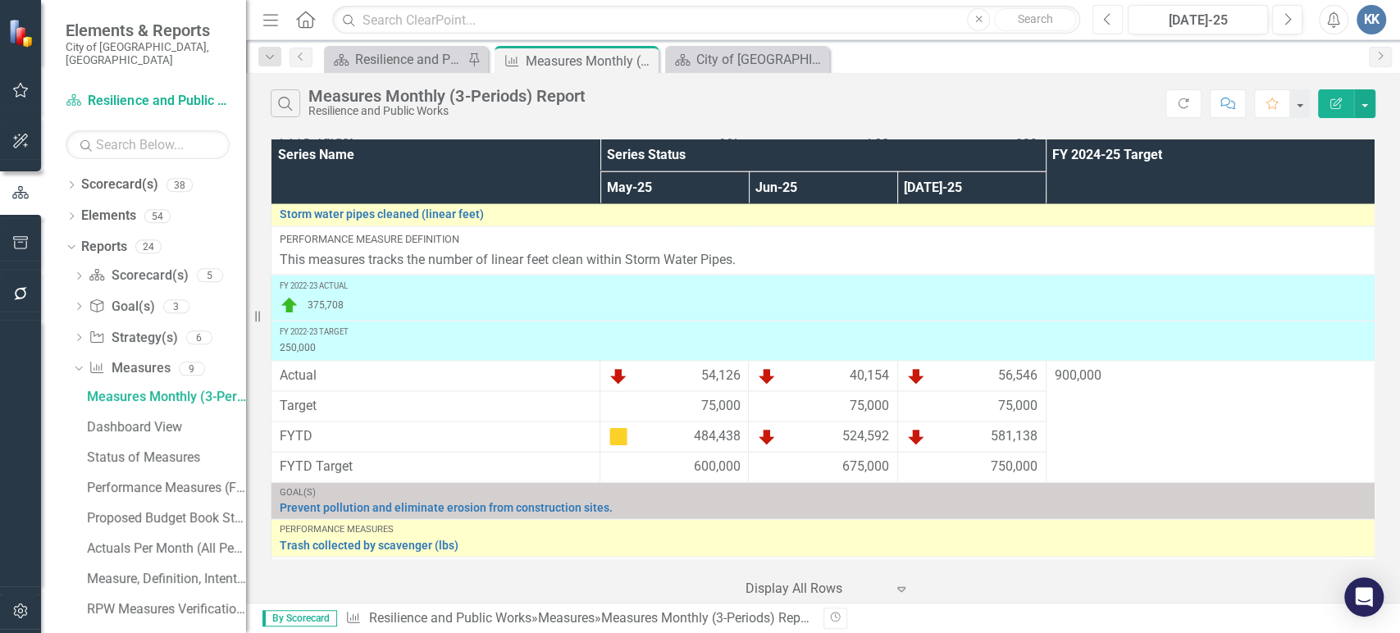
scroll to position [2242, 0]
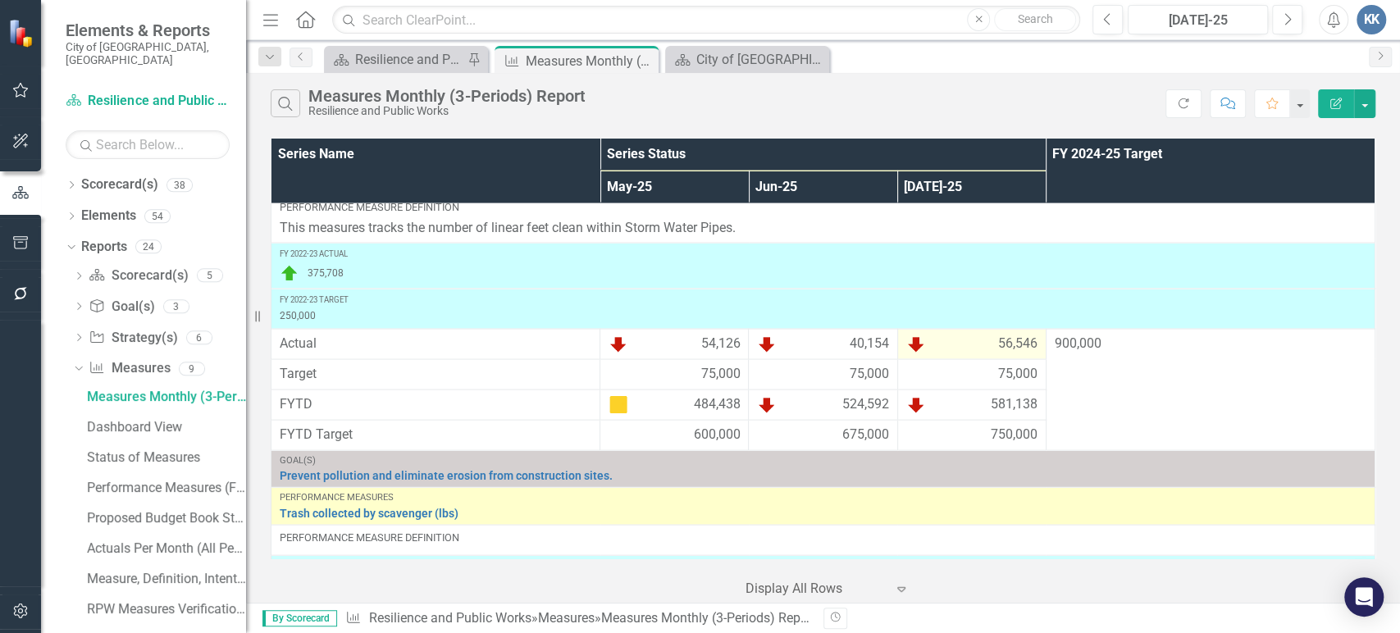
click at [1008, 349] on span "56,546" at bounding box center [1017, 345] width 39 height 20
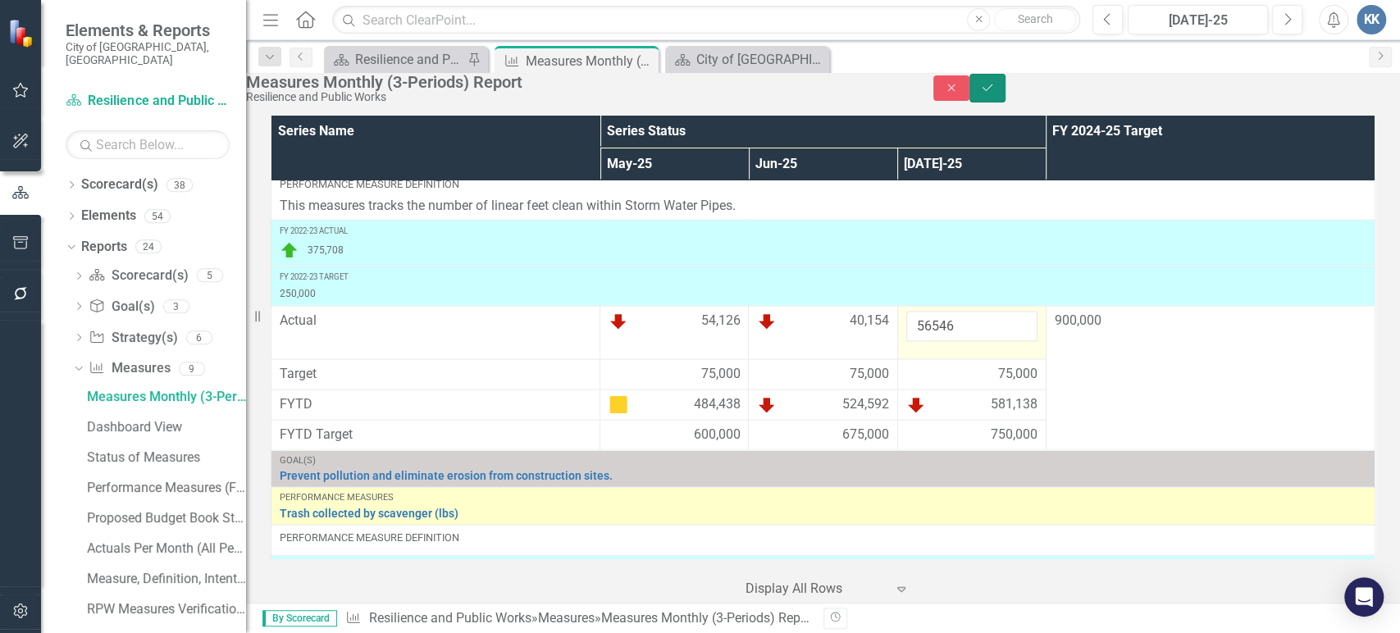
click at [1005, 88] on button "Save" at bounding box center [987, 88] width 36 height 29
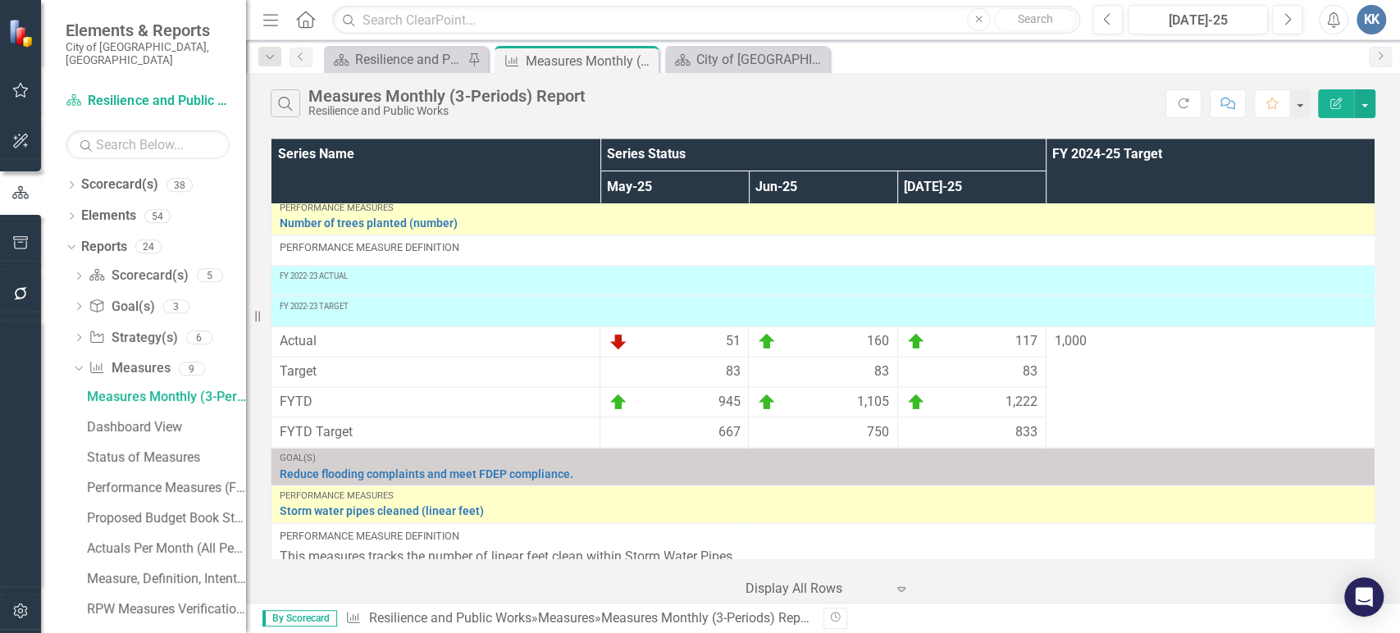
scroll to position [1913, 0]
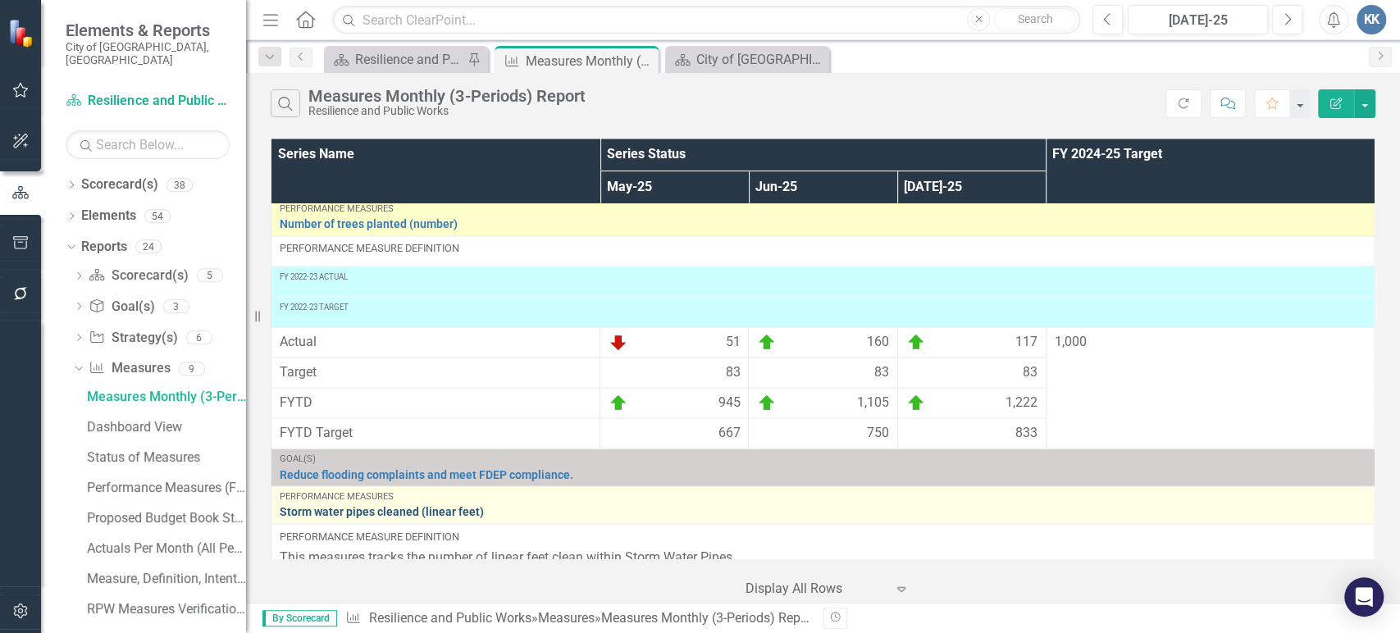
click at [376, 518] on link "Storm water pipes cleaned (linear feet)" at bounding box center [823, 511] width 1087 height 12
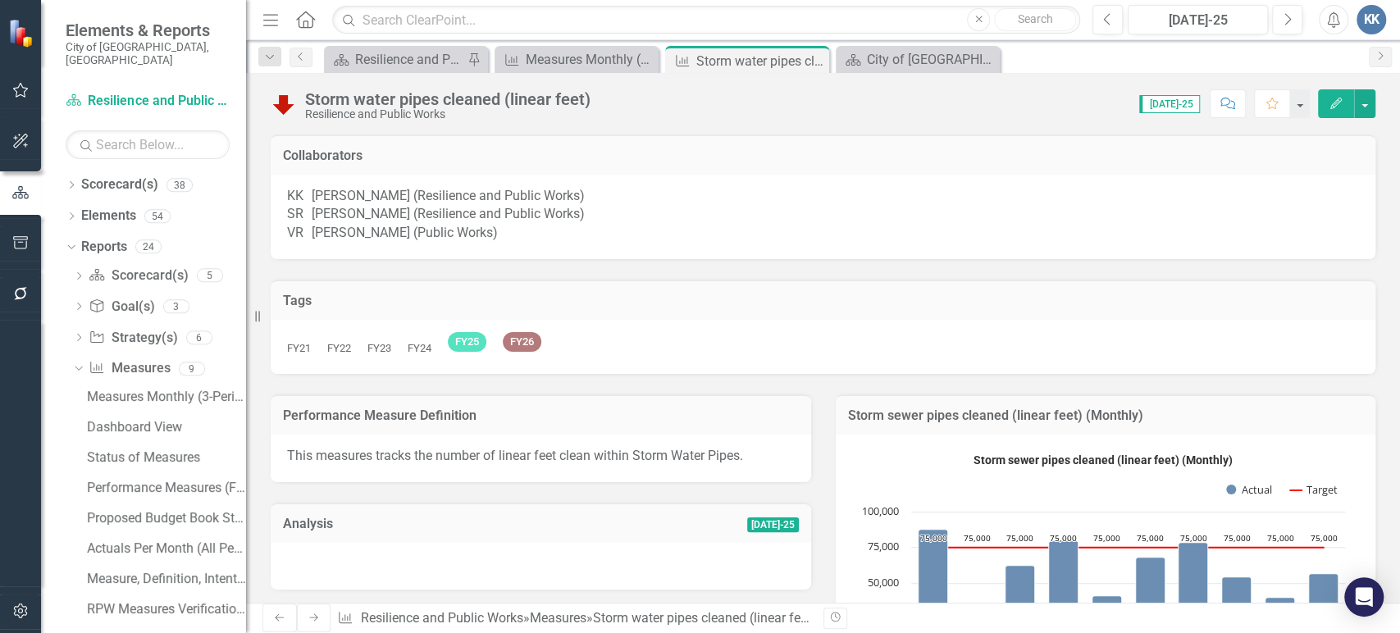
drag, startPoint x: 601, startPoint y: 93, endPoint x: 383, endPoint y: 92, distance: 218.2
click at [385, 92] on div "Storm water pipes cleaned (linear feet) Resilience and Public Works Score: 0.00…" at bounding box center [823, 97] width 1154 height 49
click at [483, 103] on div "Storm water pipes cleaned (linear feet)" at bounding box center [447, 99] width 285 height 18
drag, startPoint x: 604, startPoint y: 93, endPoint x: 303, endPoint y: 103, distance: 300.4
click at [303, 103] on div "Storm water pipes cleaned (linear feet) Resilience and Public Works Score: 0.00…" at bounding box center [823, 97] width 1154 height 49
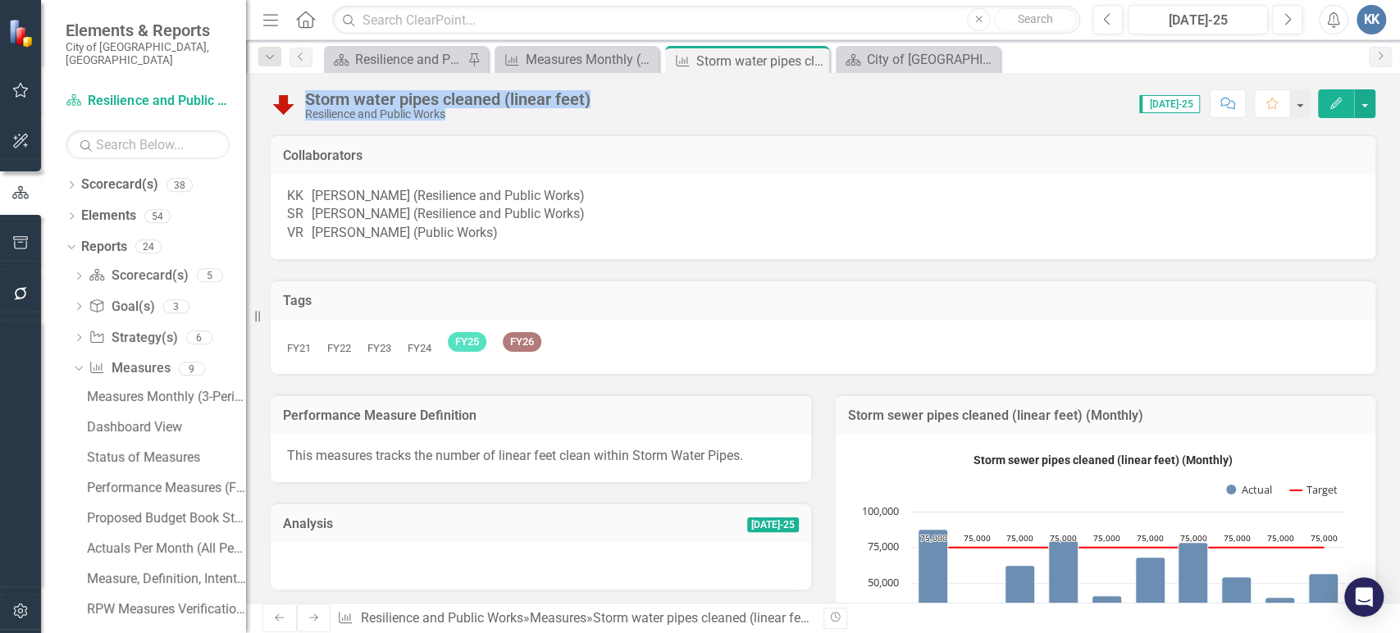
copy div "Storm water pipes cleaned (linear feet) Resilience and Public Works Score: 0.00"
